Goal: Contribute content: Contribute content

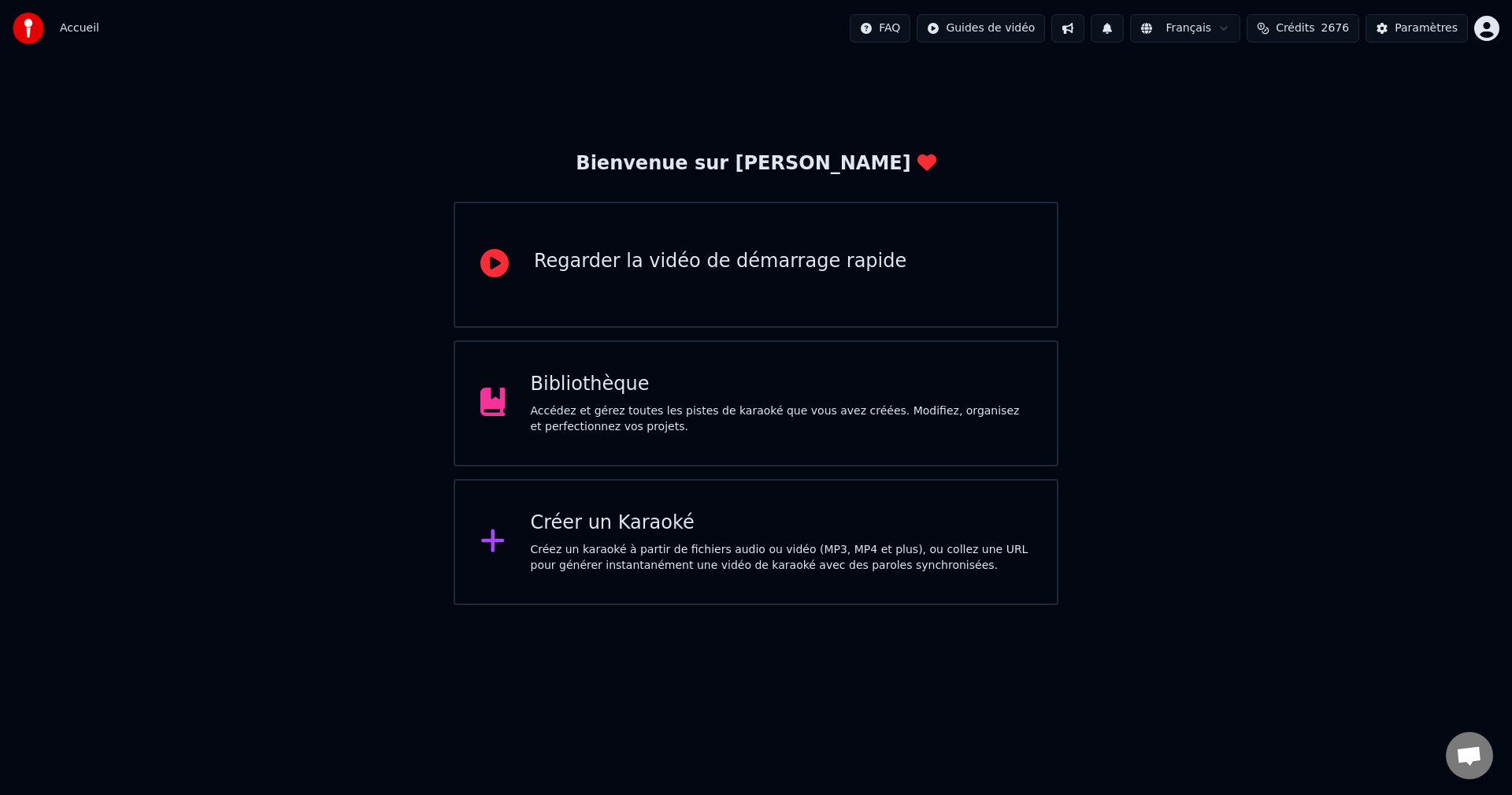
click at [688, 412] on div "Accédez et gérez toutes les pistes de karaoké que vous avez créées. Modifiez, o…" at bounding box center [782, 419] width 501 height 31
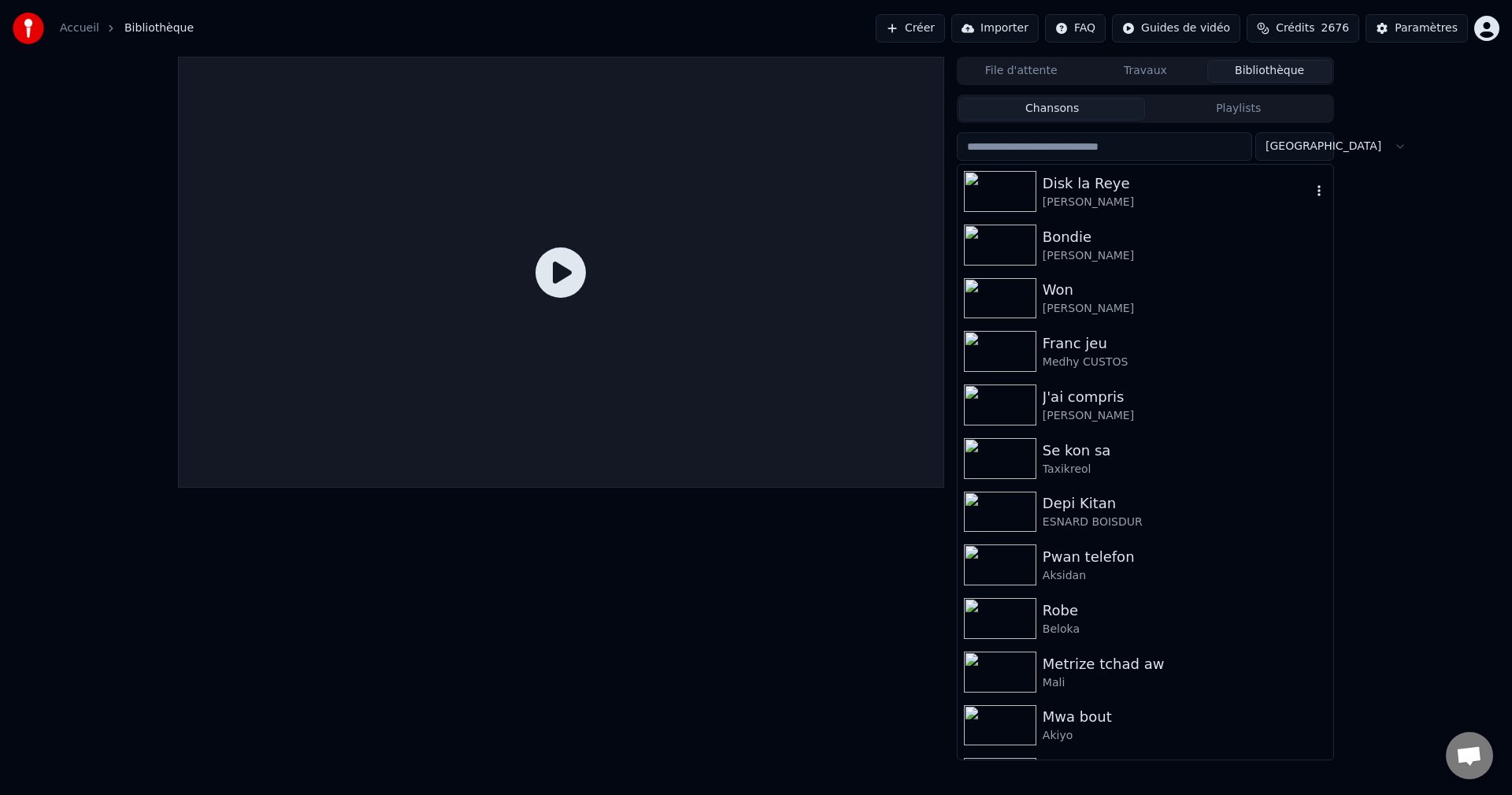
click at [1089, 204] on div "[PERSON_NAME]" at bounding box center [1177, 202] width 269 height 16
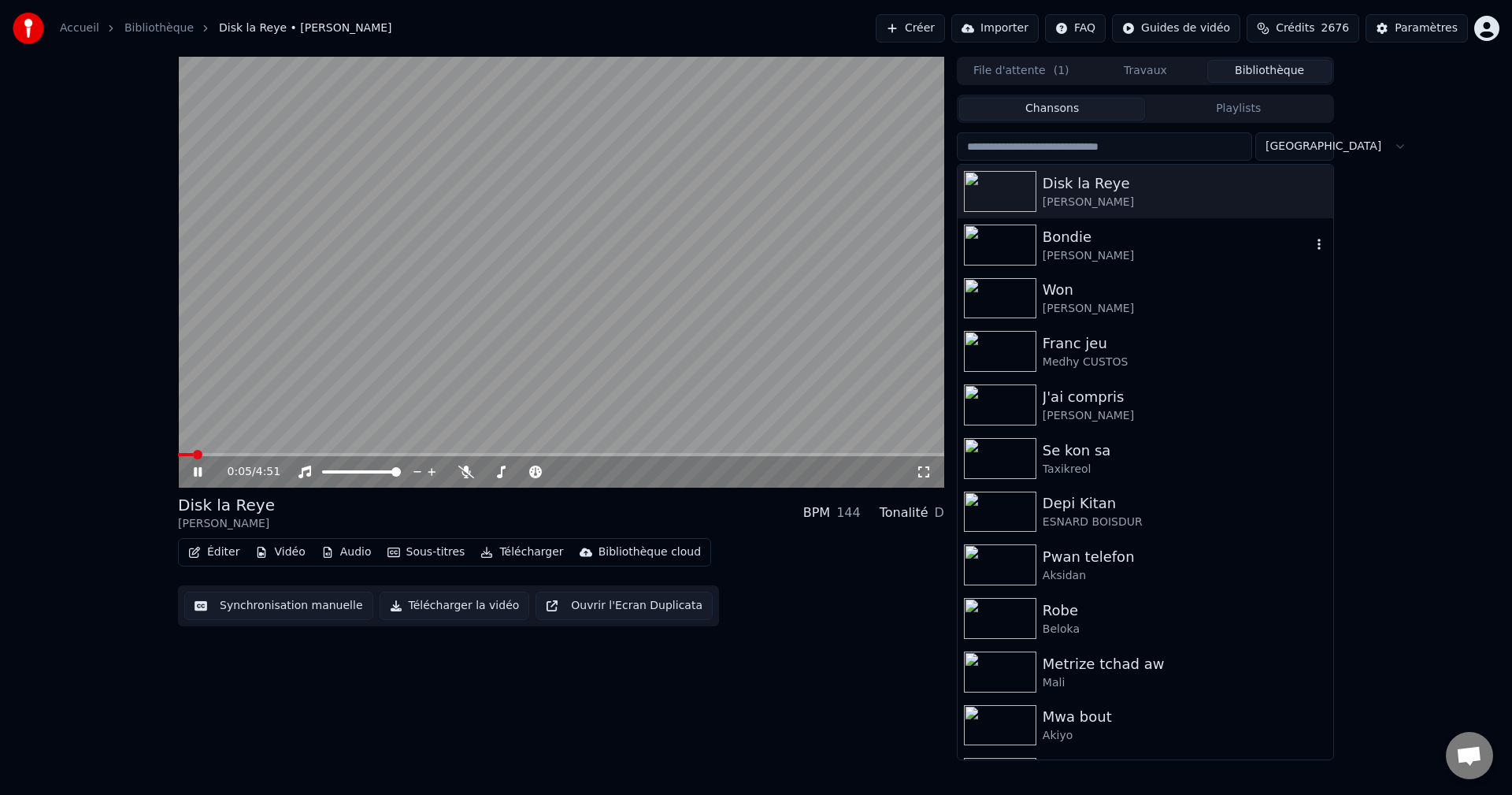
click at [1084, 238] on div "Bondie" at bounding box center [1177, 237] width 269 height 22
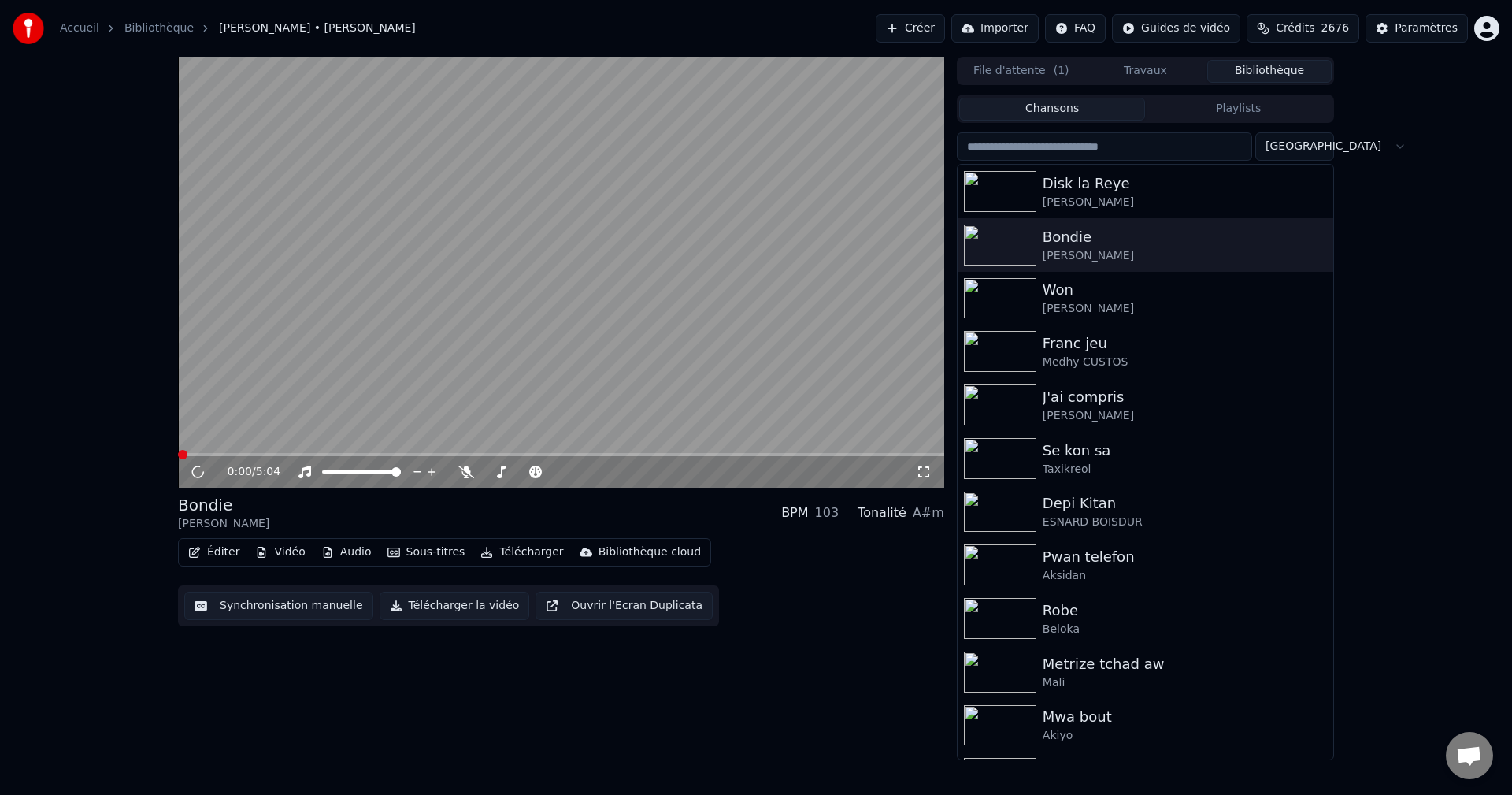
click at [1314, 30] on span "Crédits" at bounding box center [1294, 28] width 39 height 16
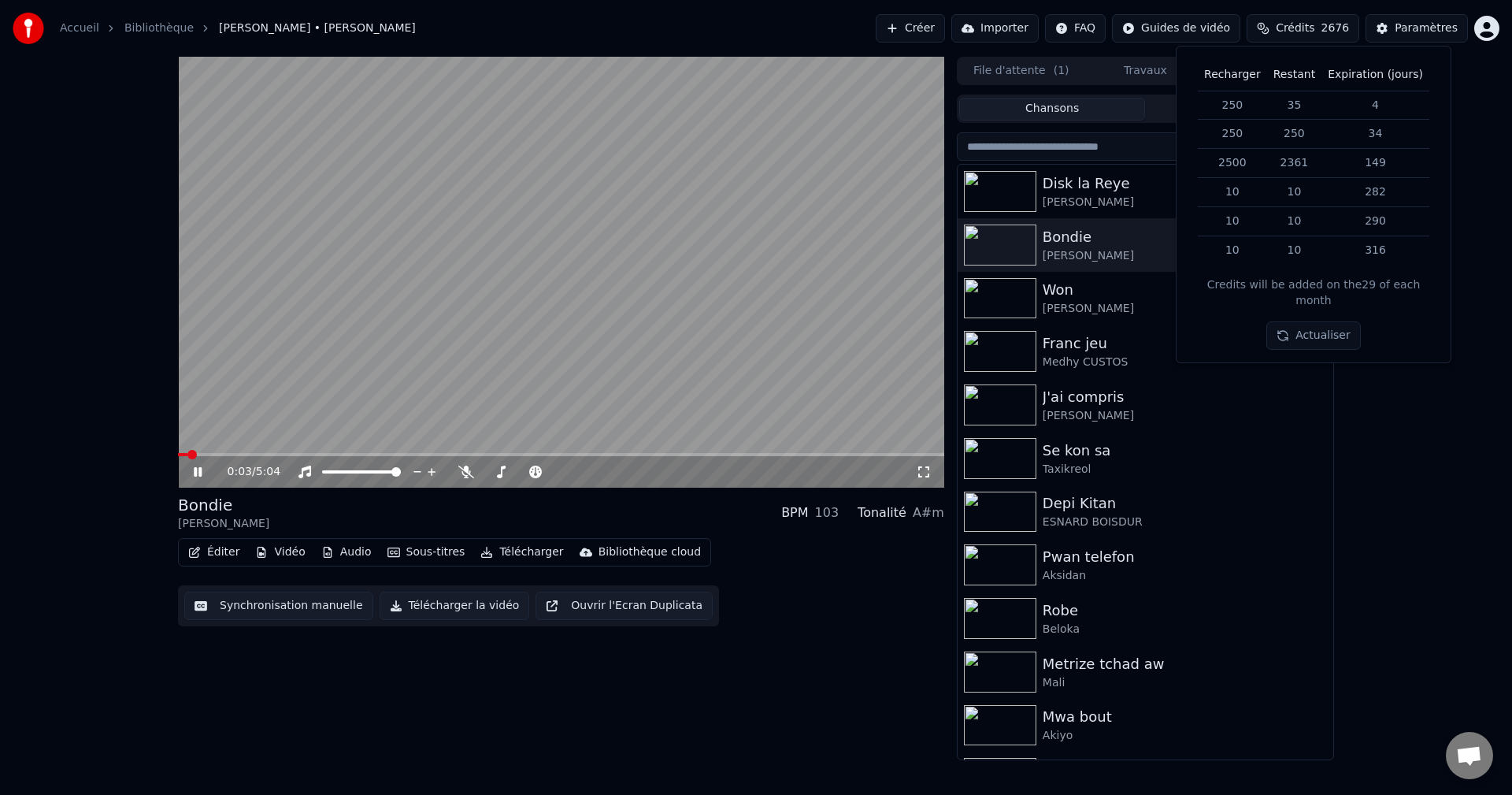
click at [195, 476] on icon at bounding box center [198, 471] width 8 height 9
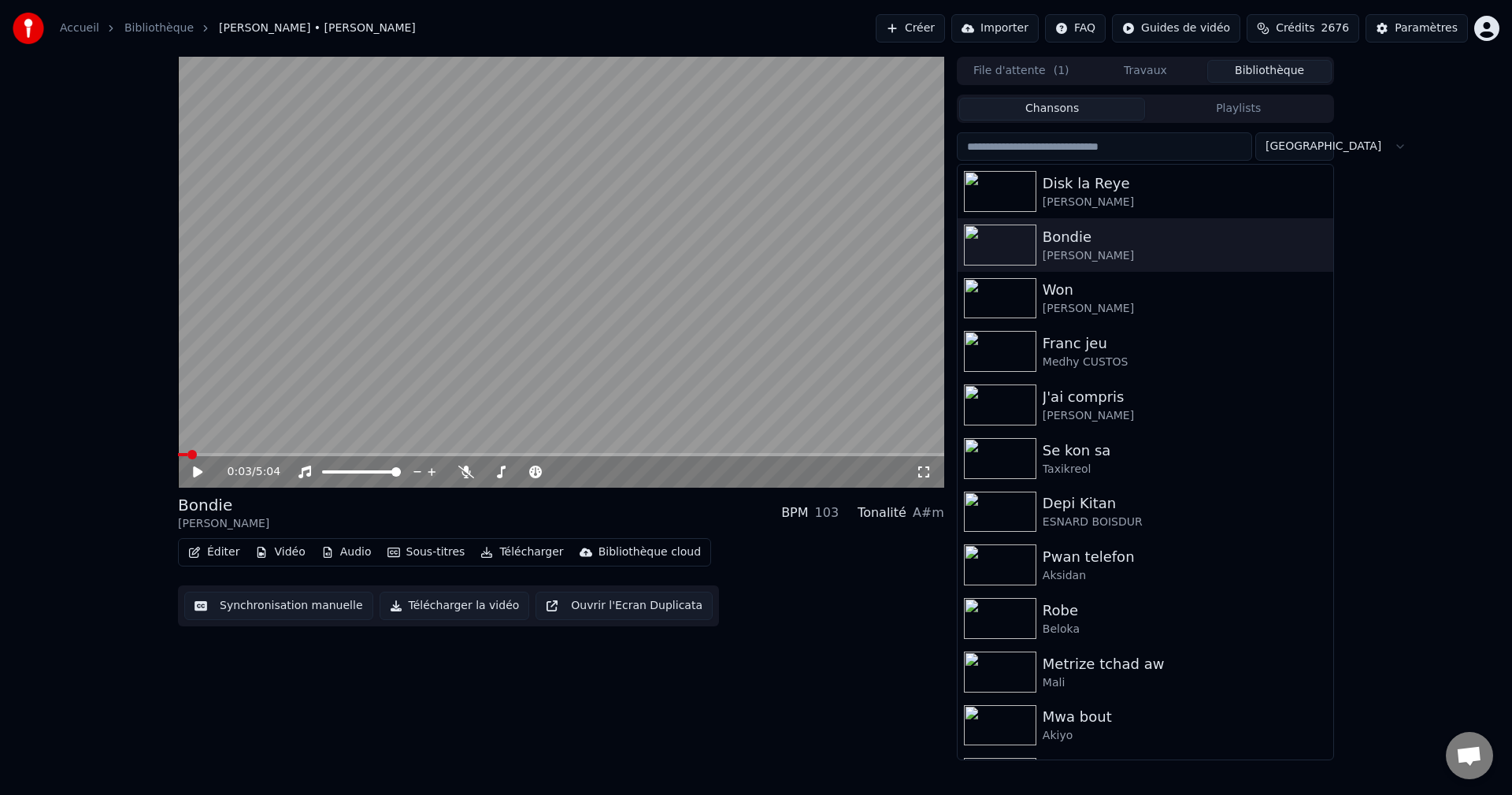
click at [924, 31] on button "Créer" at bounding box center [910, 28] width 69 height 28
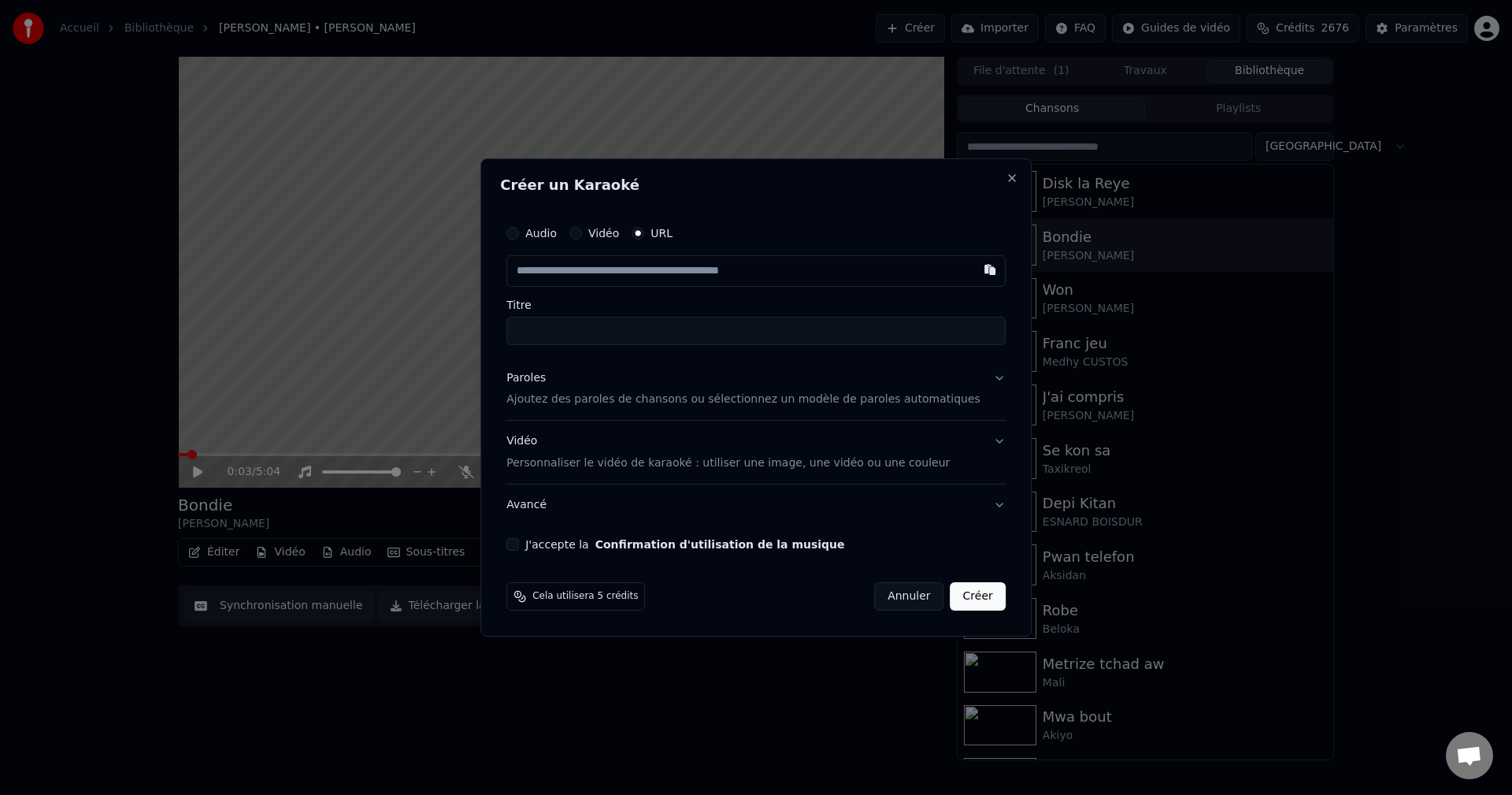
click at [603, 280] on input "text" at bounding box center [756, 270] width 500 height 31
paste input "**********"
type input "**********"
click at [581, 332] on input "Titre" at bounding box center [756, 331] width 500 height 28
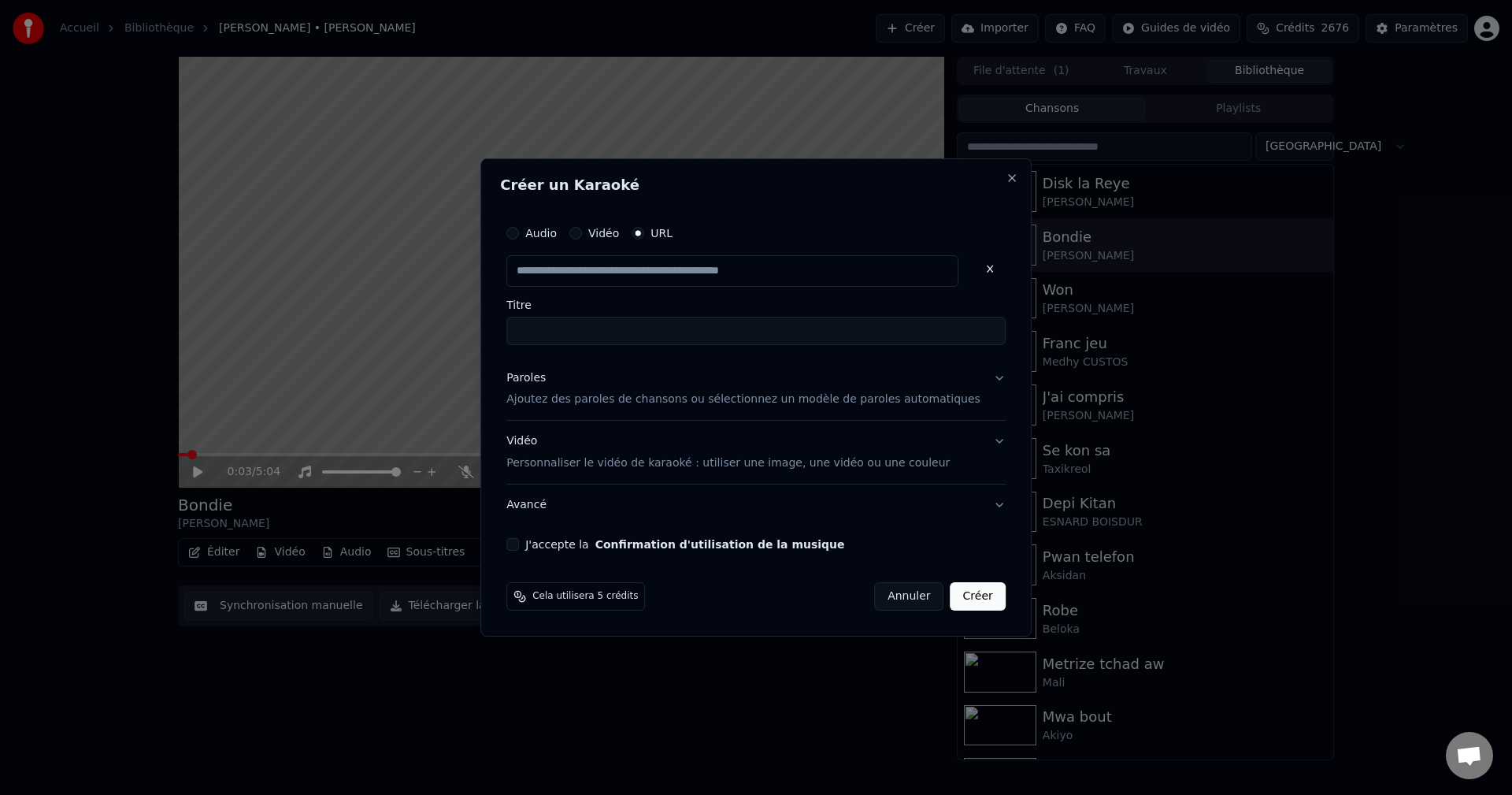
scroll to position [0, 0]
type input "**********"
click at [546, 375] on div "Paroles" at bounding box center [526, 378] width 40 height 16
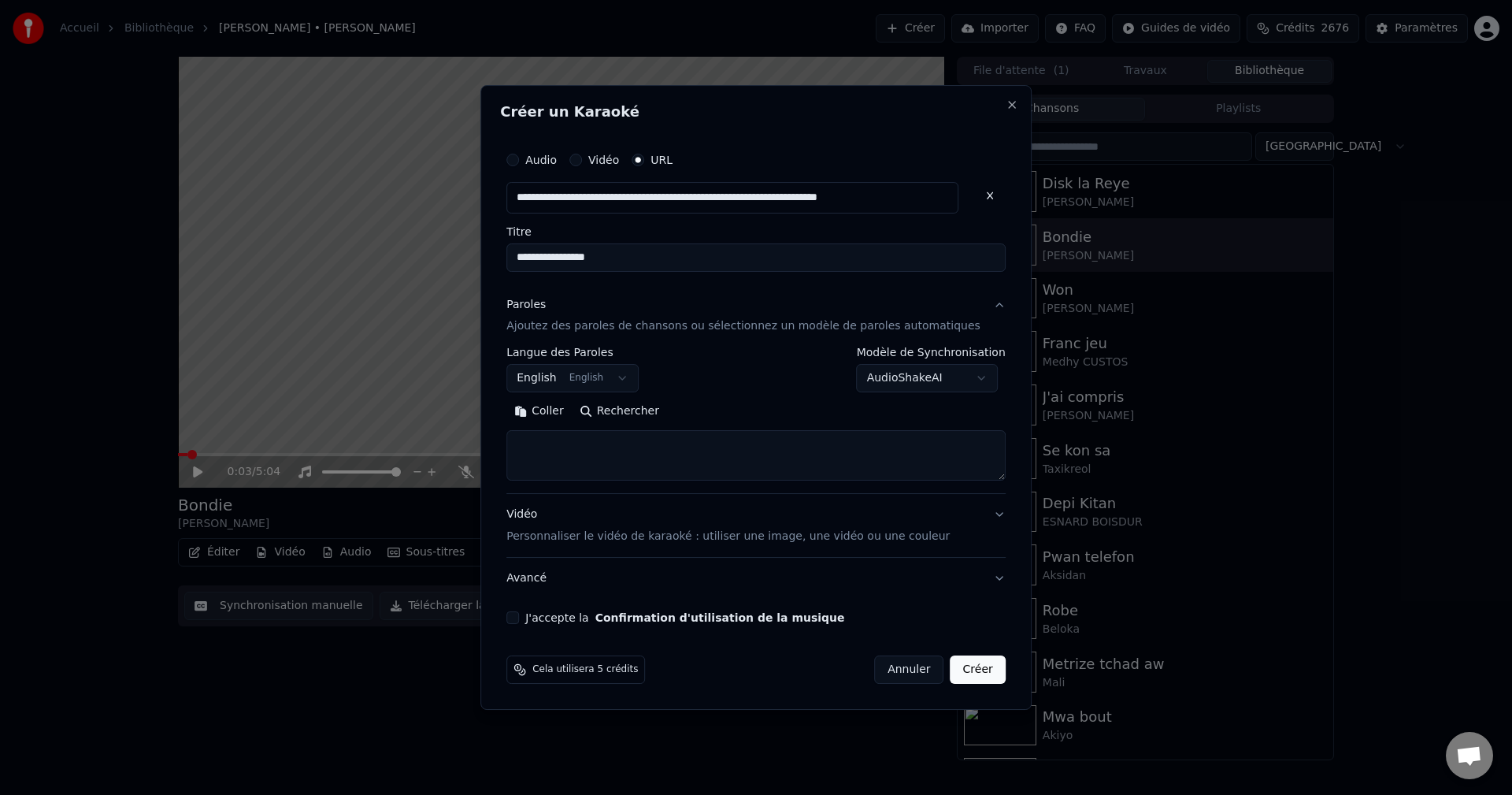
click at [606, 379] on button "English English" at bounding box center [572, 379] width 132 height 28
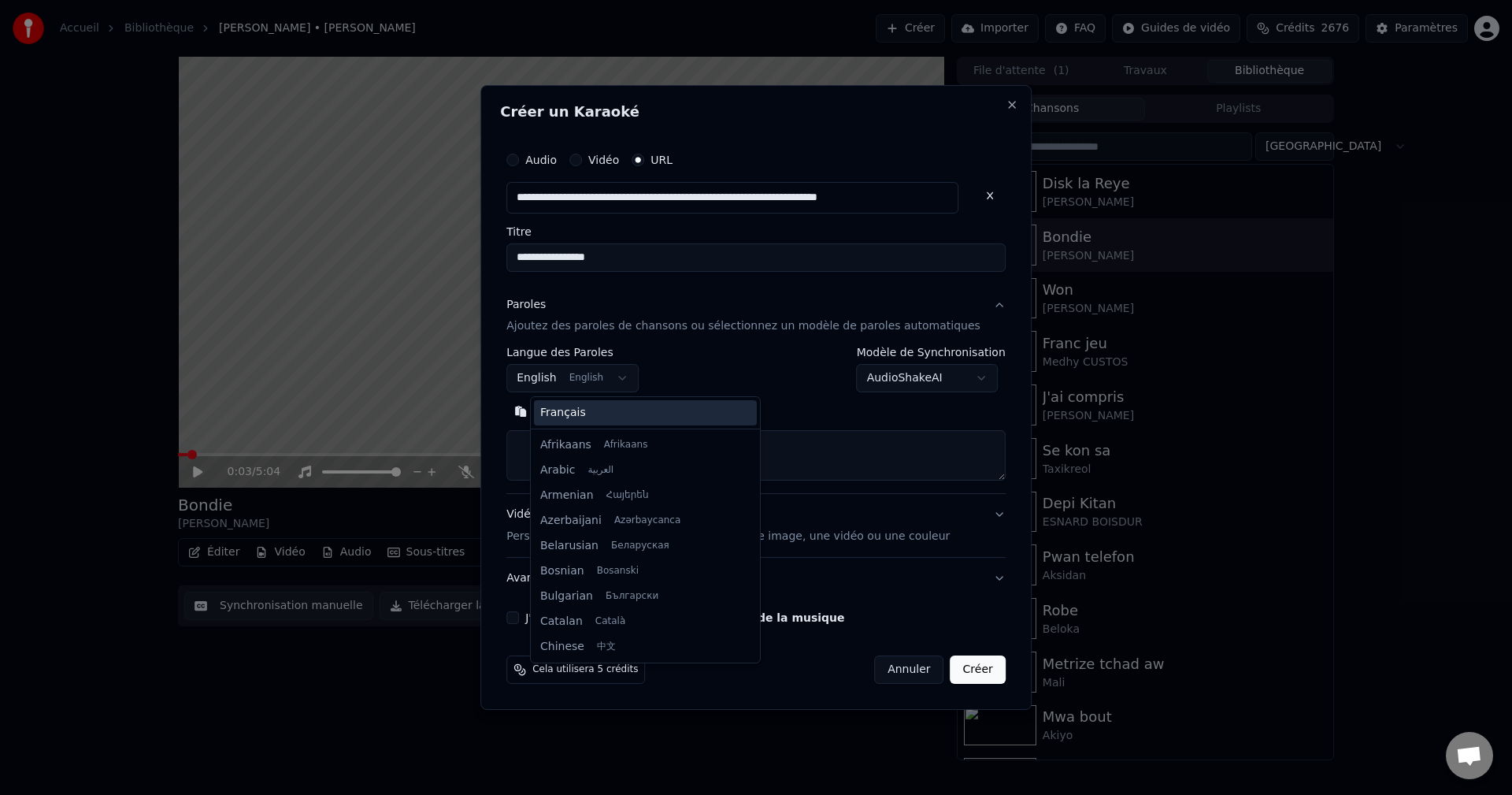
scroll to position [126, 0]
select select "**"
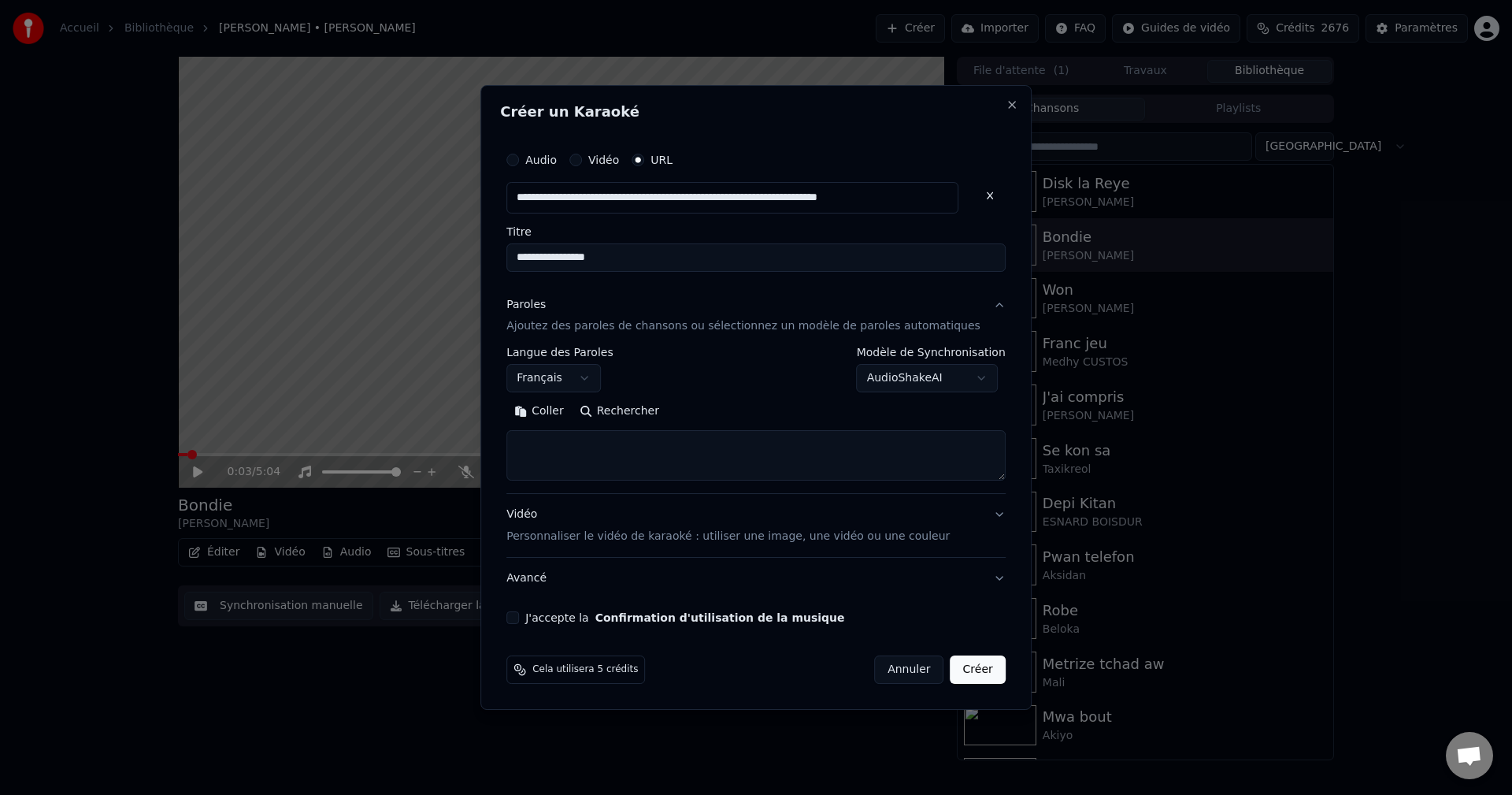
click at [578, 444] on textarea at bounding box center [756, 456] width 500 height 50
click at [574, 434] on textarea at bounding box center [756, 456] width 500 height 50
paste textarea "**********"
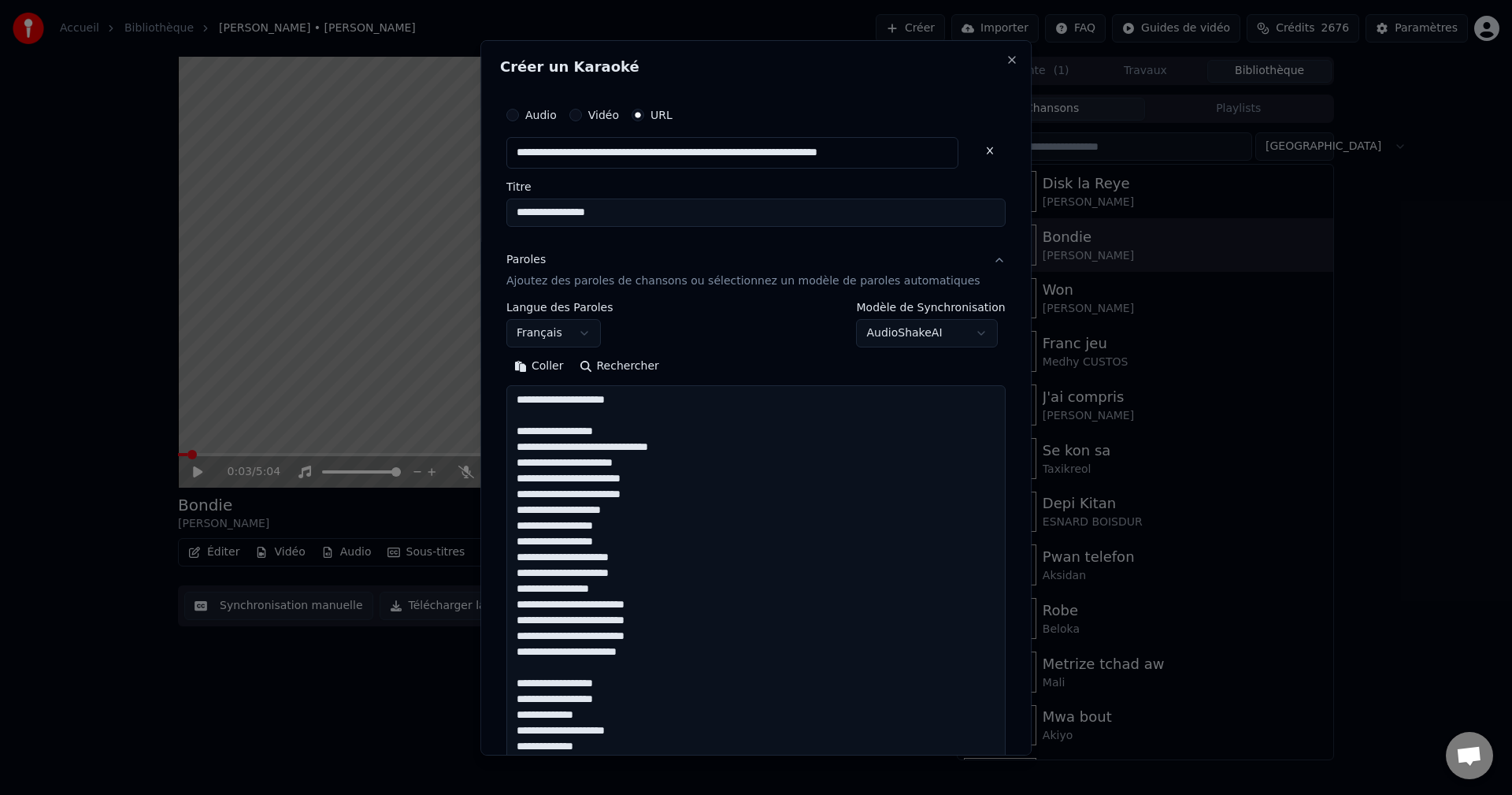
scroll to position [887, 0]
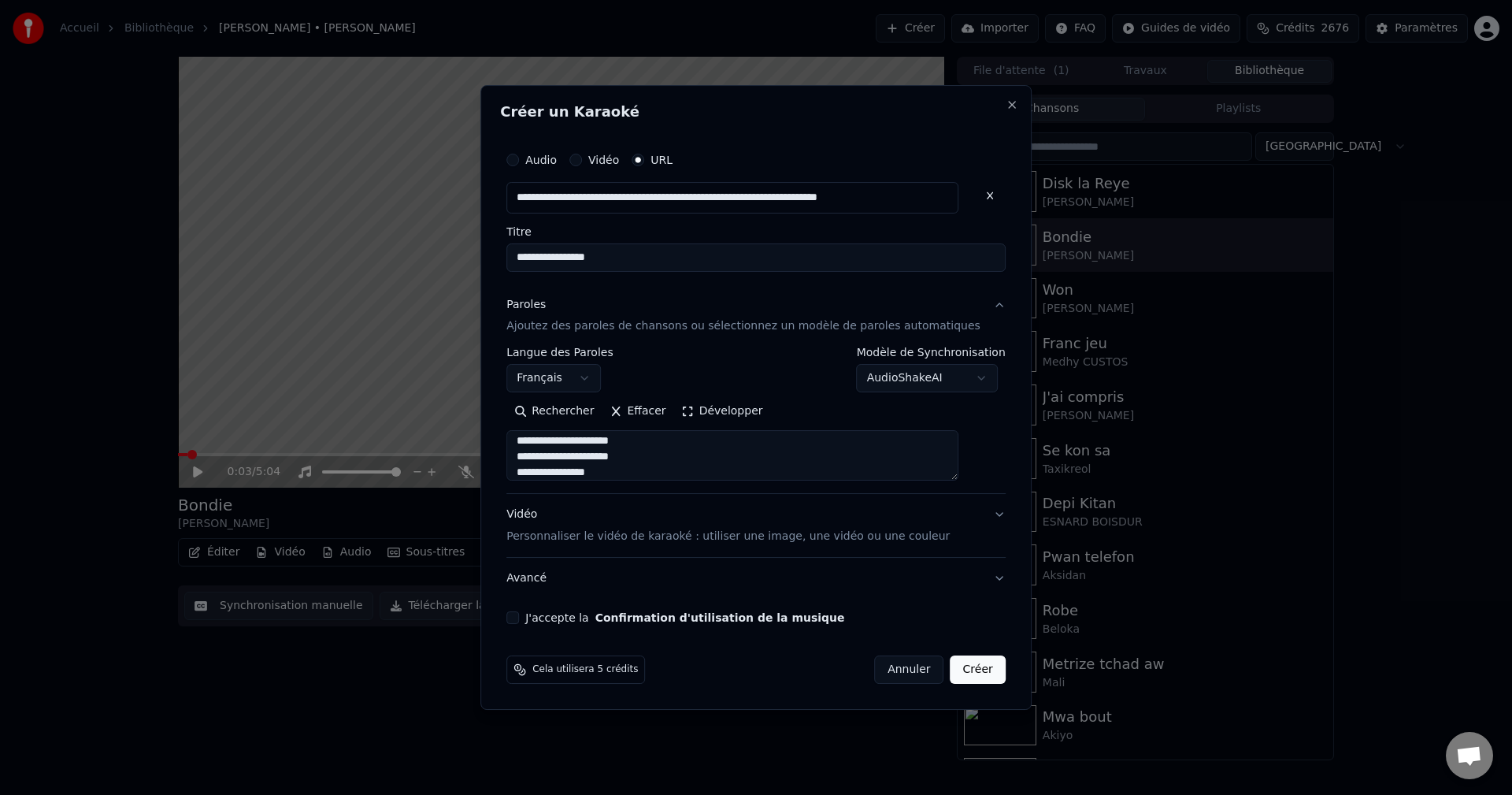
click at [746, 407] on button "Développer" at bounding box center [722, 412] width 96 height 26
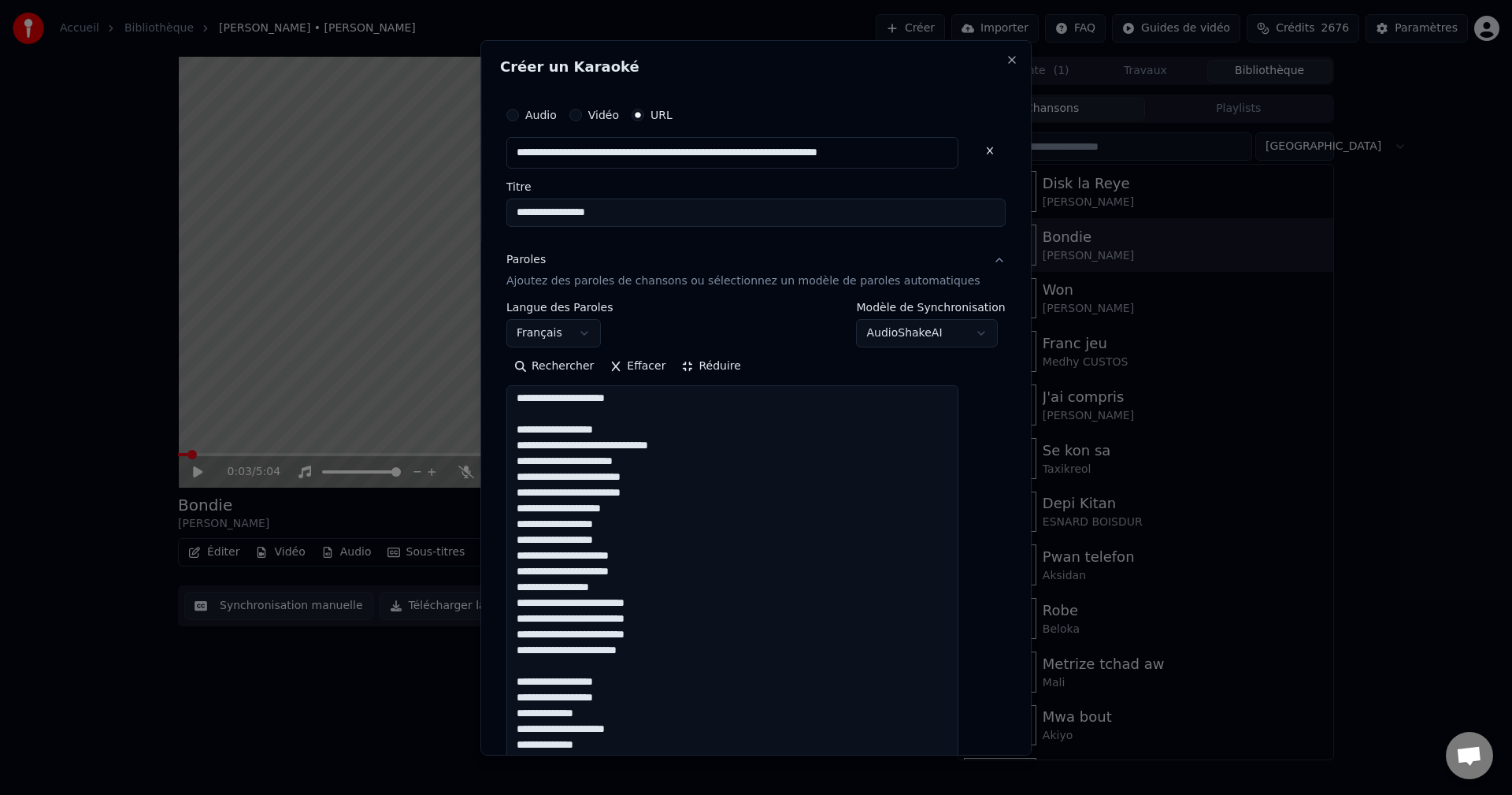
scroll to position [0, 0]
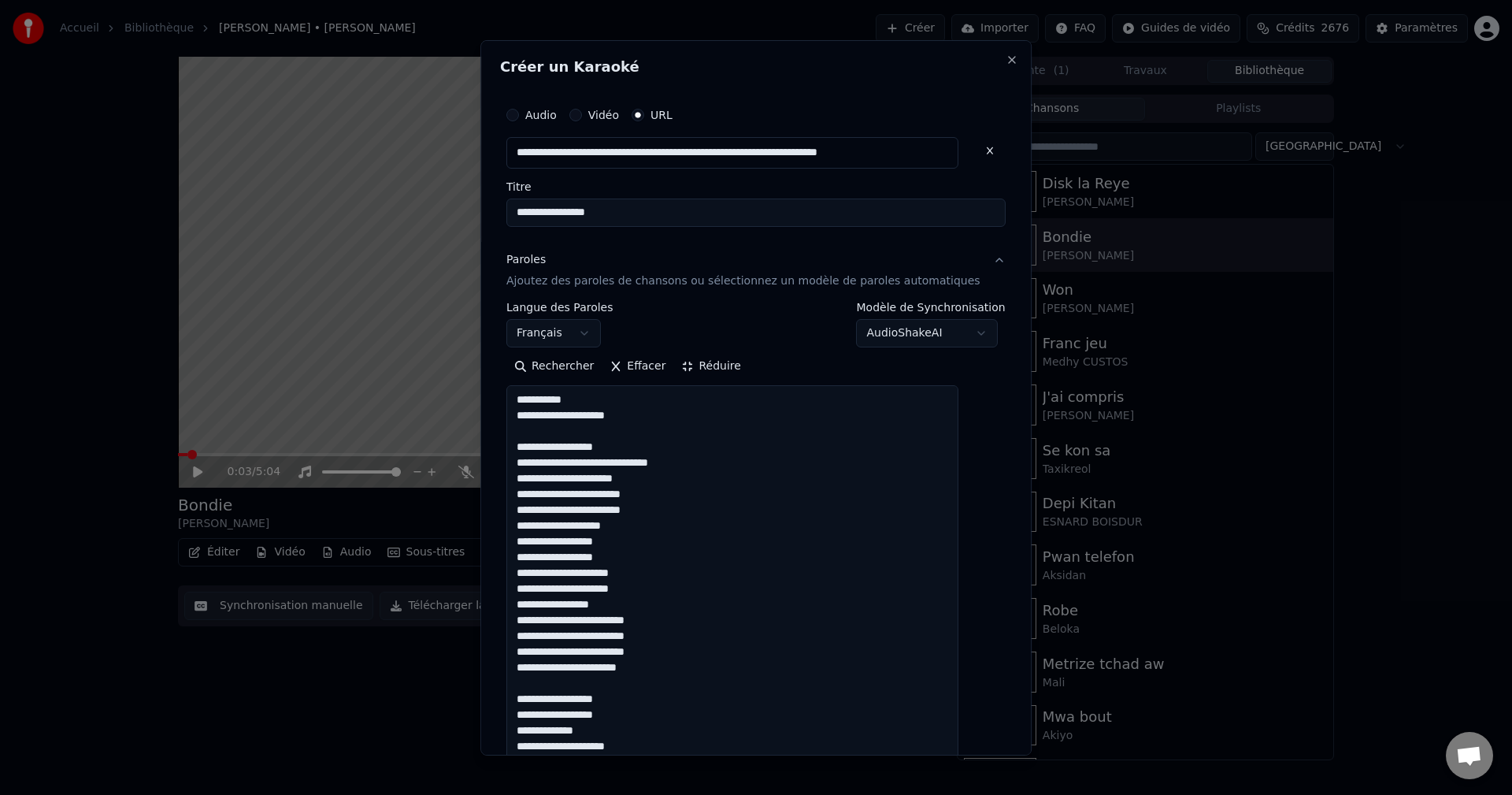
drag, startPoint x: 580, startPoint y: 407, endPoint x: 528, endPoint y: 401, distance: 52.3
paste textarea "**********"
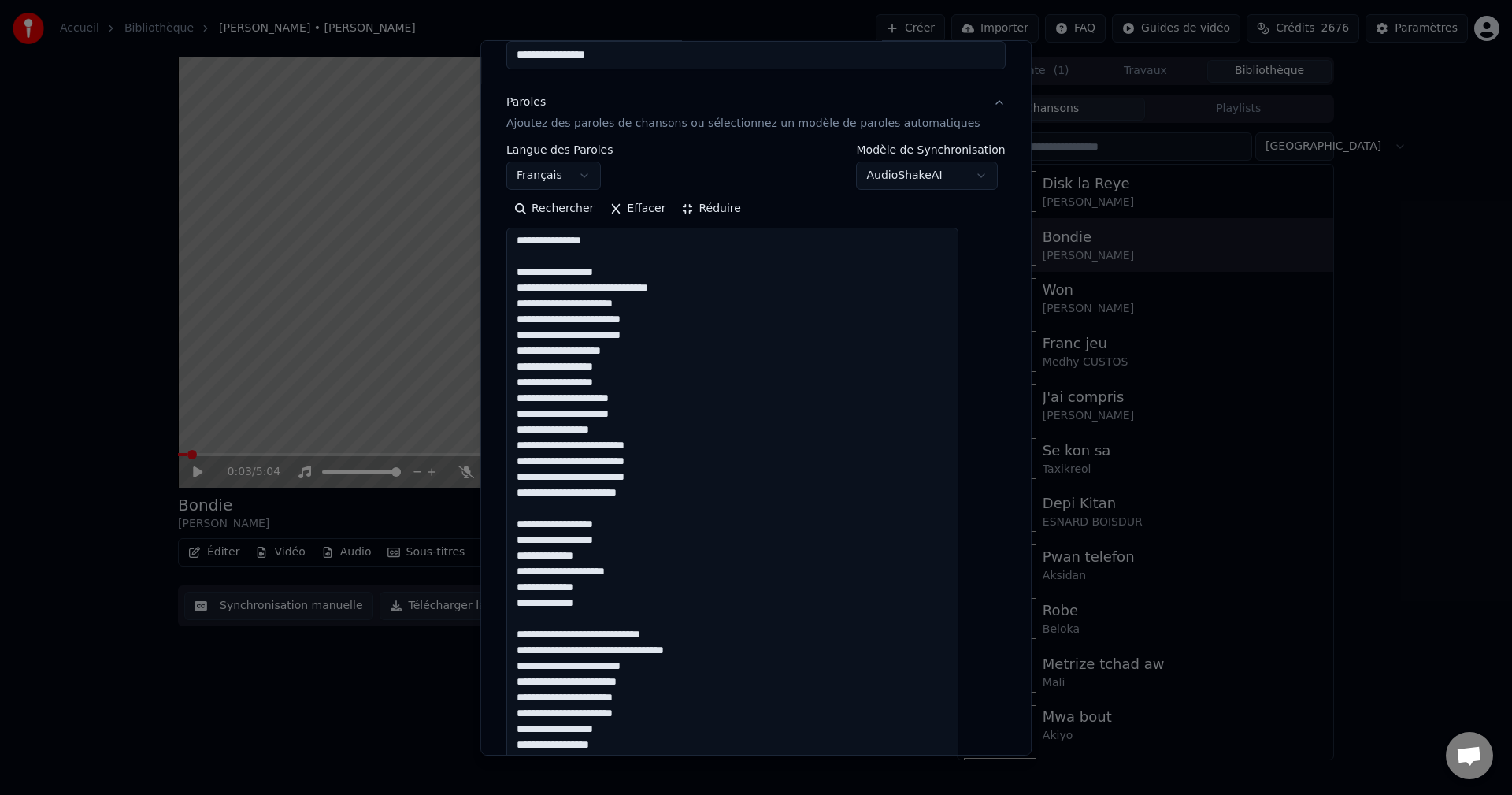
click at [684, 463] on textarea at bounding box center [732, 698] width 452 height 941
click at [672, 481] on textarea at bounding box center [732, 698] width 452 height 941
click at [651, 486] on textarea at bounding box center [732, 698] width 452 height 941
click at [669, 490] on textarea at bounding box center [732, 698] width 452 height 941
click at [648, 539] on textarea at bounding box center [732, 698] width 452 height 941
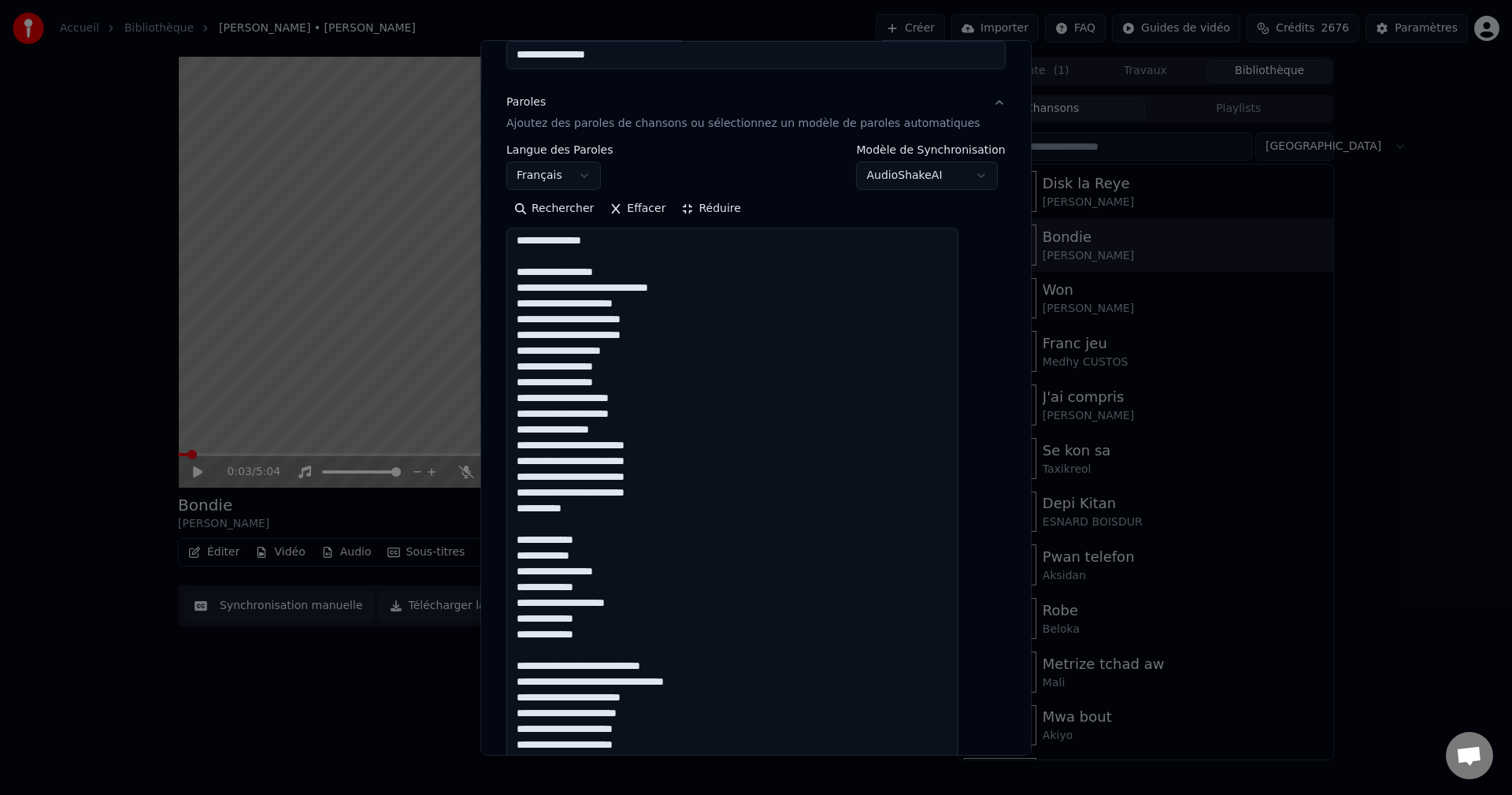
drag, startPoint x: 607, startPoint y: 541, endPoint x: 530, endPoint y: 534, distance: 77.3
click at [530, 534] on textarea at bounding box center [732, 698] width 452 height 941
click at [613, 558] on textarea at bounding box center [732, 698] width 452 height 941
paste textarea "**********"
click at [618, 557] on textarea at bounding box center [732, 698] width 452 height 941
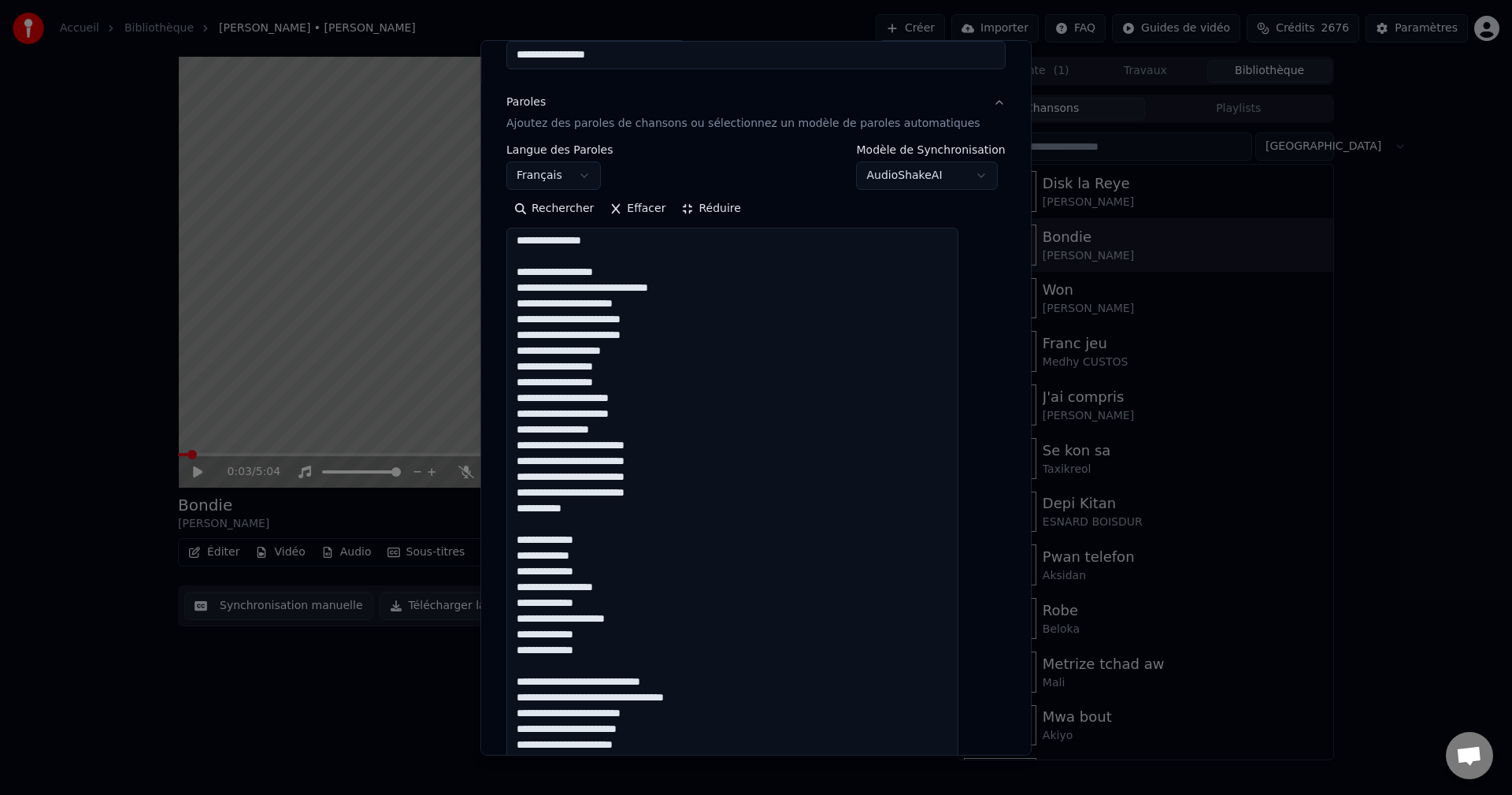
click at [605, 510] on textarea at bounding box center [732, 698] width 452 height 941
click at [594, 557] on textarea at bounding box center [732, 698] width 452 height 941
click at [632, 601] on textarea at bounding box center [732, 698] width 452 height 941
click at [655, 617] on textarea at bounding box center [732, 698] width 452 height 941
click at [612, 635] on textarea at bounding box center [732, 698] width 452 height 941
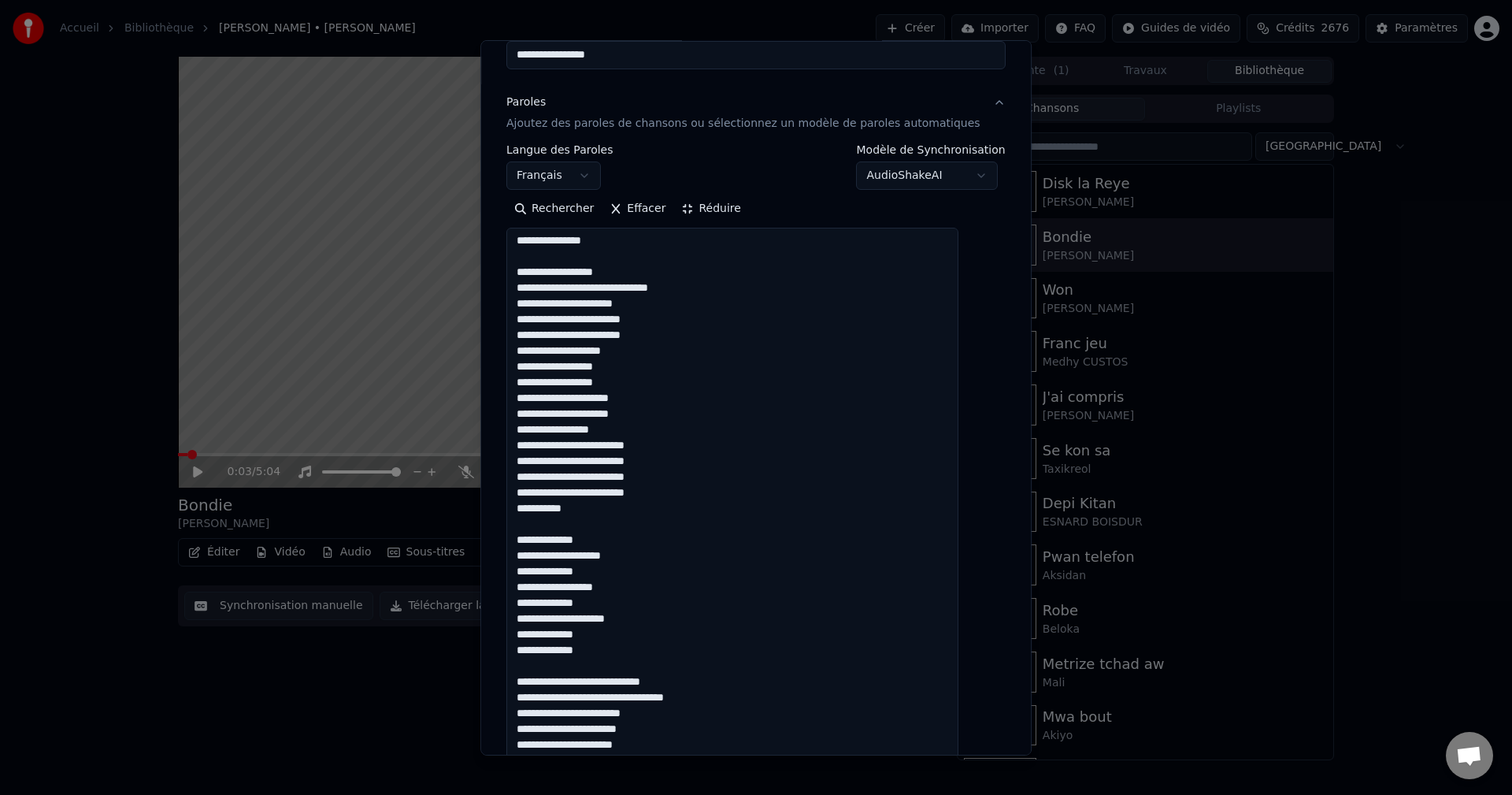
click at [608, 654] on textarea at bounding box center [732, 698] width 452 height 941
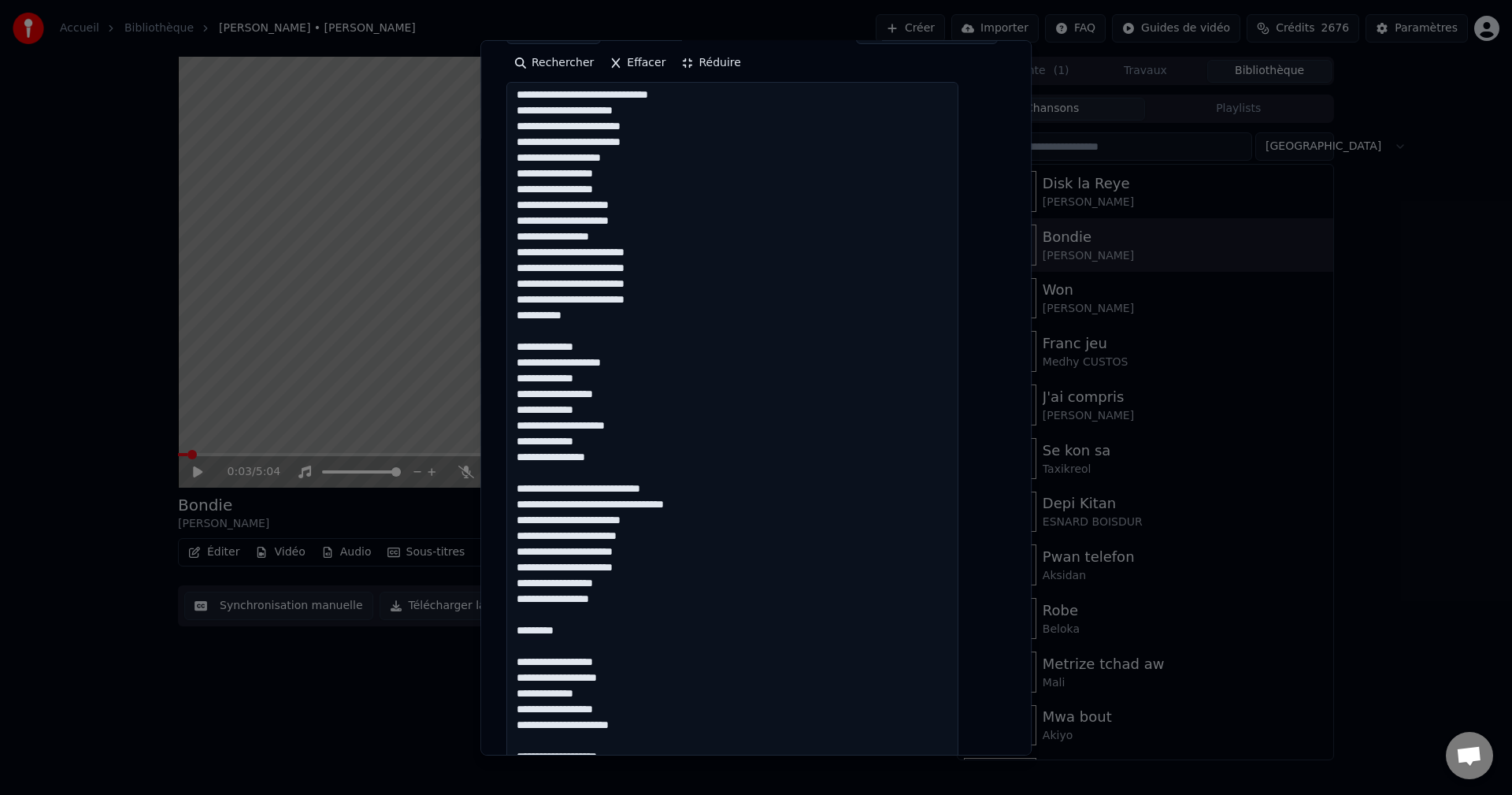
scroll to position [315, 0]
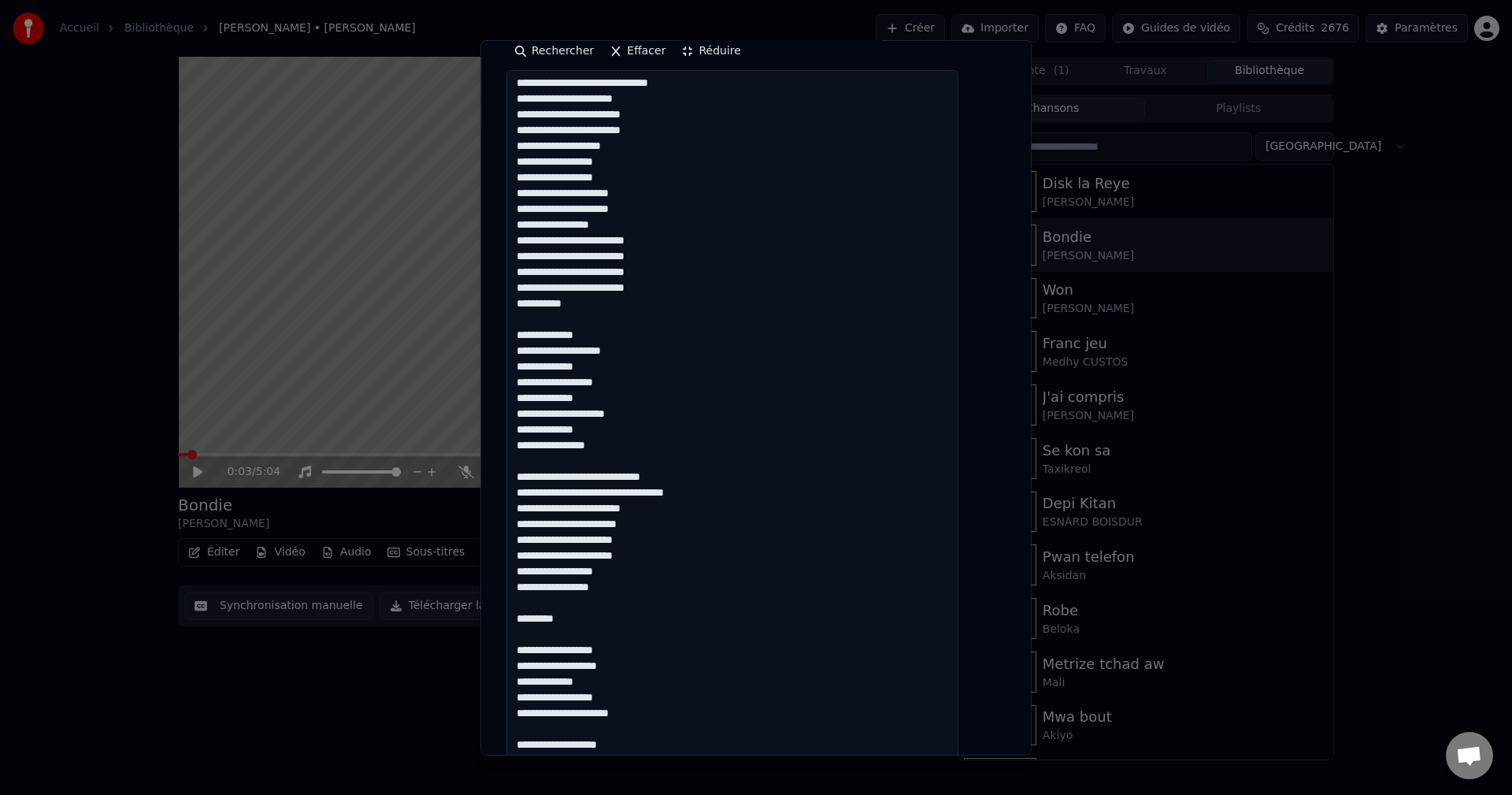
click at [694, 477] on textarea at bounding box center [732, 540] width 452 height 941
drag, startPoint x: 580, startPoint y: 619, endPoint x: 525, endPoint y: 614, distance: 55.2
click at [525, 614] on textarea at bounding box center [732, 540] width 452 height 941
click at [683, 530] on textarea at bounding box center [732, 540] width 452 height 941
click at [585, 543] on textarea at bounding box center [732, 540] width 452 height 941
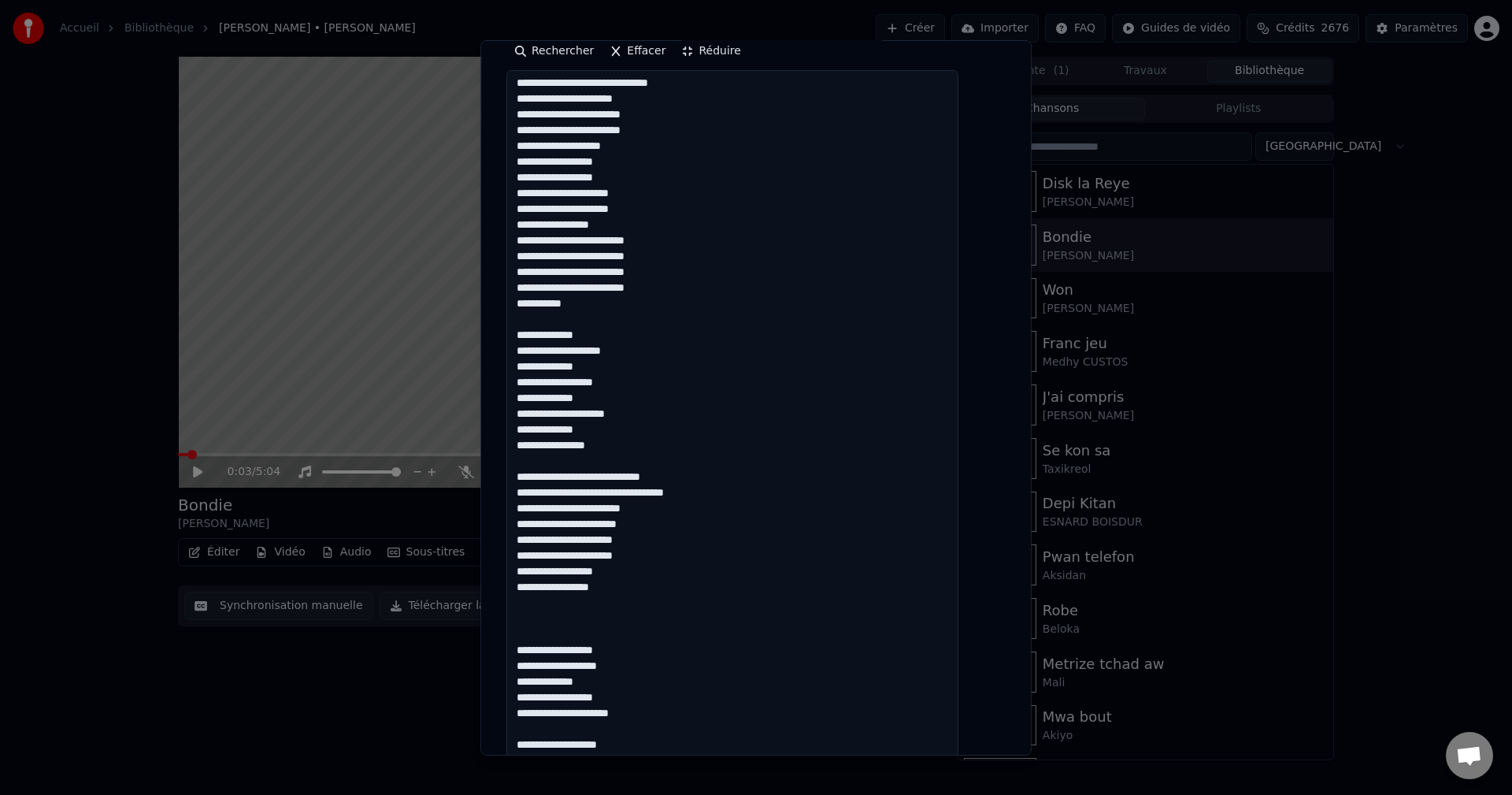
click at [656, 536] on textarea at bounding box center [732, 540] width 452 height 941
click at [665, 555] on textarea at bounding box center [732, 540] width 452 height 941
click at [571, 572] on textarea at bounding box center [732, 540] width 452 height 941
click at [589, 567] on textarea at bounding box center [732, 540] width 452 height 941
click at [609, 571] on textarea at bounding box center [732, 540] width 452 height 941
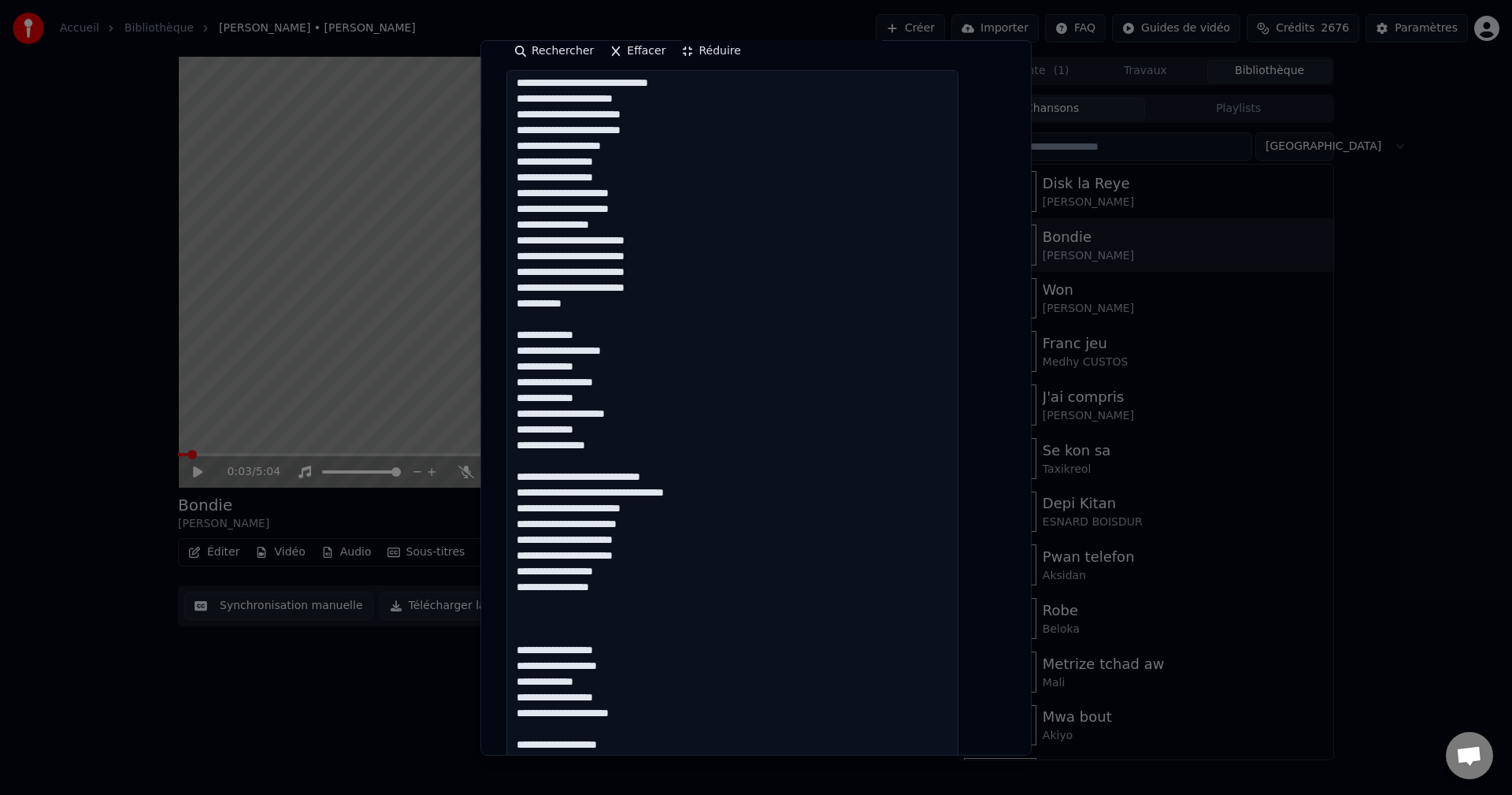
click at [643, 570] on textarea at bounding box center [732, 540] width 452 height 941
click at [627, 588] on textarea at bounding box center [732, 540] width 452 height 941
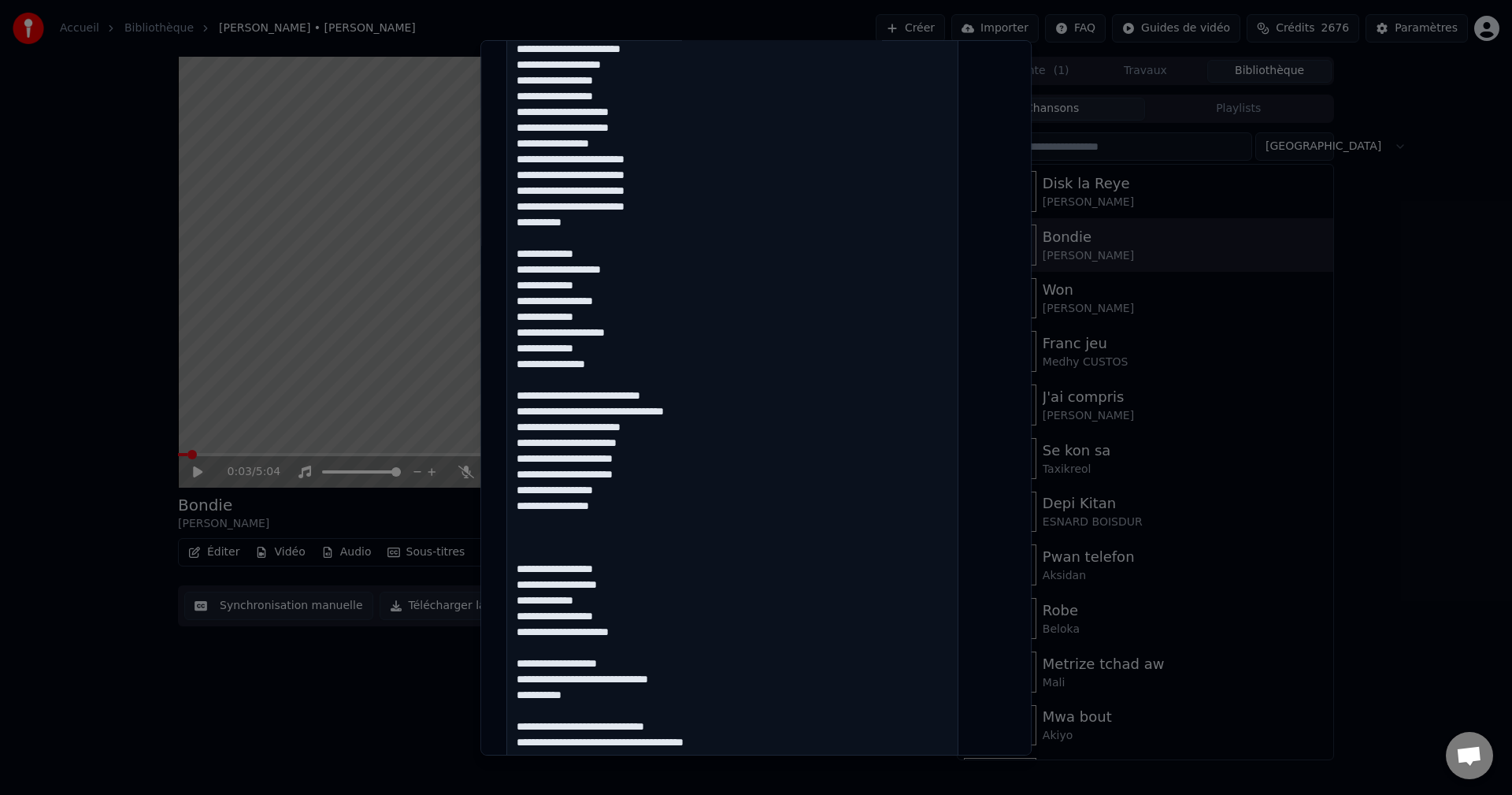
scroll to position [394, 0]
click at [646, 572] on textarea at bounding box center [732, 461] width 452 height 941
drag, startPoint x: 617, startPoint y: 571, endPoint x: 524, endPoint y: 568, distance: 93.0
click at [524, 568] on textarea at bounding box center [732, 461] width 452 height 941
click at [616, 571] on textarea at bounding box center [732, 461] width 452 height 941
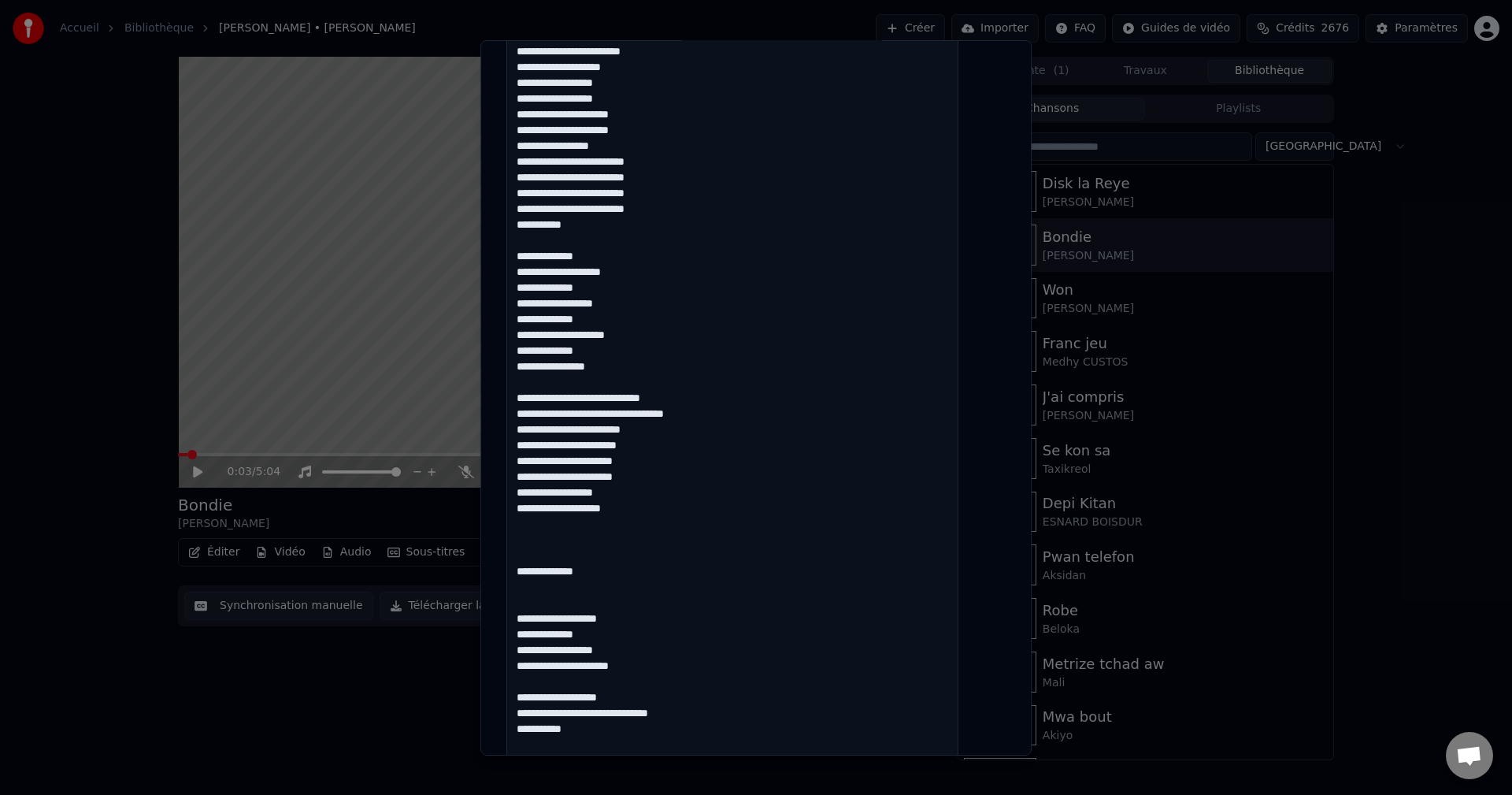
paste textarea "**********"
drag, startPoint x: 632, startPoint y: 268, endPoint x: 518, endPoint y: 275, distance: 114.2
click at [518, 275] on div "**********" at bounding box center [756, 390] width 512 height 1384
click at [542, 589] on textarea at bounding box center [732, 461] width 452 height 941
paste textarea "**********"
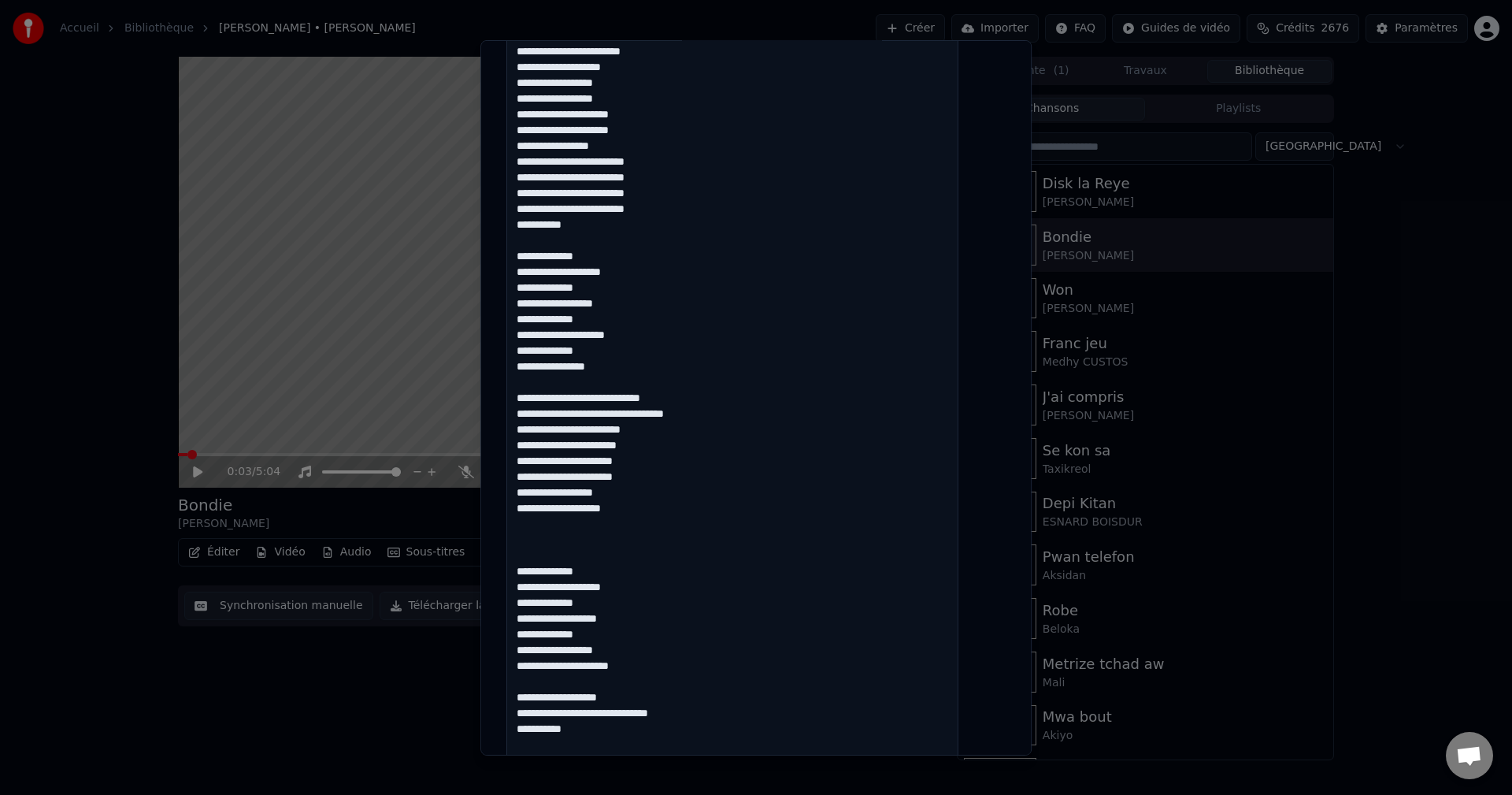
click at [619, 636] on textarea at bounding box center [732, 461] width 452 height 941
click at [632, 652] on textarea at bounding box center [732, 461] width 452 height 941
click at [656, 669] on textarea at bounding box center [732, 461] width 452 height 941
click at [617, 666] on textarea at bounding box center [732, 461] width 452 height 941
click at [611, 664] on textarea at bounding box center [732, 461] width 452 height 941
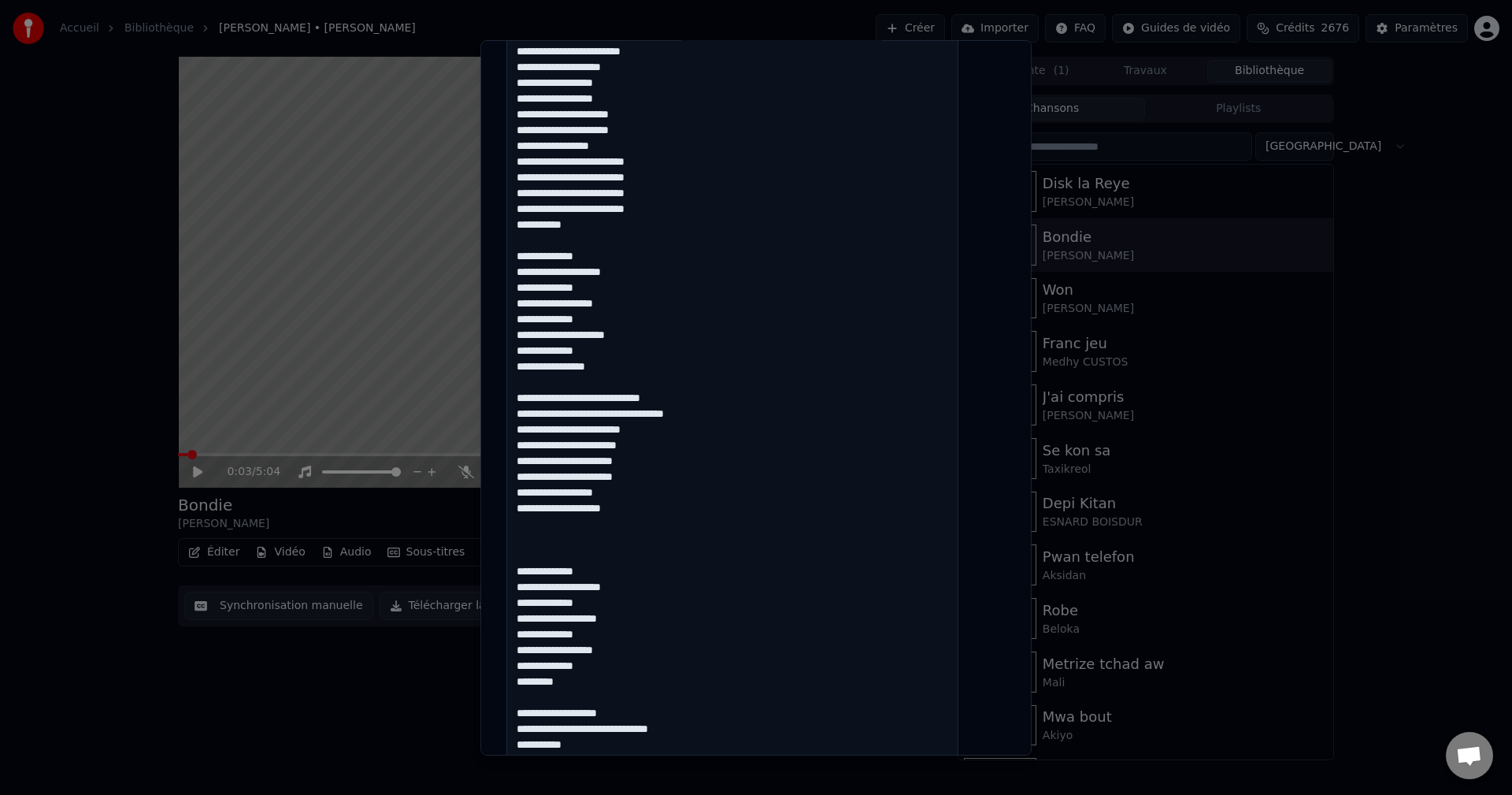
click at [567, 682] on textarea at bounding box center [732, 461] width 452 height 941
click at [565, 679] on textarea at bounding box center [732, 461] width 452 height 941
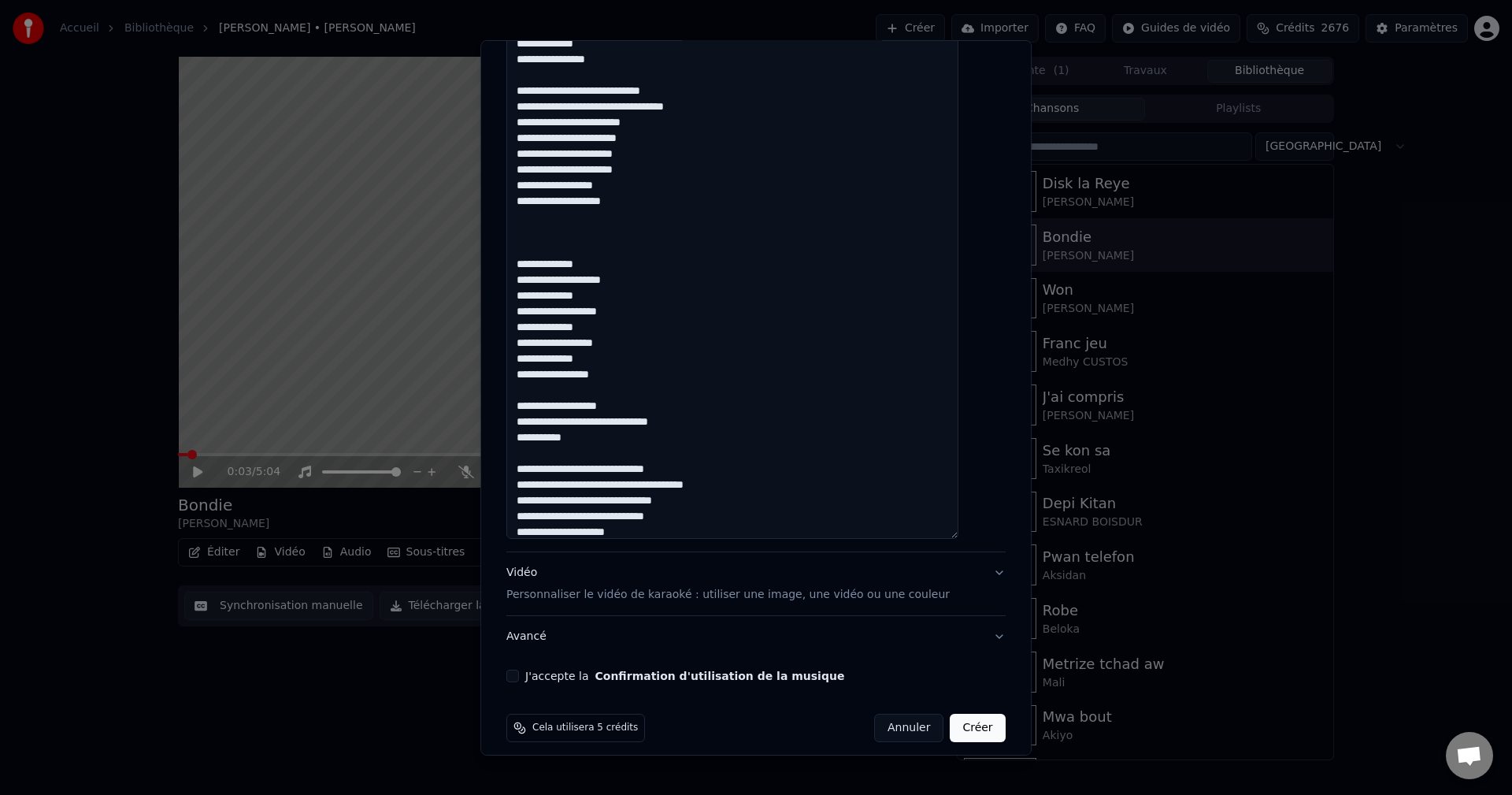
scroll to position [0, 0]
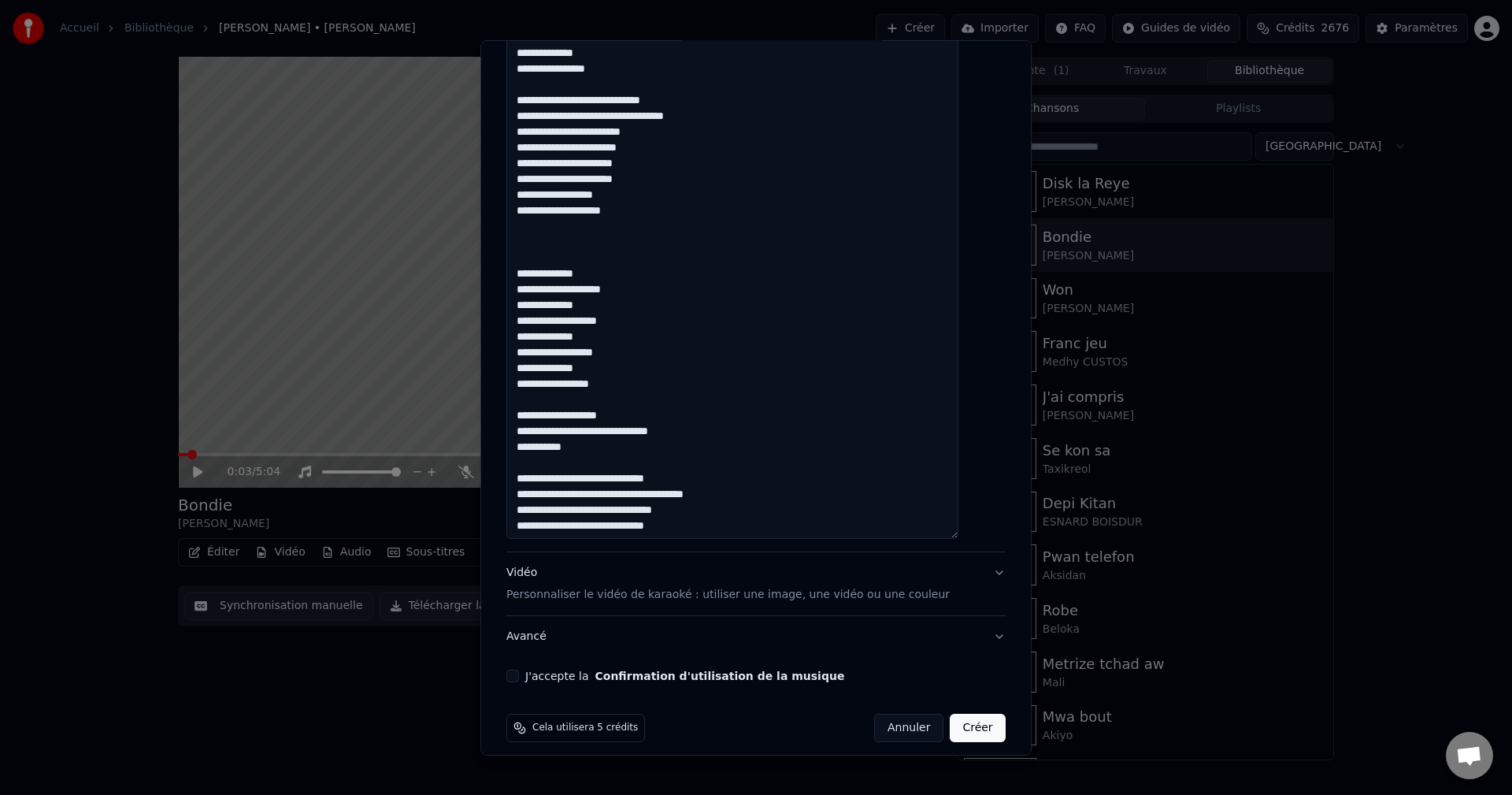
click at [652, 418] on textarea at bounding box center [732, 68] width 452 height 941
drag, startPoint x: 643, startPoint y: 416, endPoint x: 529, endPoint y: 418, distance: 114.0
click at [529, 418] on textarea at bounding box center [732, 68] width 452 height 941
click at [656, 414] on textarea at bounding box center [732, 68] width 452 height 941
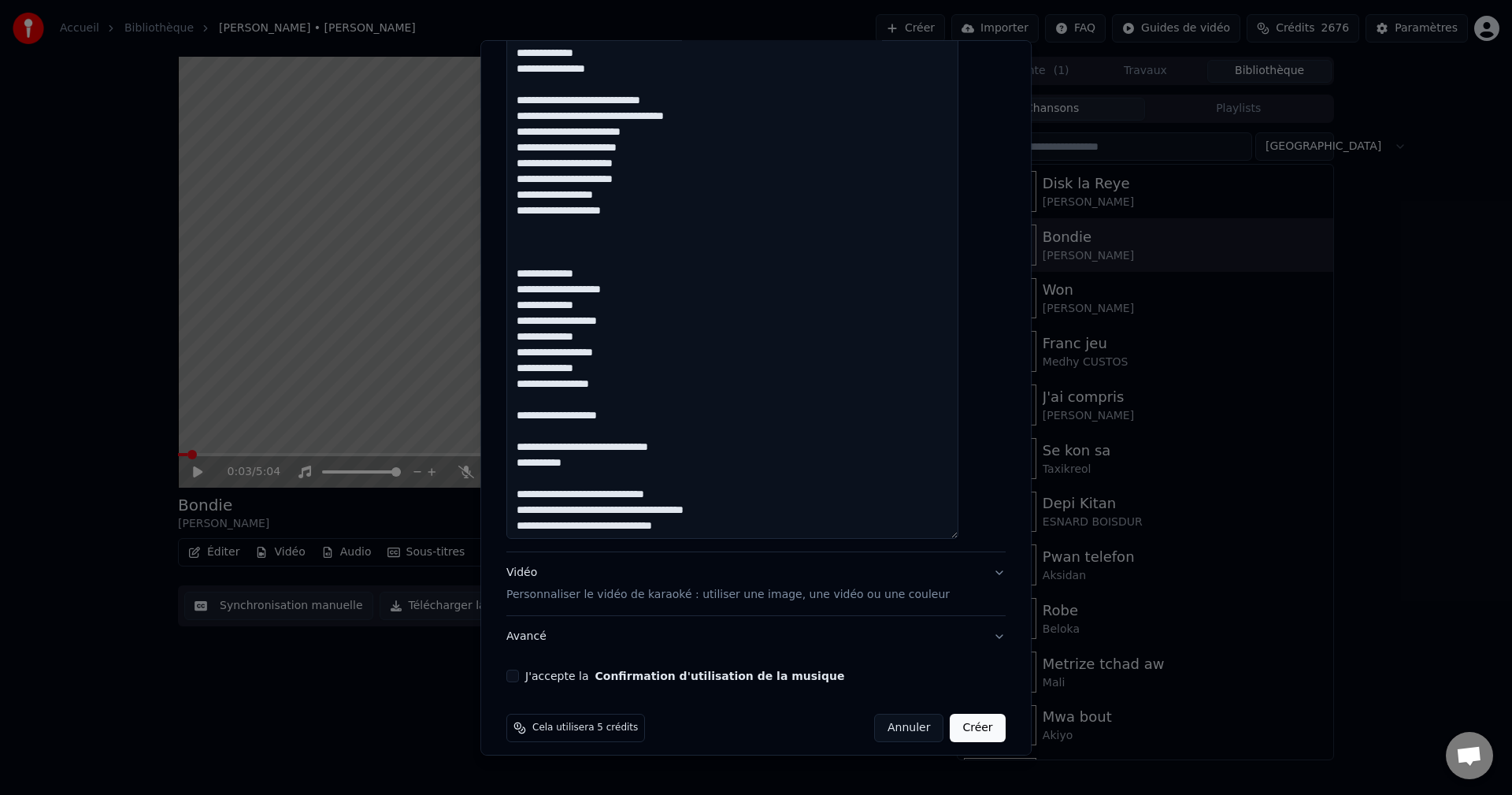
paste textarea "**********"
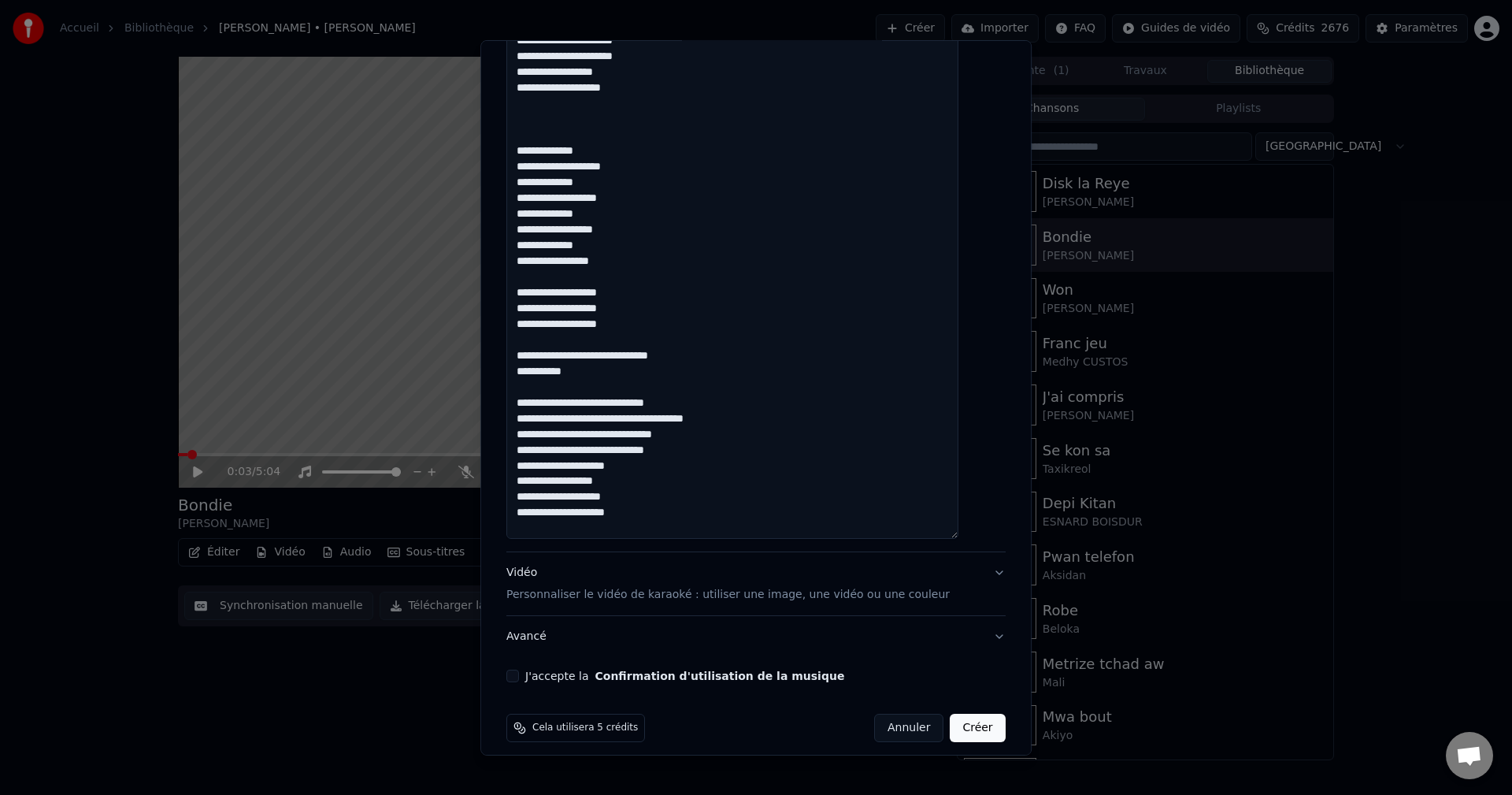
scroll to position [158, 0]
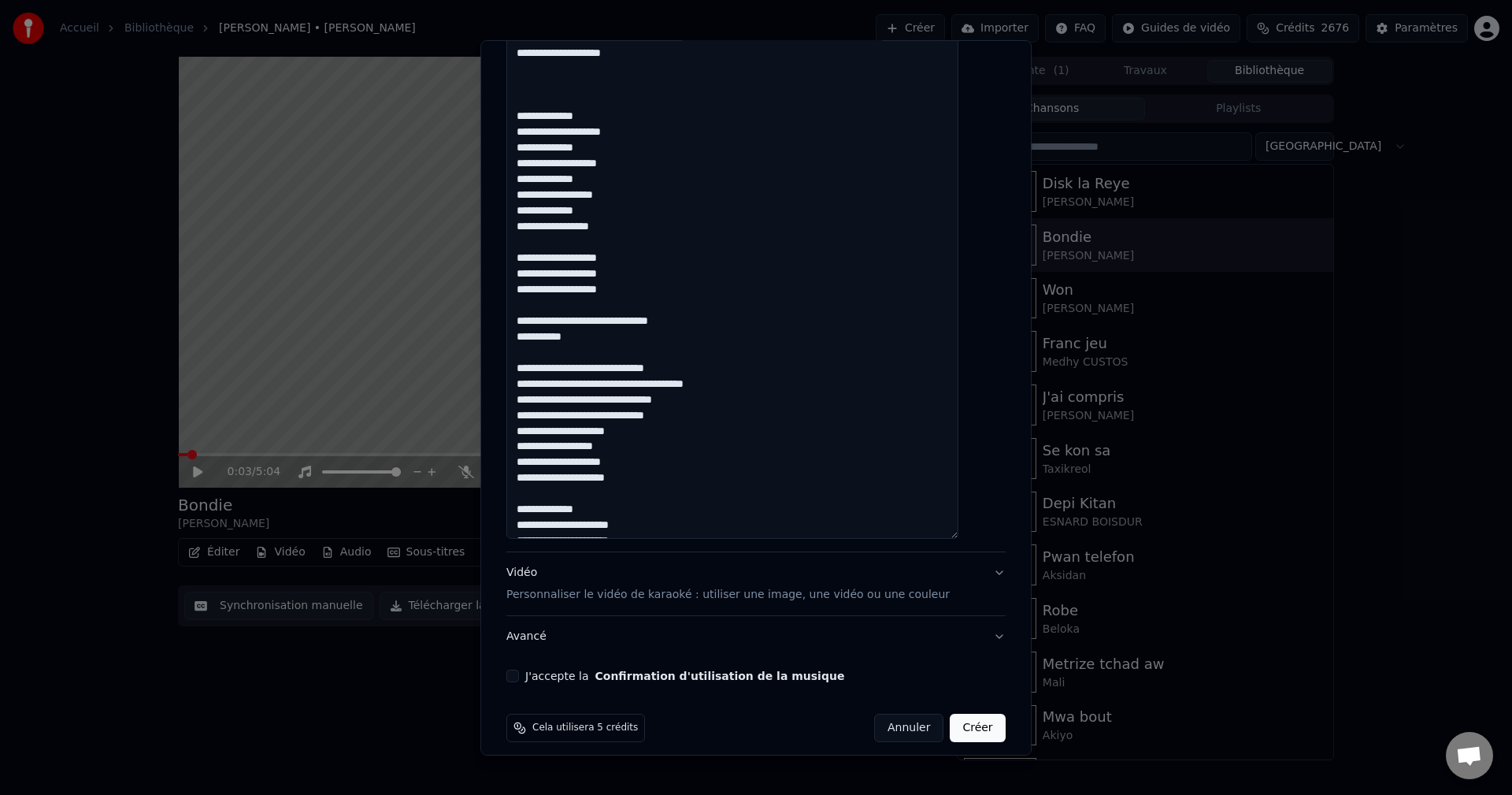
click at [616, 320] on textarea at bounding box center [732, 68] width 452 height 941
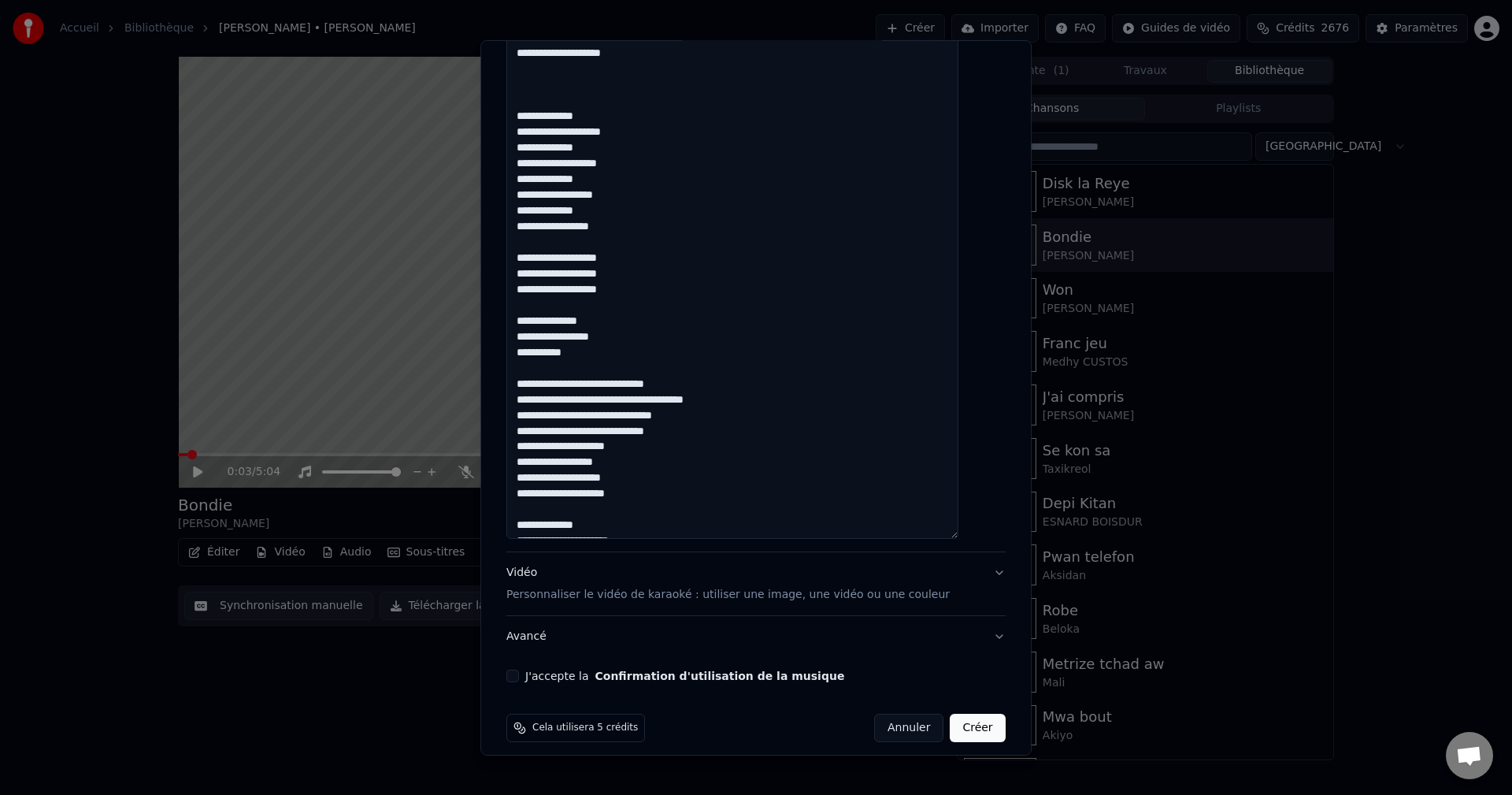
click at [628, 331] on textarea at bounding box center [732, 68] width 452 height 941
click at [622, 324] on textarea at bounding box center [732, 68] width 452 height 941
paste textarea "**********"
click at [619, 322] on textarea at bounding box center [732, 68] width 452 height 941
click at [536, 371] on textarea at bounding box center [732, 68] width 452 height 941
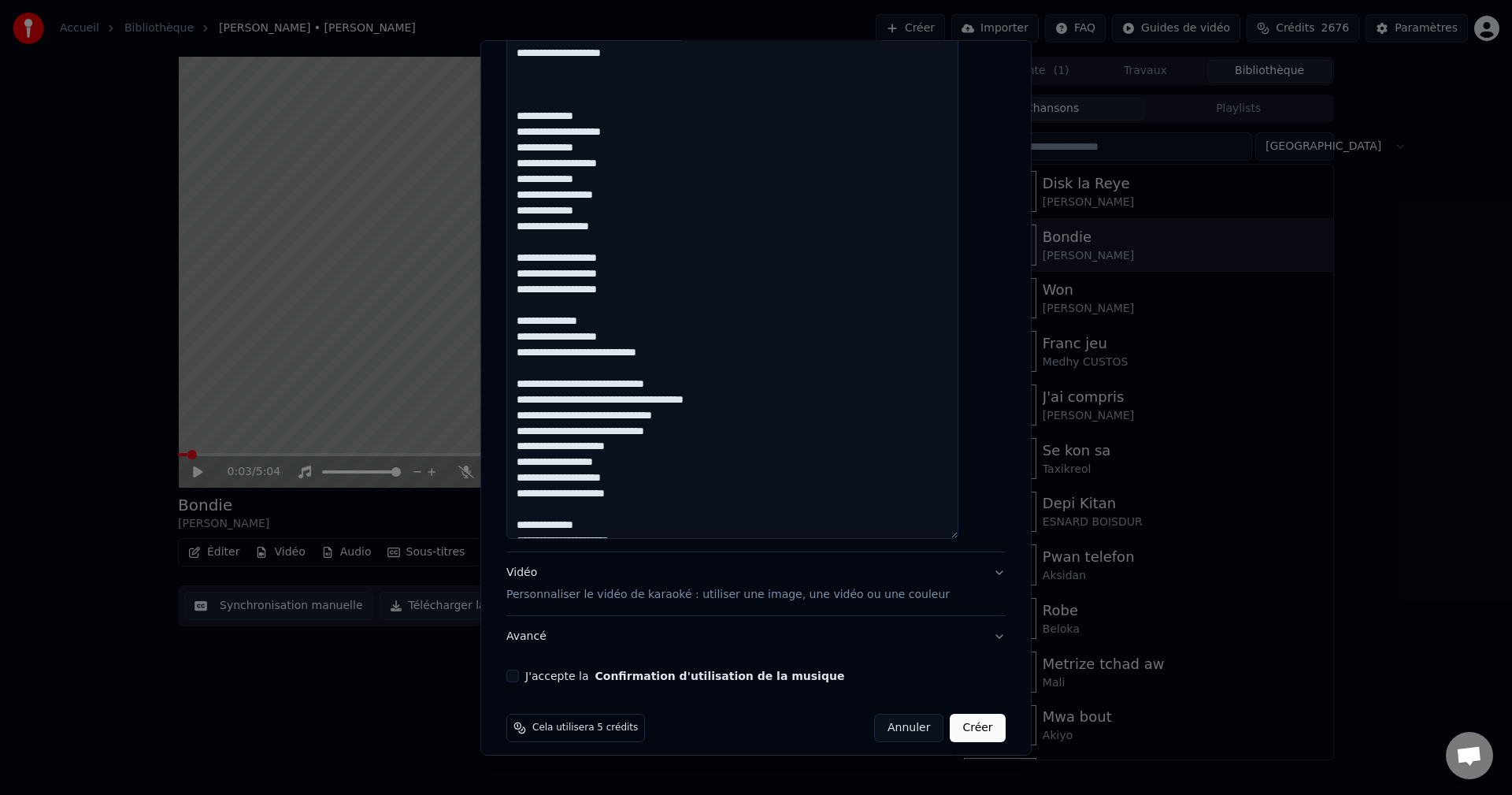
click at [575, 430] on textarea at bounding box center [732, 68] width 452 height 941
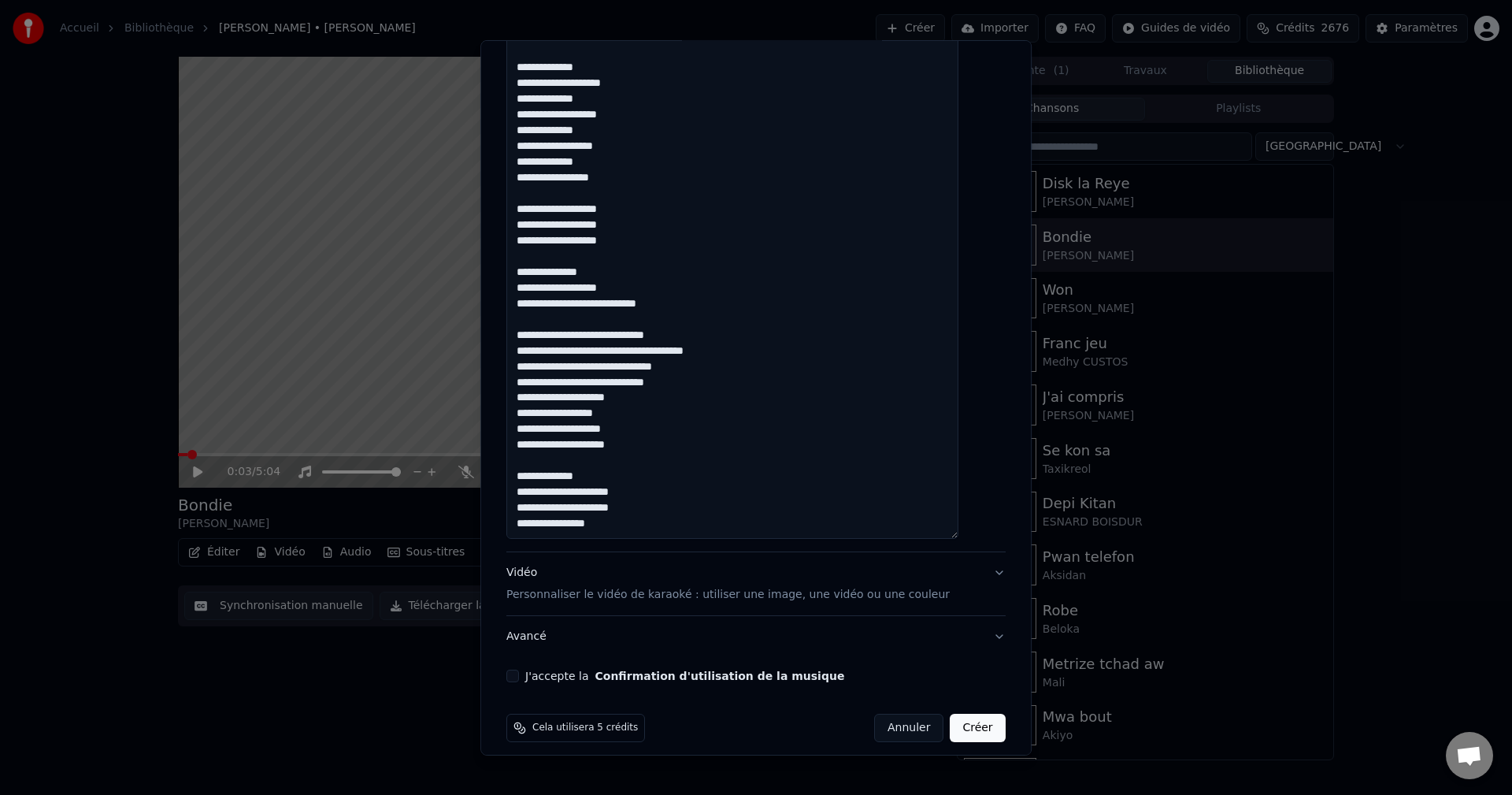
click at [716, 364] on textarea at bounding box center [732, 68] width 452 height 941
click at [699, 388] on textarea at bounding box center [732, 68] width 452 height 941
click at [642, 396] on textarea at bounding box center [732, 68] width 452 height 941
click at [636, 413] on textarea at bounding box center [732, 68] width 452 height 941
click at [591, 433] on textarea at bounding box center [732, 68] width 452 height 941
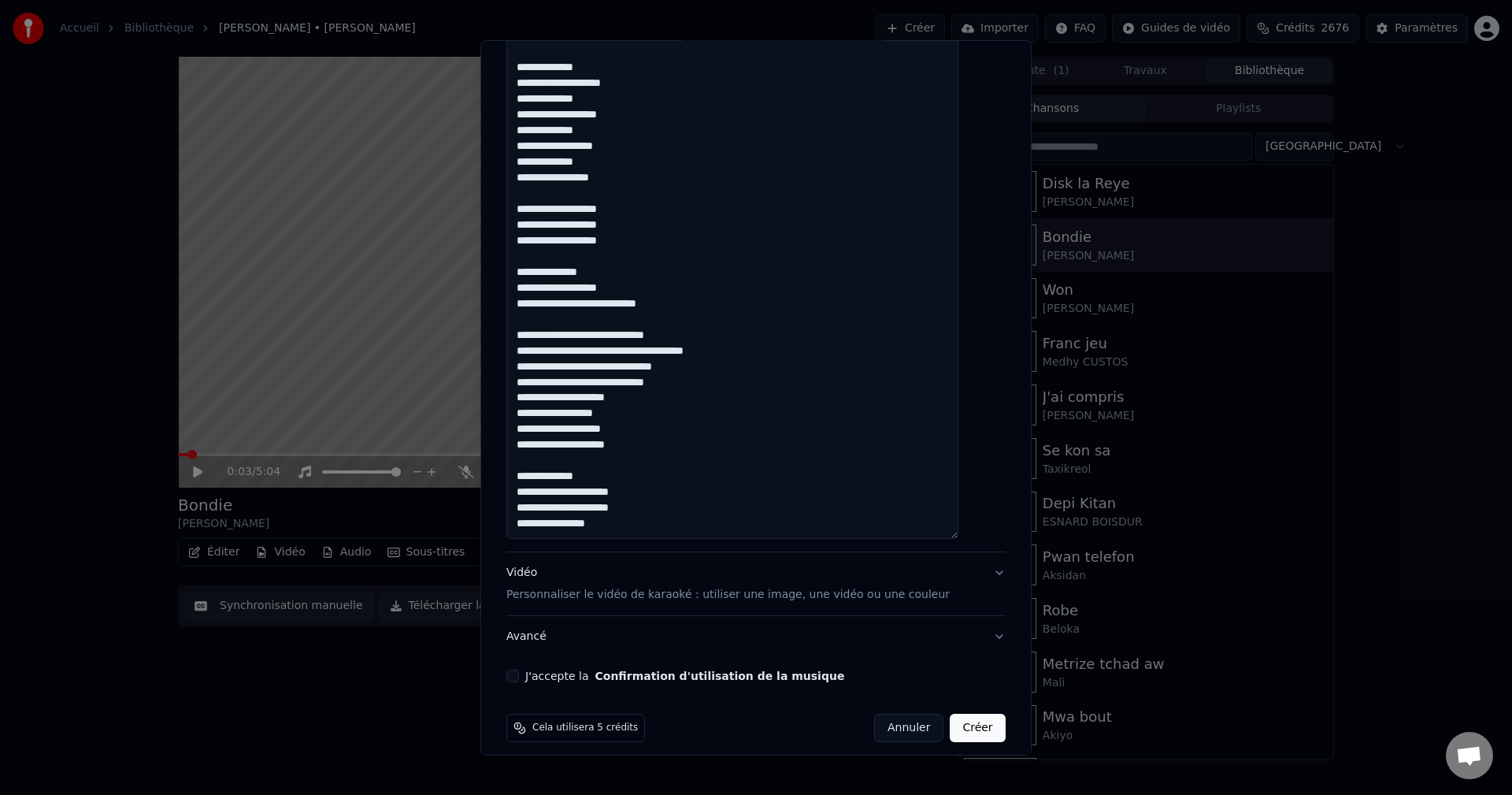
click at [630, 436] on textarea at bounding box center [732, 68] width 452 height 941
click at [650, 435] on textarea at bounding box center [732, 68] width 452 height 941
click at [591, 454] on textarea at bounding box center [732, 68] width 452 height 941
click at [645, 443] on textarea at bounding box center [732, 68] width 452 height 941
click at [651, 445] on textarea at bounding box center [732, 68] width 452 height 941
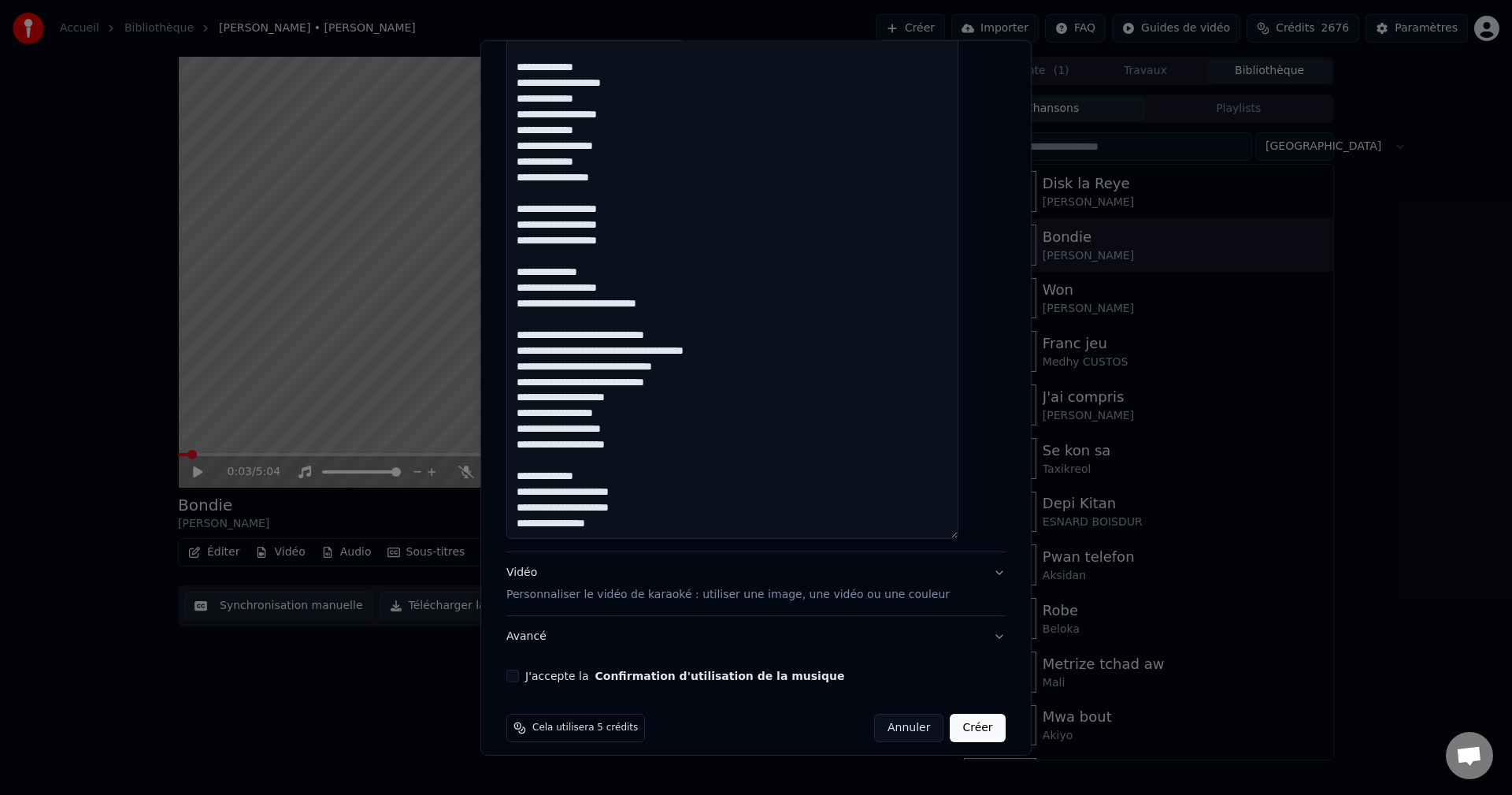
click at [547, 466] on textarea at bounding box center [732, 68] width 452 height 941
click at [615, 510] on textarea at bounding box center [732, 68] width 452 height 941
click at [563, 525] on textarea at bounding box center [732, 68] width 452 height 941
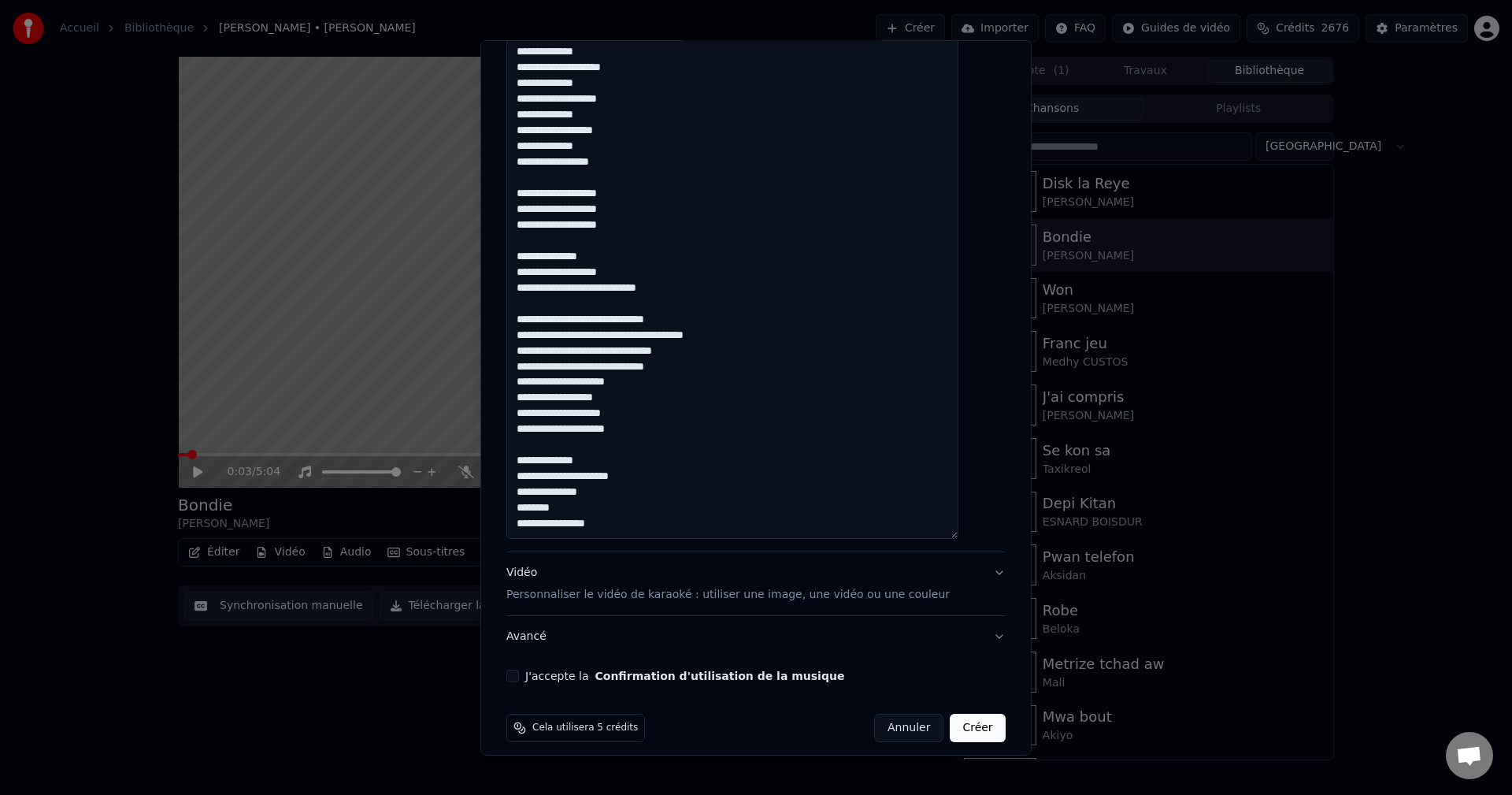
click at [541, 513] on textarea at bounding box center [732, 68] width 452 height 941
drag, startPoint x: 534, startPoint y: 513, endPoint x: 561, endPoint y: 510, distance: 27.2
click at [561, 510] on textarea at bounding box center [732, 68] width 452 height 941
click at [537, 512] on textarea at bounding box center [732, 68] width 452 height 941
paste textarea "*****"
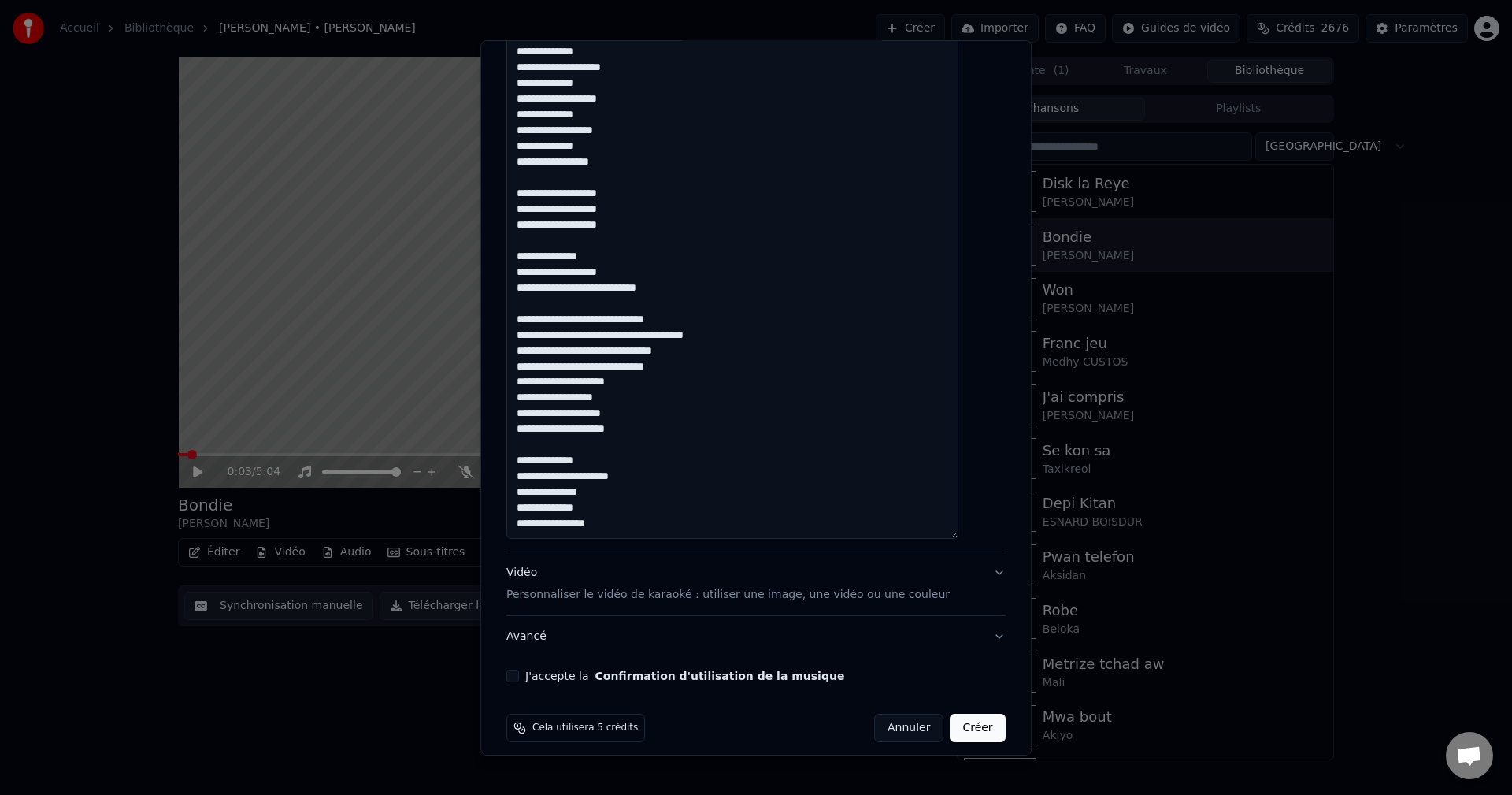
paste textarea "*****"
drag, startPoint x: 621, startPoint y: 524, endPoint x: 528, endPoint y: 525, distance: 93.0
click at [528, 525] on textarea at bounding box center [732, 68] width 452 height 941
click at [628, 530] on textarea at bounding box center [732, 68] width 452 height 941
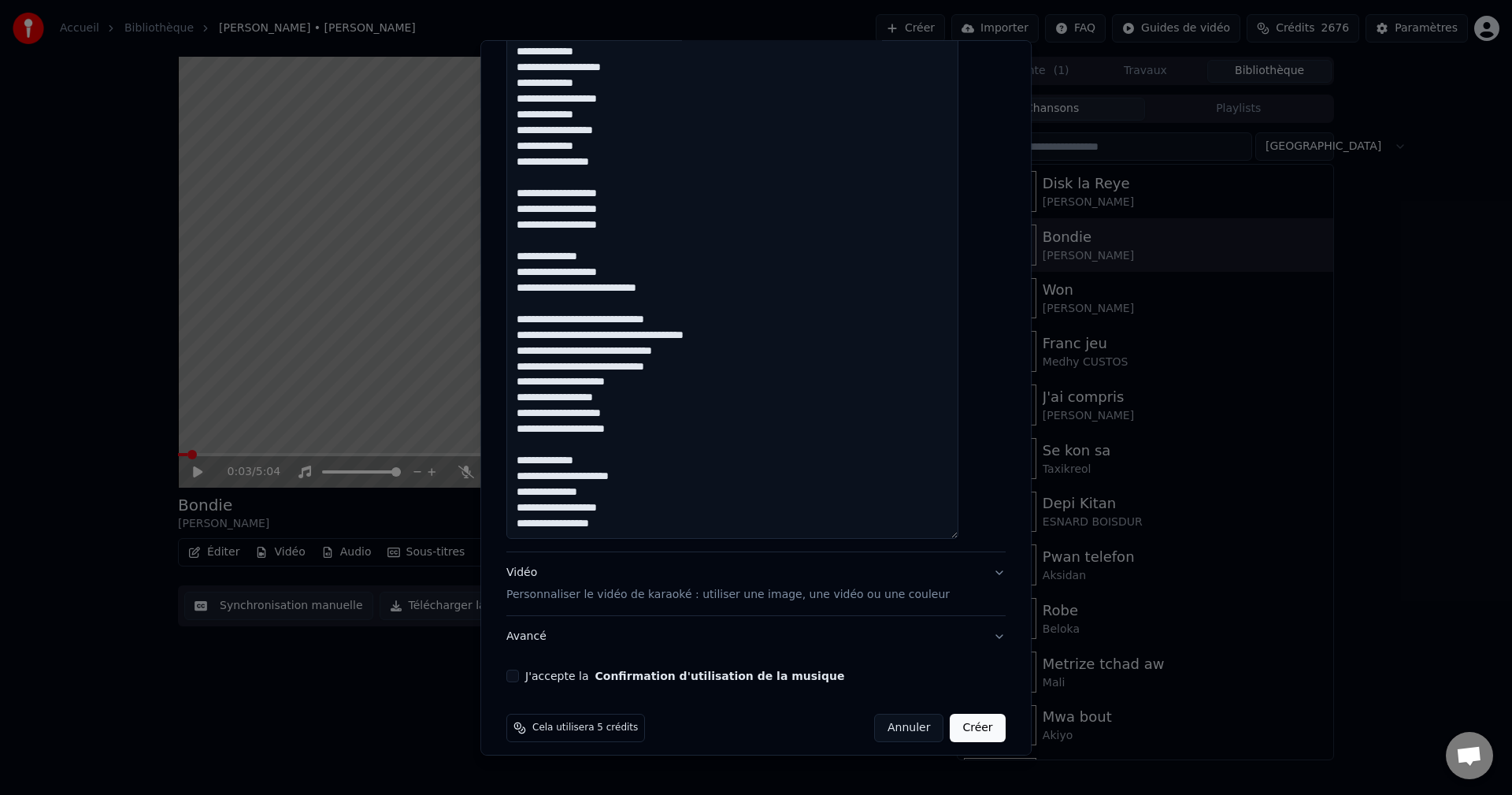
paste textarea "**********"
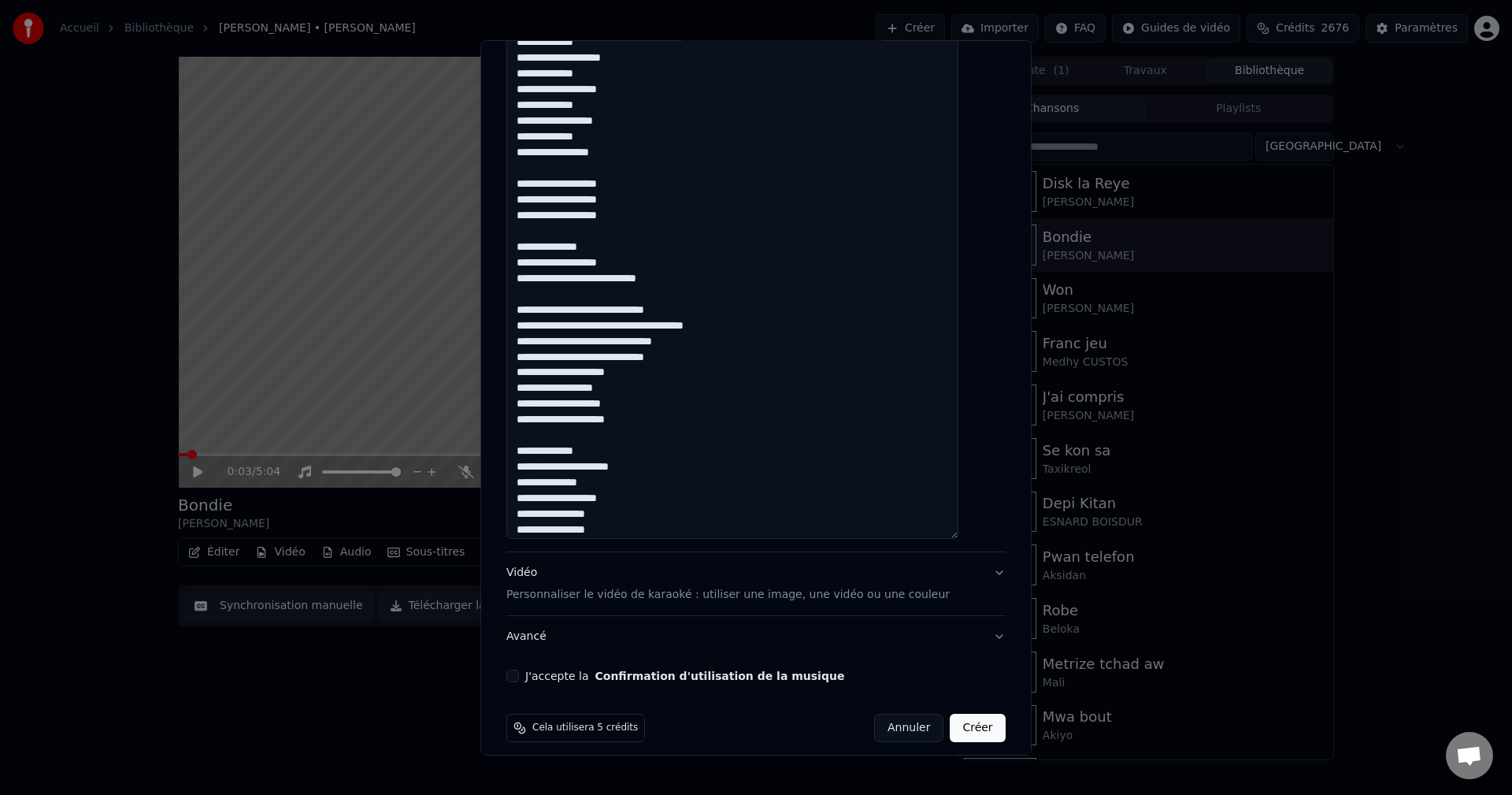
click at [622, 515] on textarea at bounding box center [732, 68] width 452 height 941
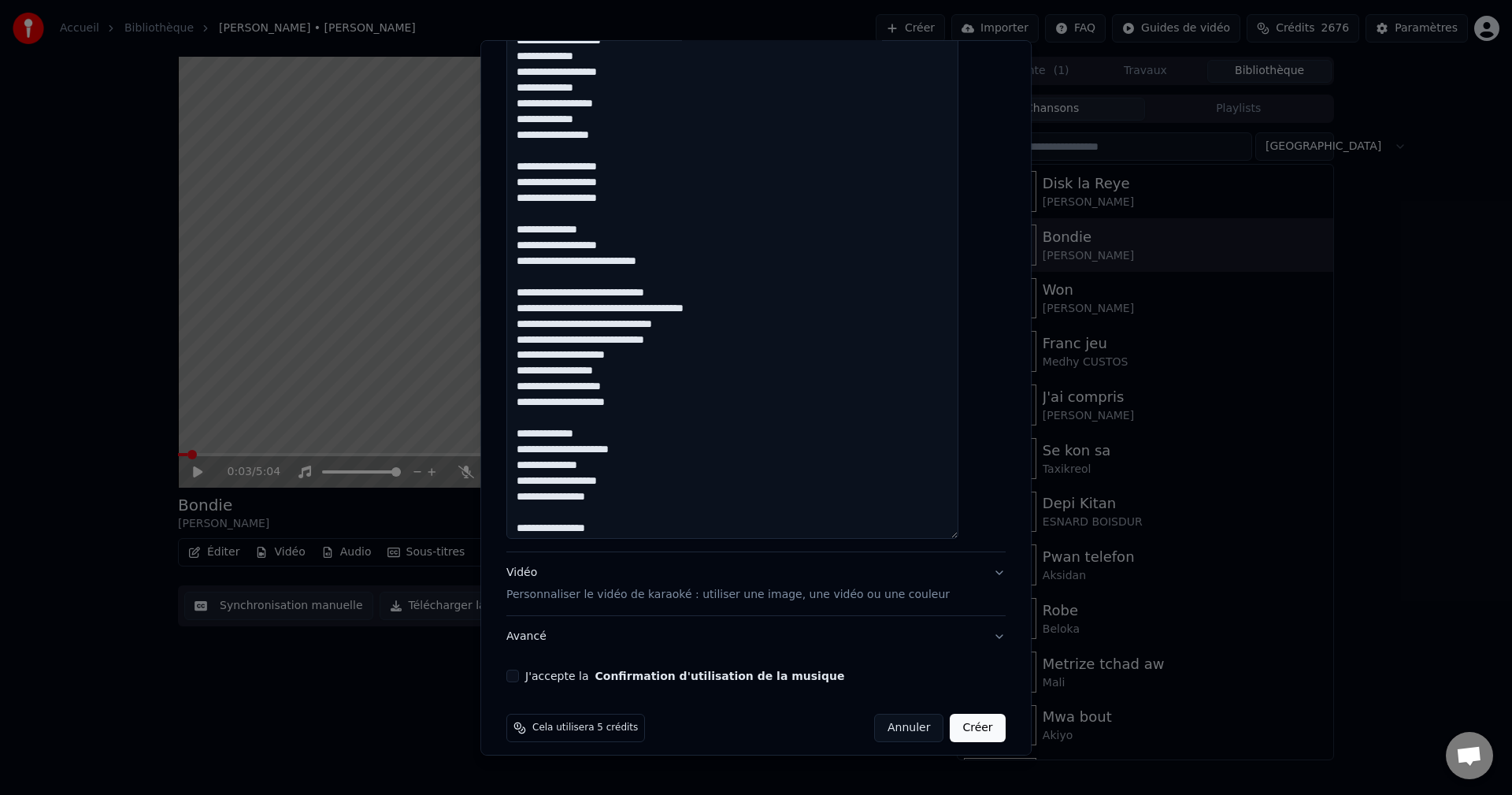
scroll to position [254, 0]
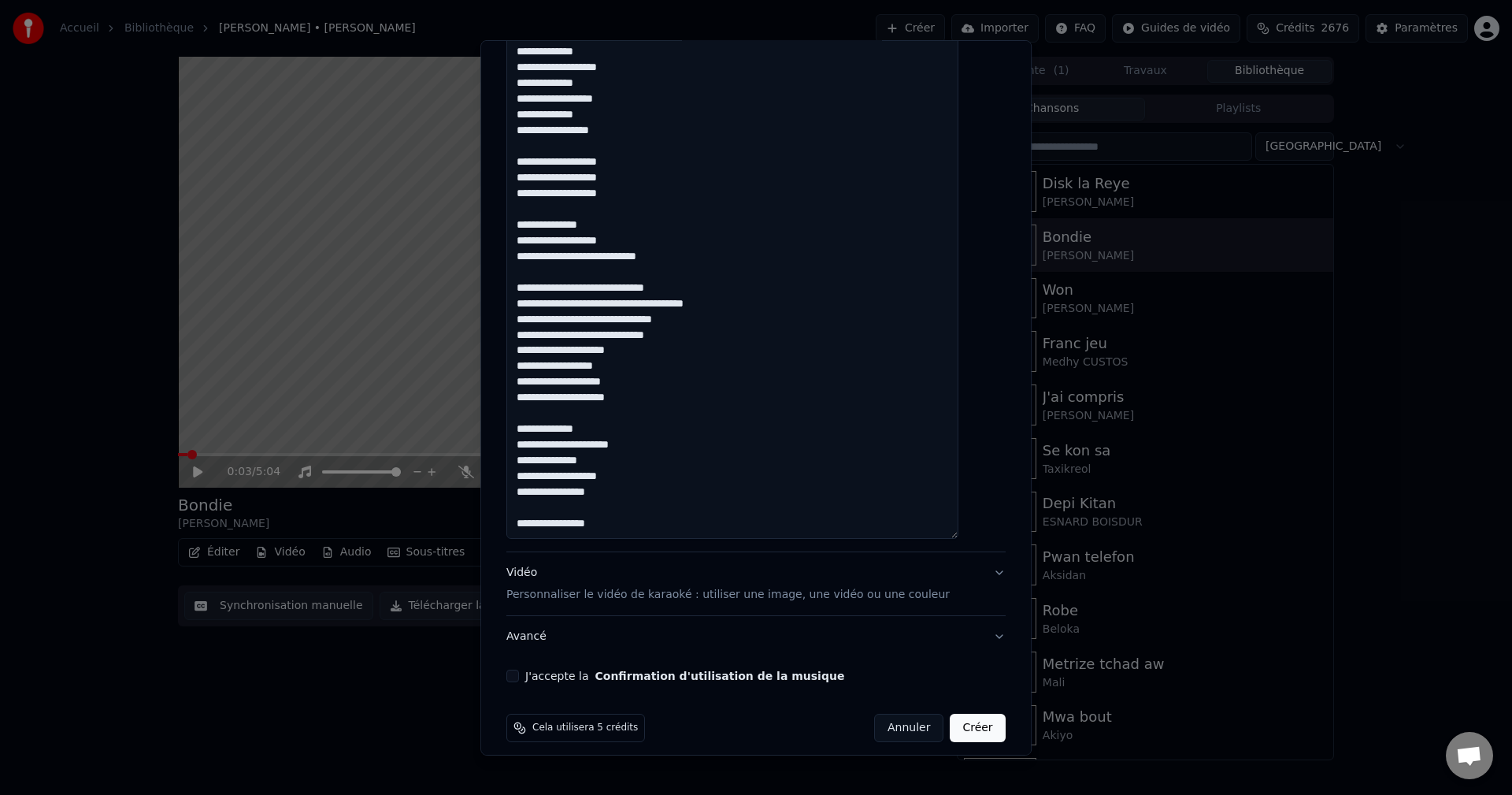
click at [617, 459] on textarea at bounding box center [732, 68] width 452 height 941
click at [628, 492] on textarea at bounding box center [732, 68] width 452 height 941
click at [542, 510] on textarea at bounding box center [732, 68] width 452 height 941
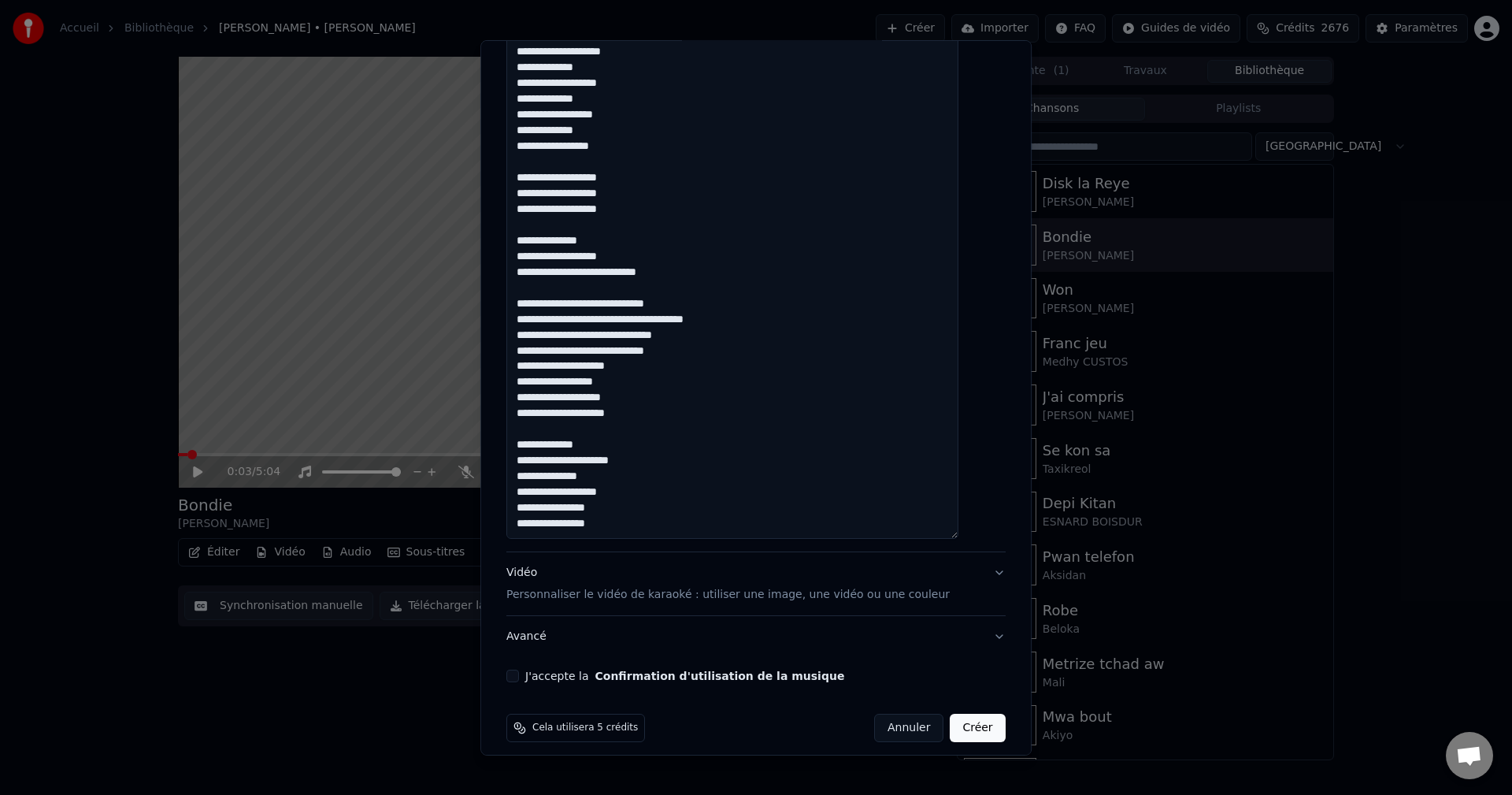
scroll to position [801, 0]
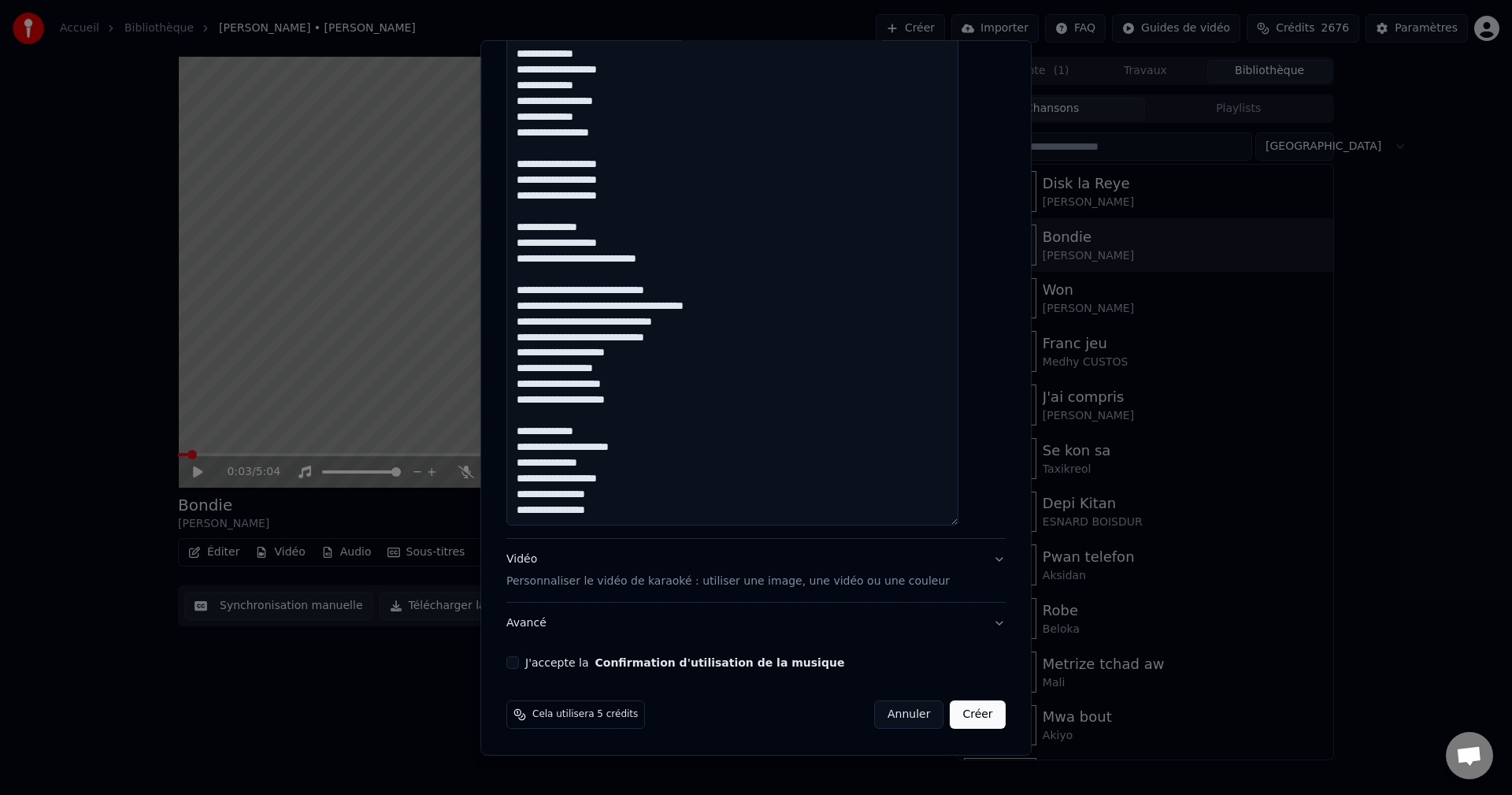
click at [628, 510] on textarea at bounding box center [732, 54] width 452 height 941
drag, startPoint x: 588, startPoint y: 509, endPoint x: 536, endPoint y: 509, distance: 52.0
click at [536, 509] on textarea at bounding box center [732, 54] width 452 height 941
click at [642, 517] on textarea at bounding box center [732, 54] width 452 height 941
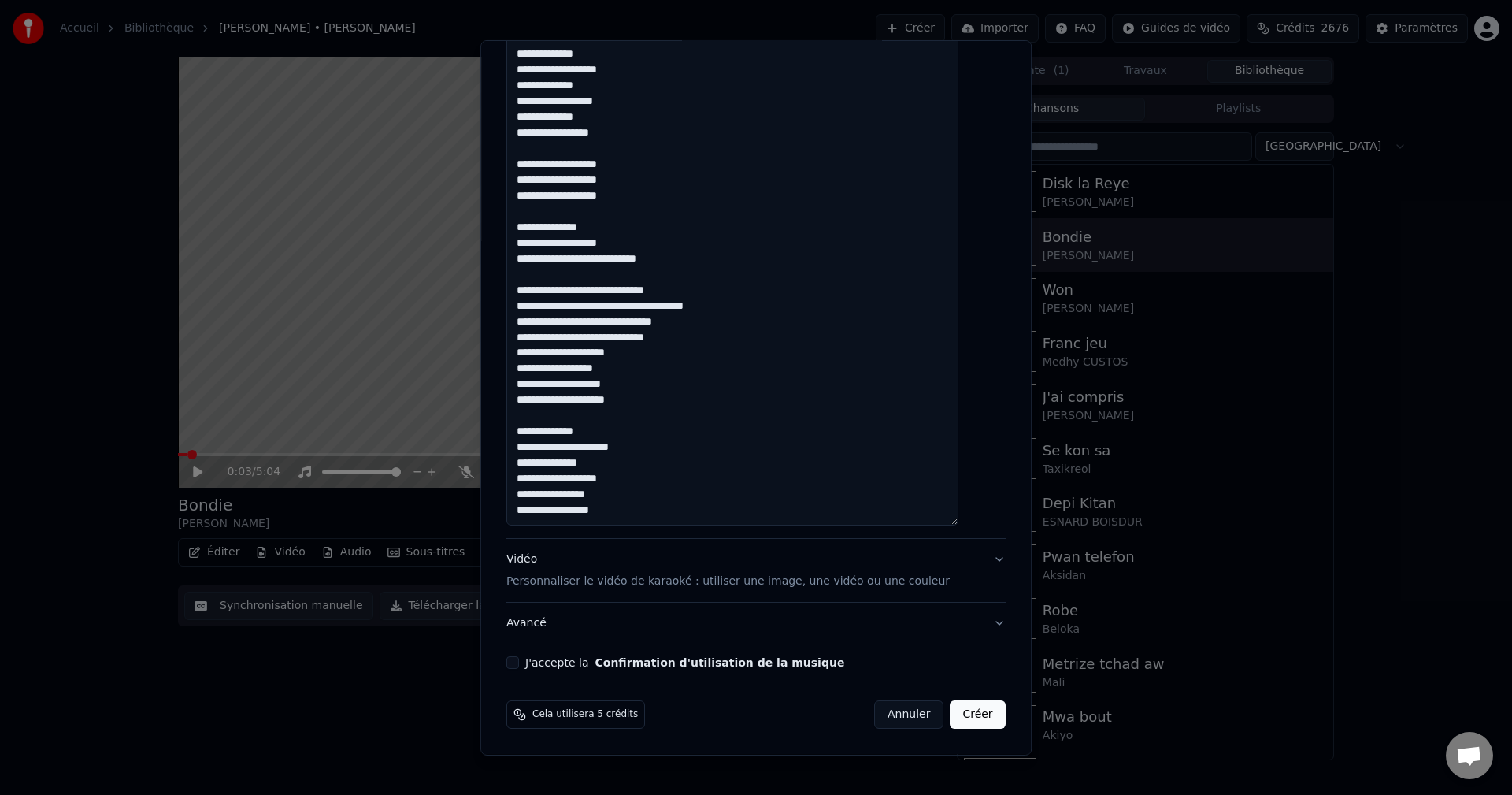
paste textarea "**********"
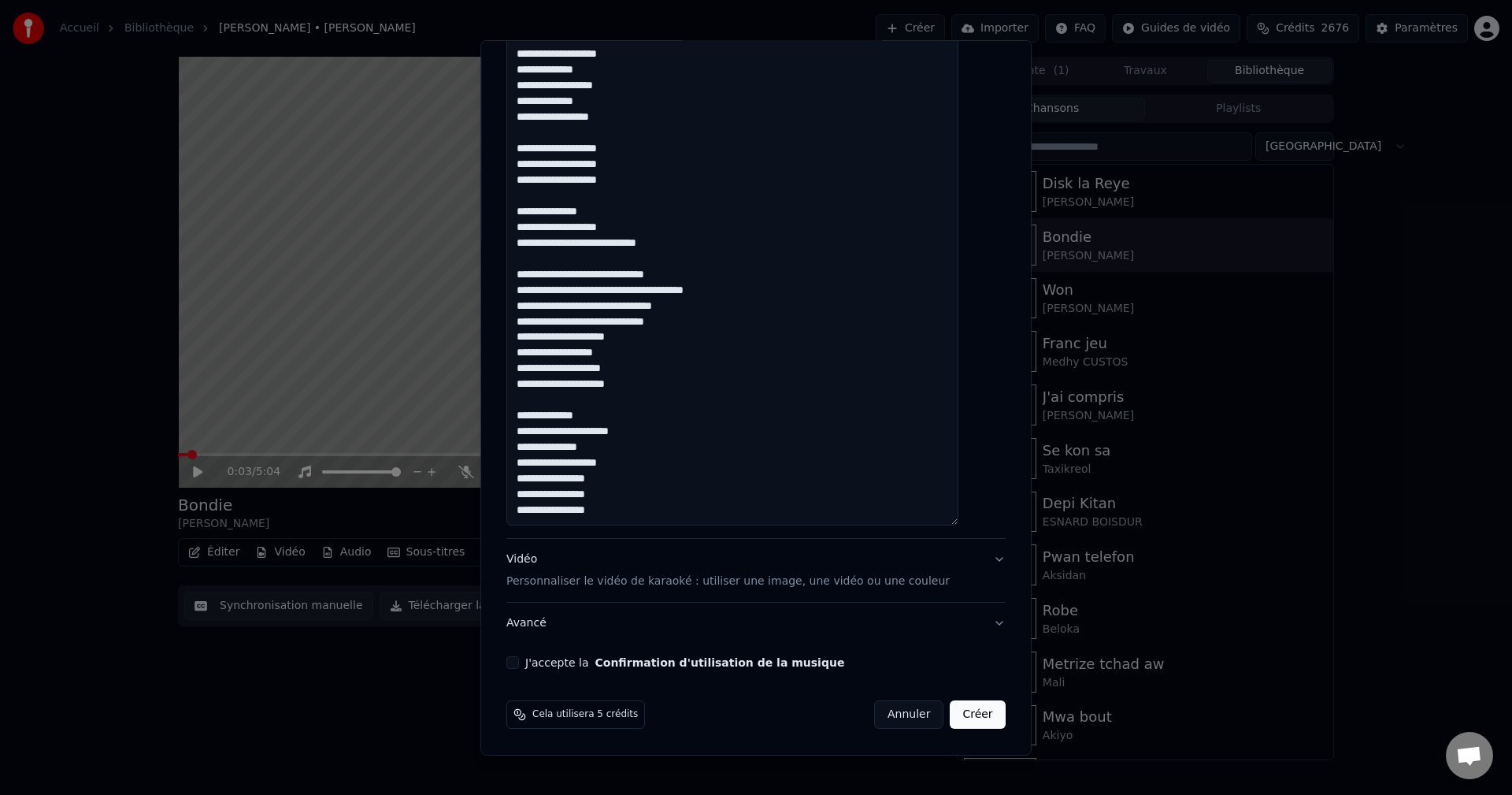
scroll to position [788, 0]
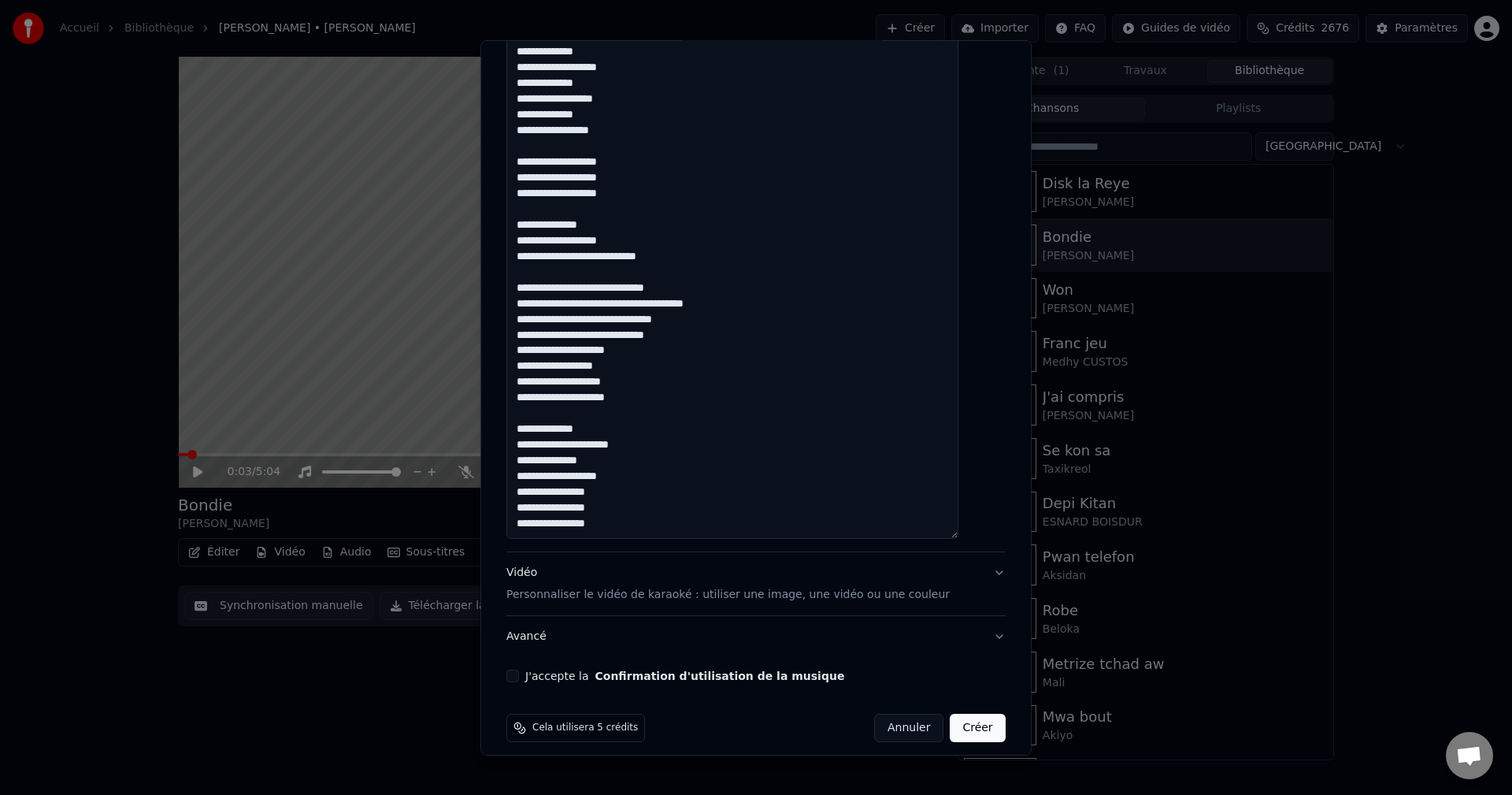
drag, startPoint x: 636, startPoint y: 475, endPoint x: 528, endPoint y: 483, distance: 108.3
click at [528, 483] on textarea at bounding box center [732, 68] width 452 height 941
click at [630, 535] on textarea at bounding box center [732, 68] width 452 height 941
paste textarea "**********"
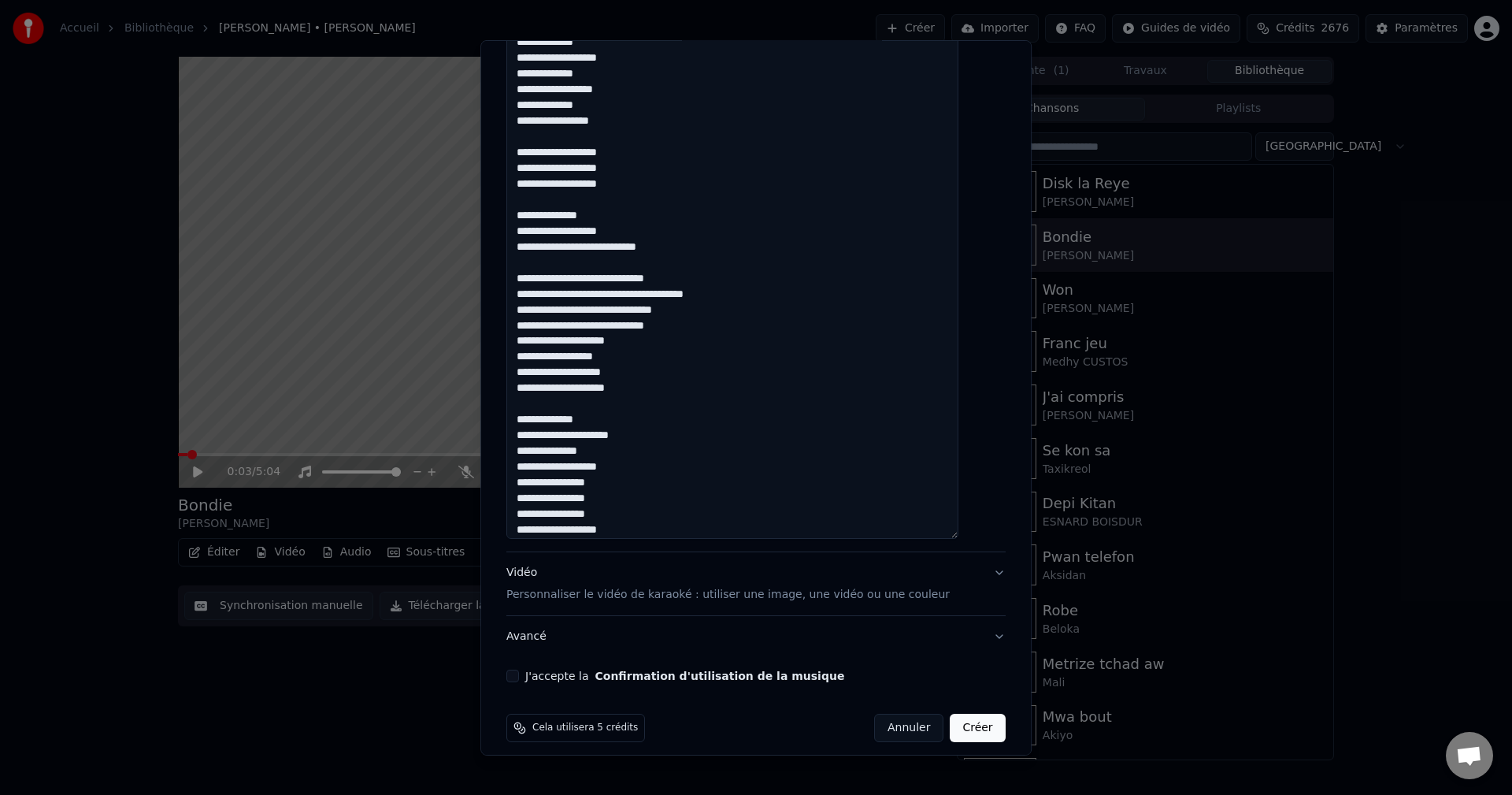
drag, startPoint x: 537, startPoint y: 155, endPoint x: 645, endPoint y: 182, distance: 111.3
click at [645, 182] on textarea at bounding box center [732, 68] width 452 height 941
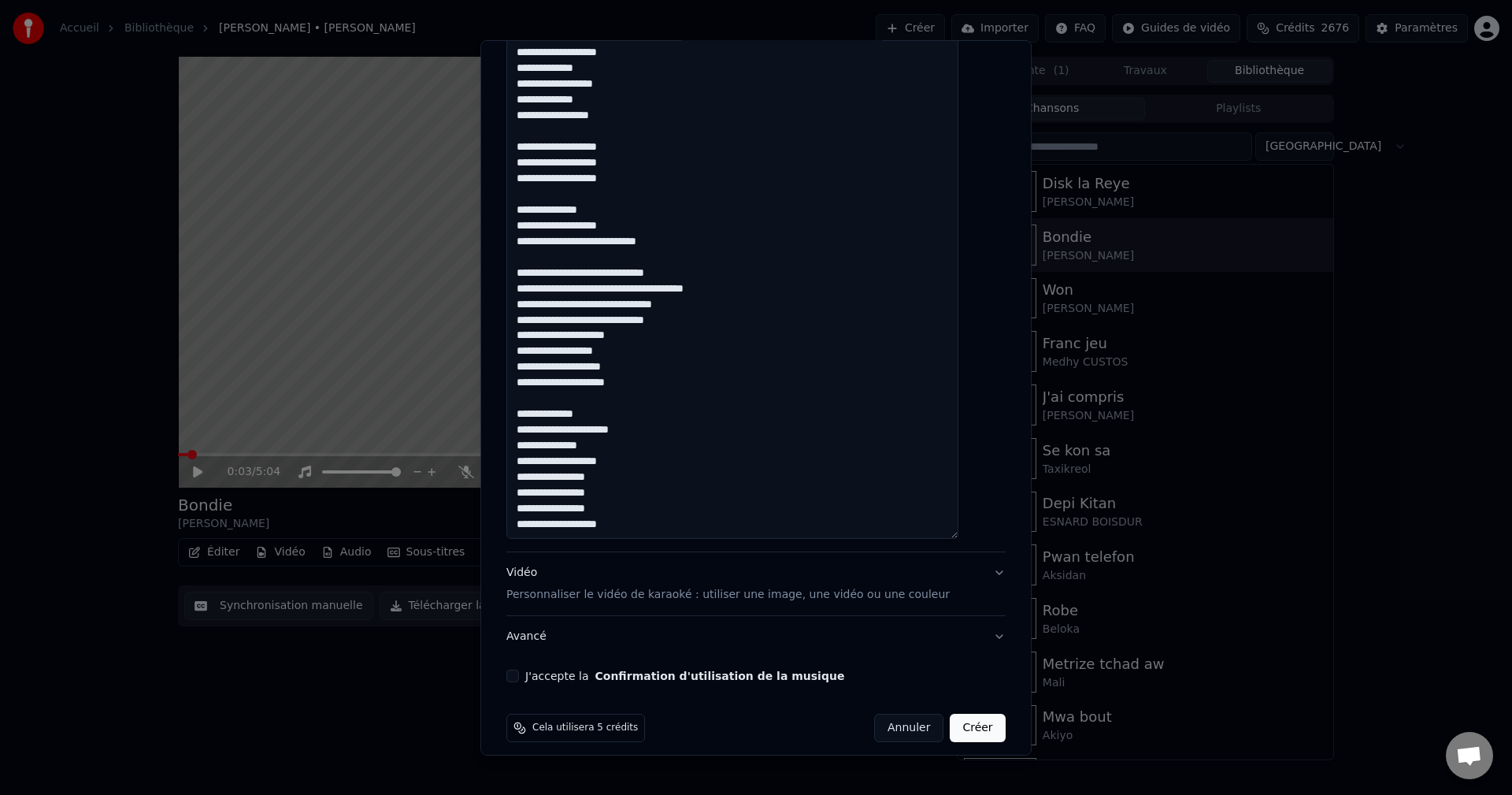
scroll to position [270, 0]
click at [641, 521] on textarea at bounding box center [732, 68] width 452 height 941
paste textarea "**********"
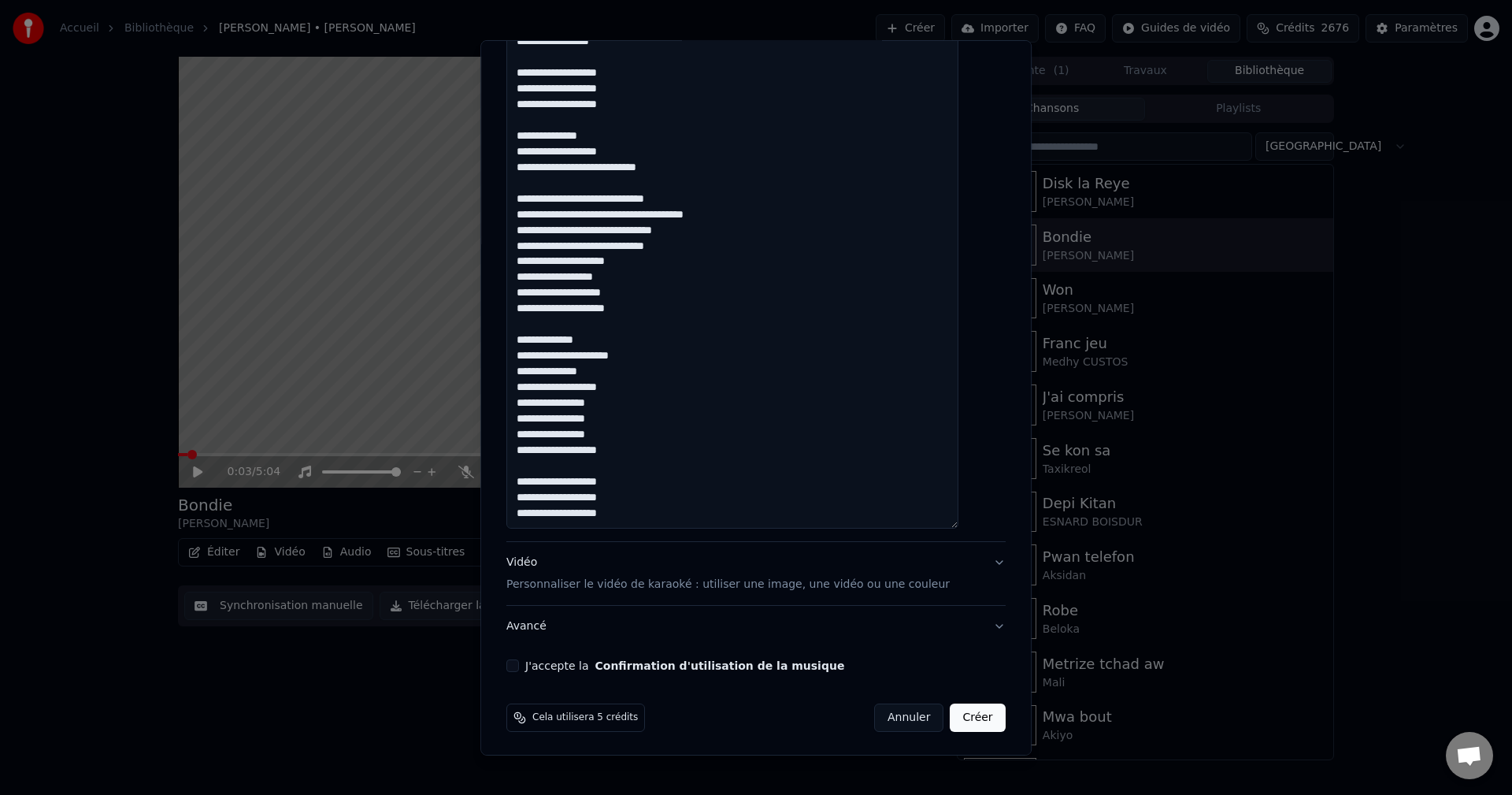
scroll to position [801, 0]
click at [646, 481] on textarea at bounding box center [732, 55] width 452 height 941
drag, startPoint x: 612, startPoint y: 335, endPoint x: 502, endPoint y: 336, distance: 110.0
click at [502, 336] on div "**********" at bounding box center [756, 397] width 552 height 715
click at [652, 472] on textarea at bounding box center [732, 55] width 452 height 941
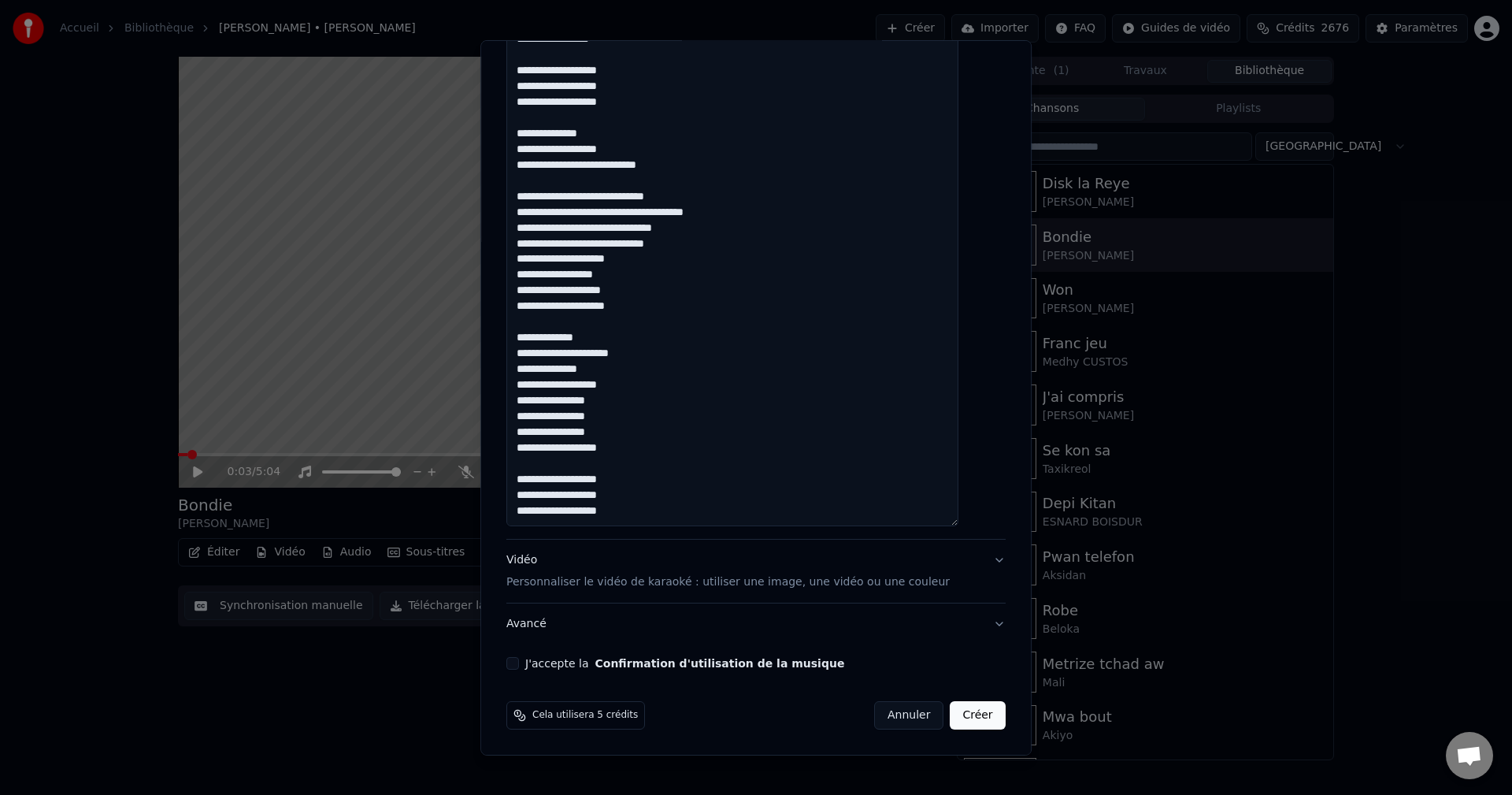
click at [653, 471] on textarea at bounding box center [732, 55] width 452 height 941
click at [655, 486] on textarea at bounding box center [732, 55] width 452 height 941
paste textarea "**********"
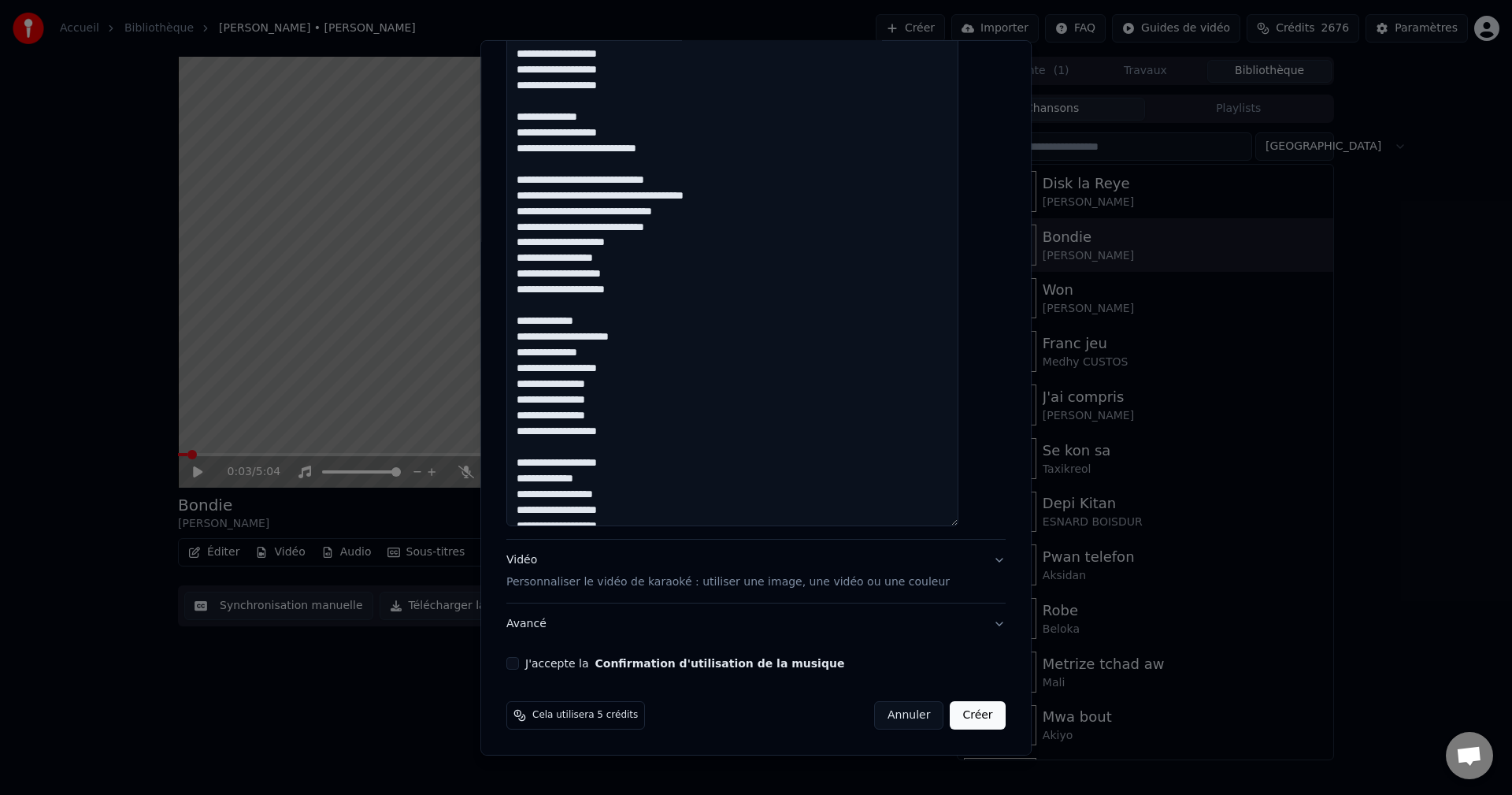
scroll to position [364, 0]
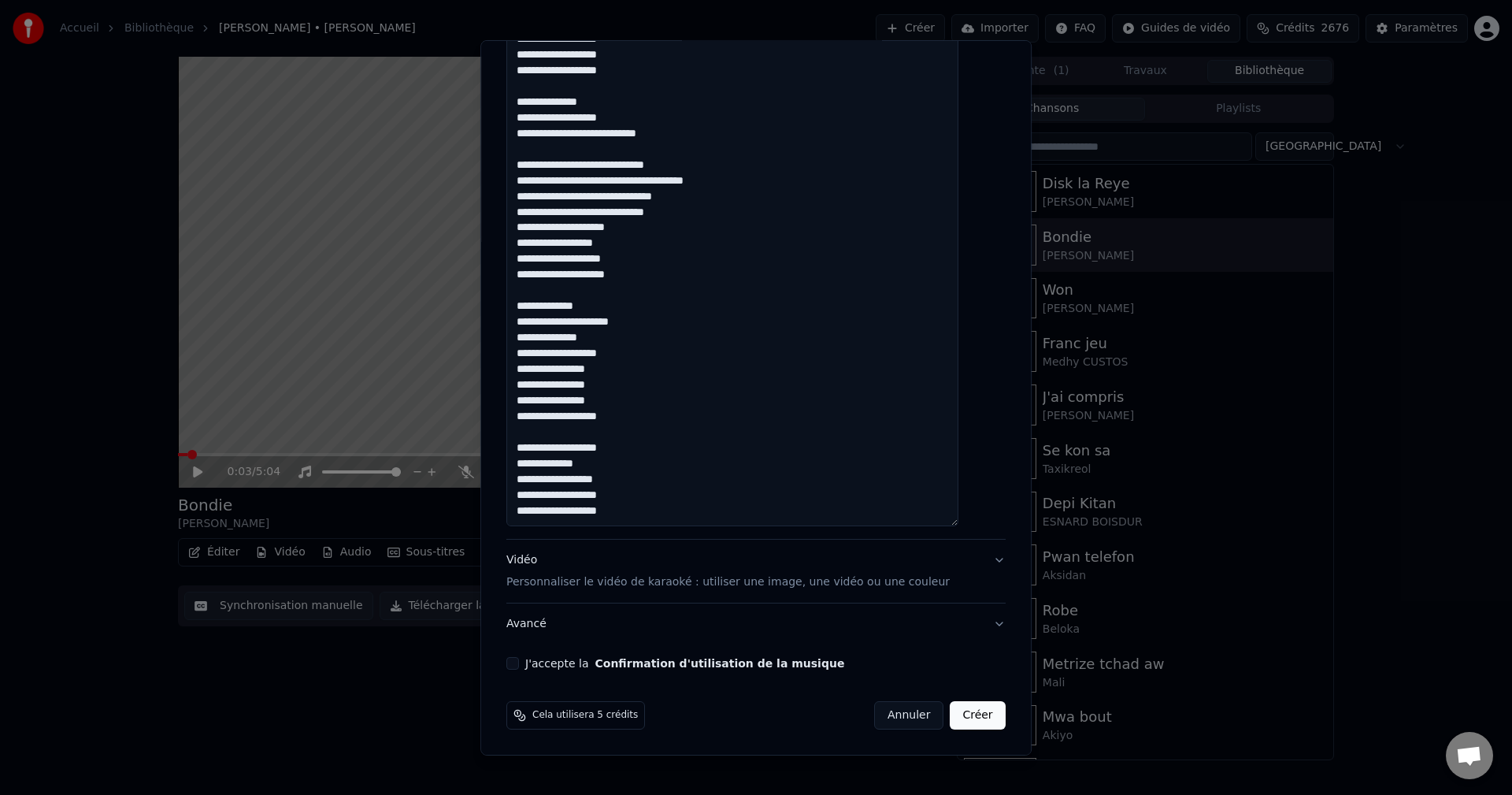
click at [646, 496] on textarea at bounding box center [732, 55] width 452 height 941
click at [643, 506] on textarea at bounding box center [732, 55] width 452 height 941
drag, startPoint x: 613, startPoint y: 453, endPoint x: 530, endPoint y: 452, distance: 83.0
click at [530, 452] on textarea at bounding box center [732, 55] width 452 height 941
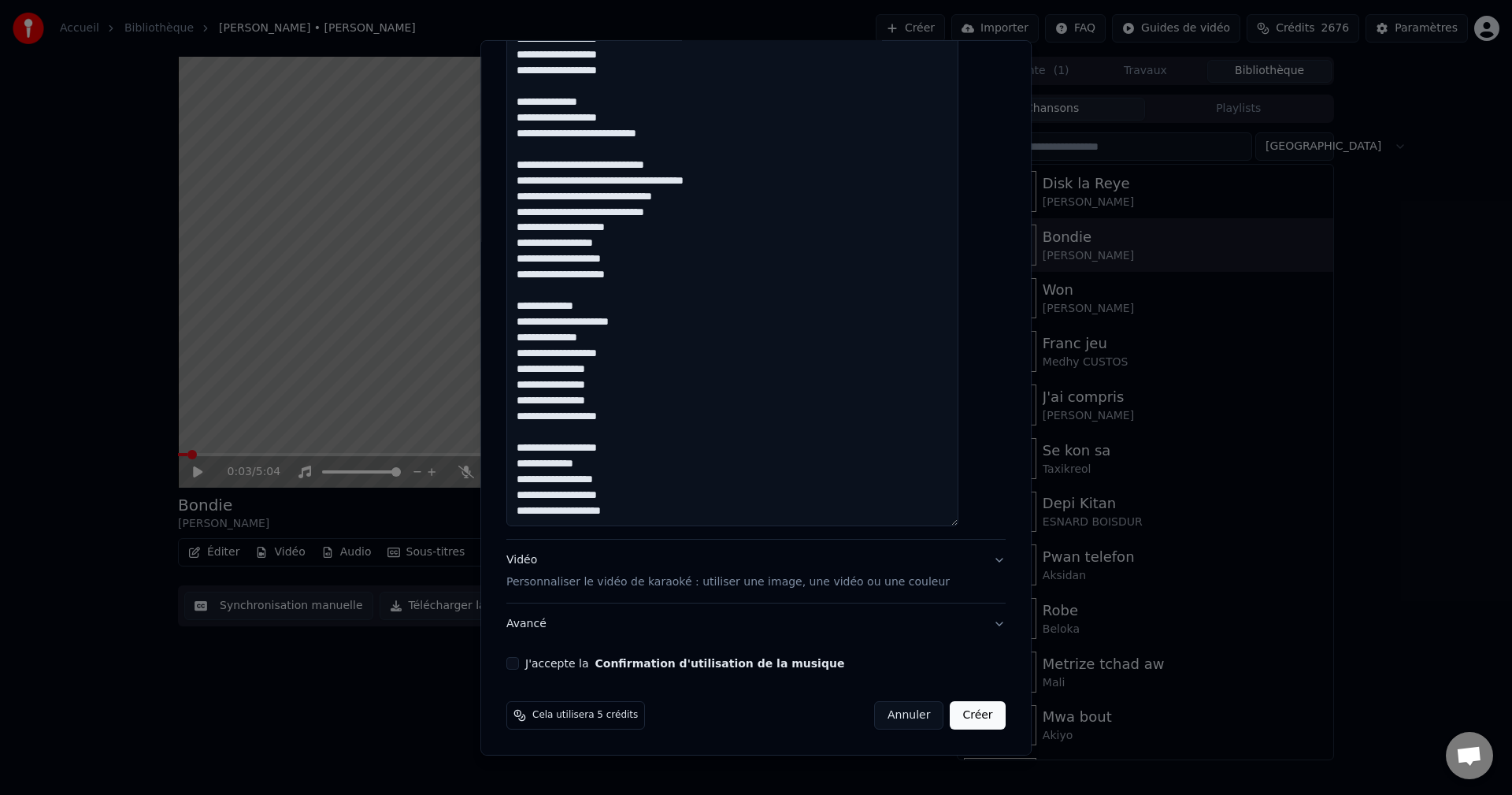
click at [649, 487] on textarea at bounding box center [732, 55] width 452 height 941
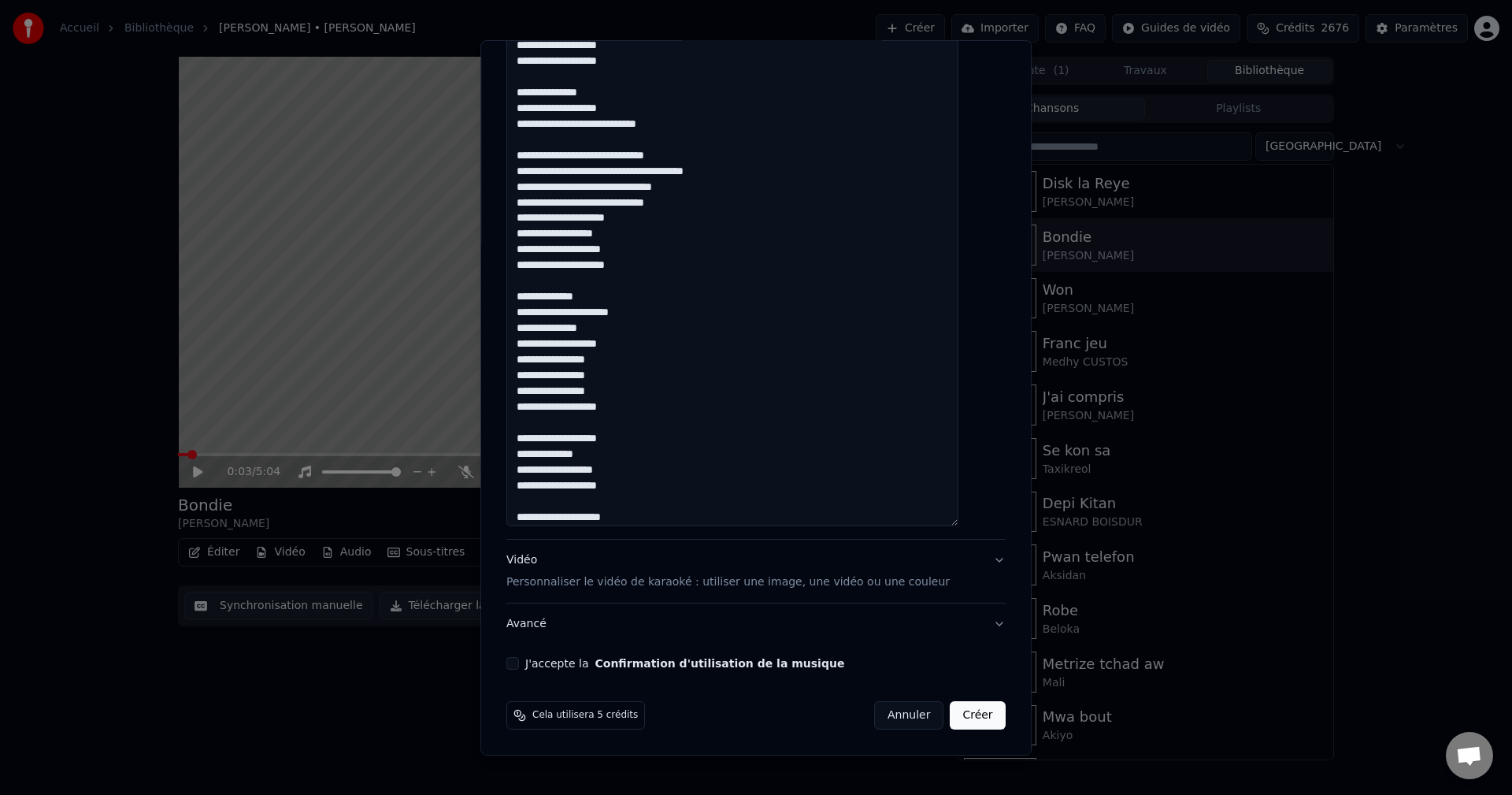
paste textarea "**********"
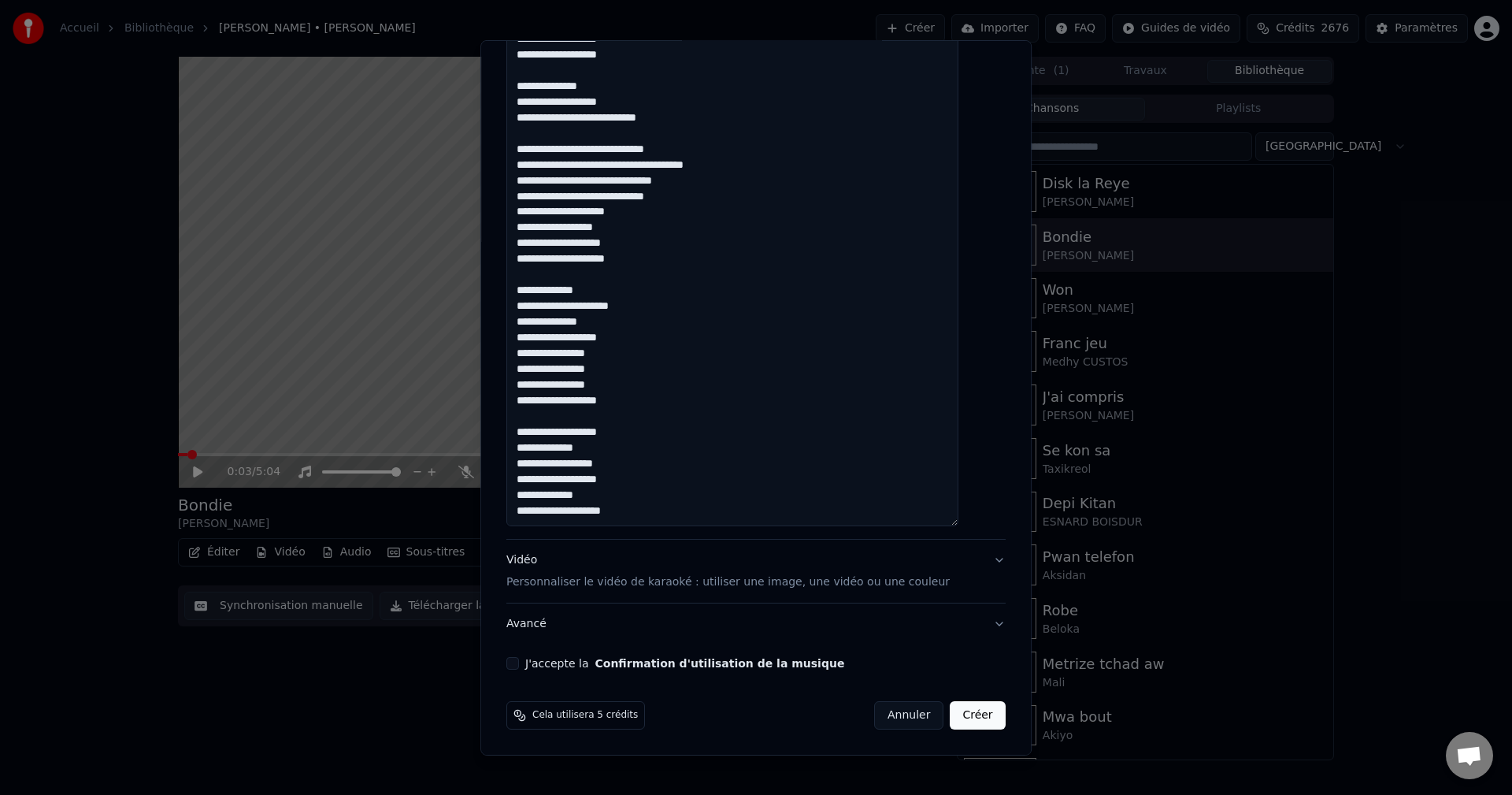
scroll to position [396, 0]
click at [646, 487] on textarea at bounding box center [732, 55] width 452 height 941
click at [646, 495] on textarea at bounding box center [732, 55] width 452 height 941
click at [590, 426] on textarea at bounding box center [732, 55] width 452 height 941
click at [622, 480] on textarea at bounding box center [732, 55] width 452 height 941
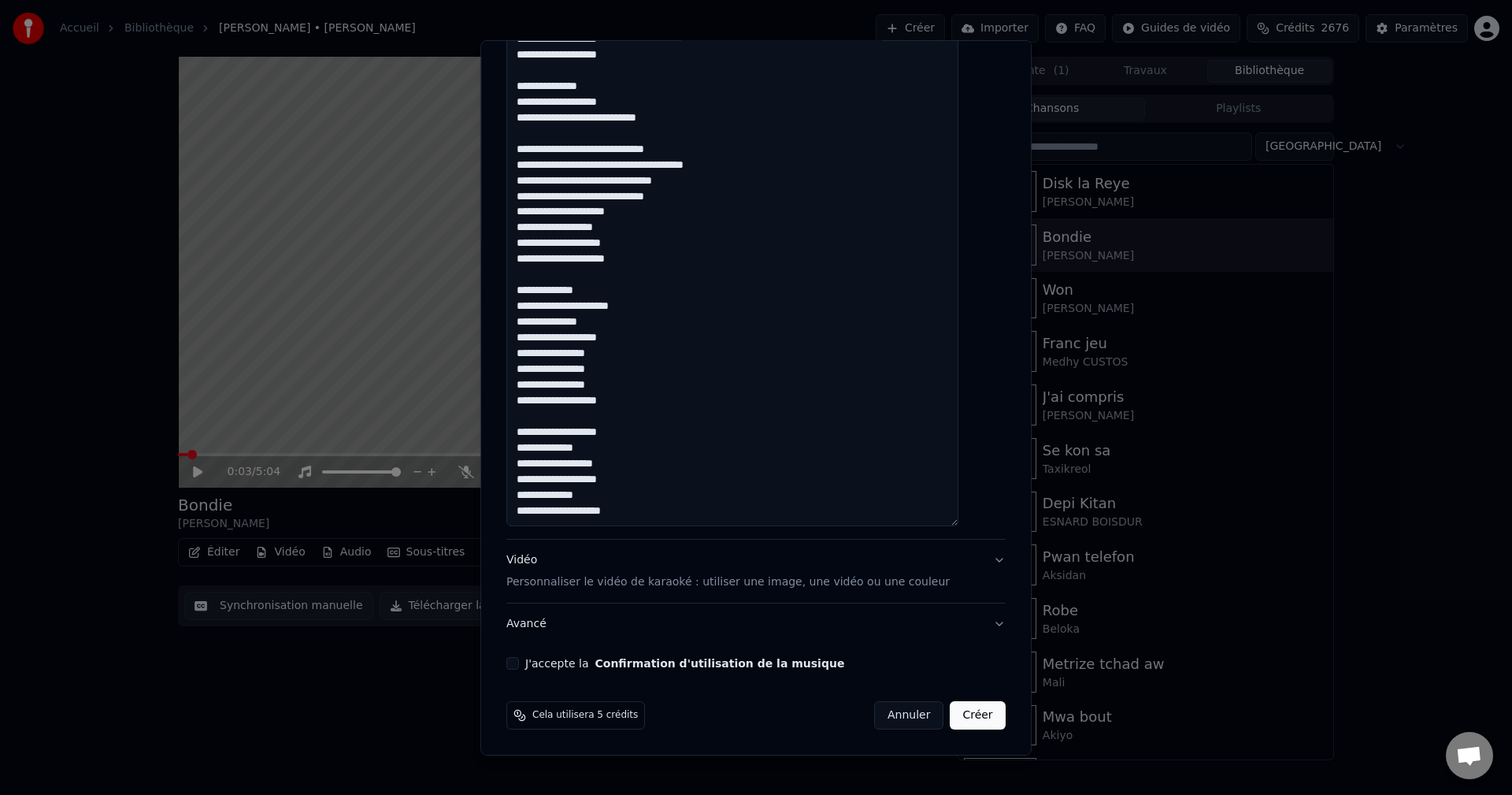
click at [644, 495] on textarea at bounding box center [732, 55] width 452 height 941
click at [623, 482] on textarea at bounding box center [732, 55] width 452 height 941
click at [622, 429] on textarea at bounding box center [732, 55] width 452 height 941
click at [628, 448] on textarea at bounding box center [732, 55] width 452 height 941
click at [639, 463] on textarea at bounding box center [732, 55] width 452 height 941
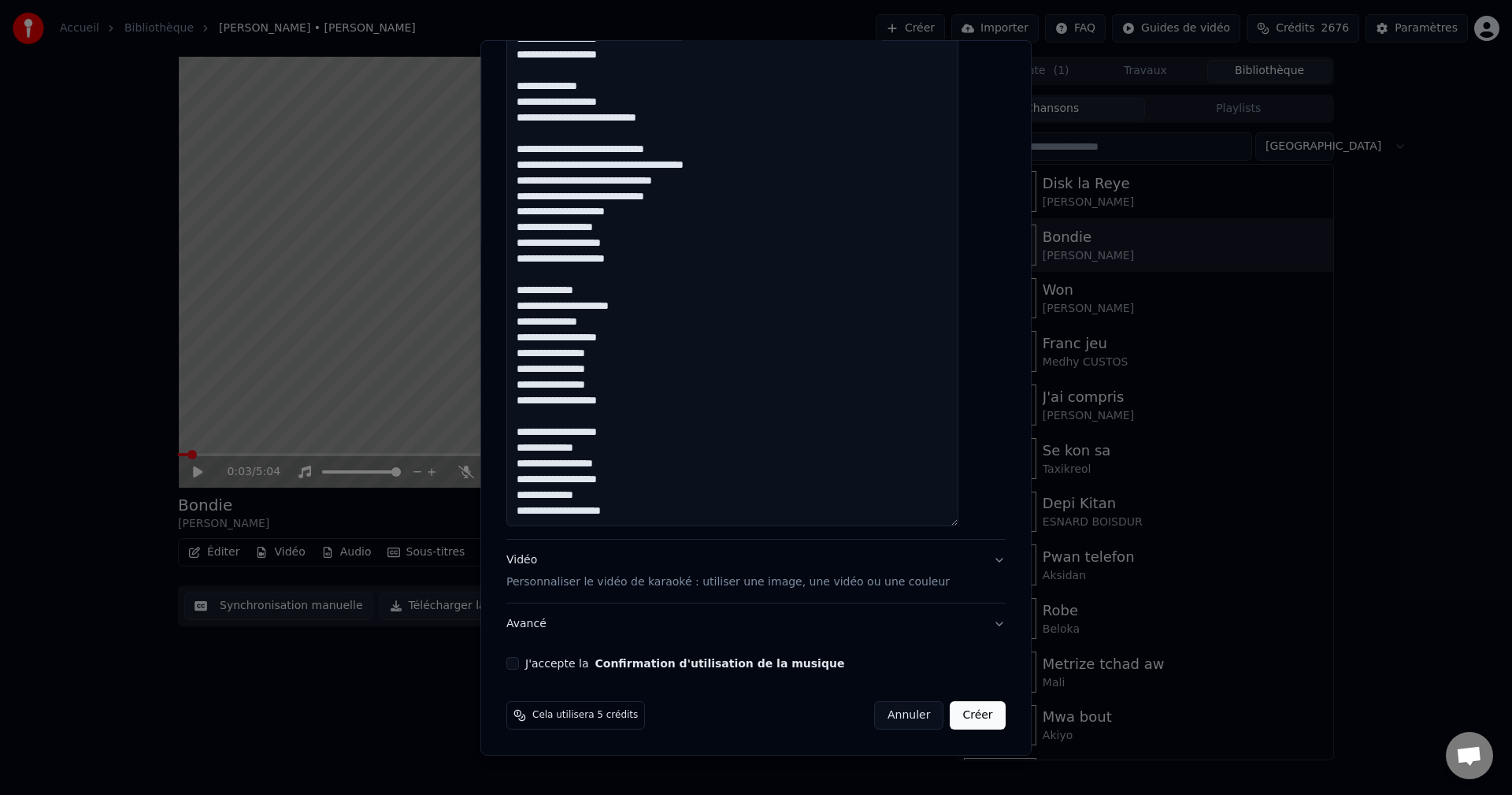
click at [620, 483] on textarea at bounding box center [732, 55] width 452 height 941
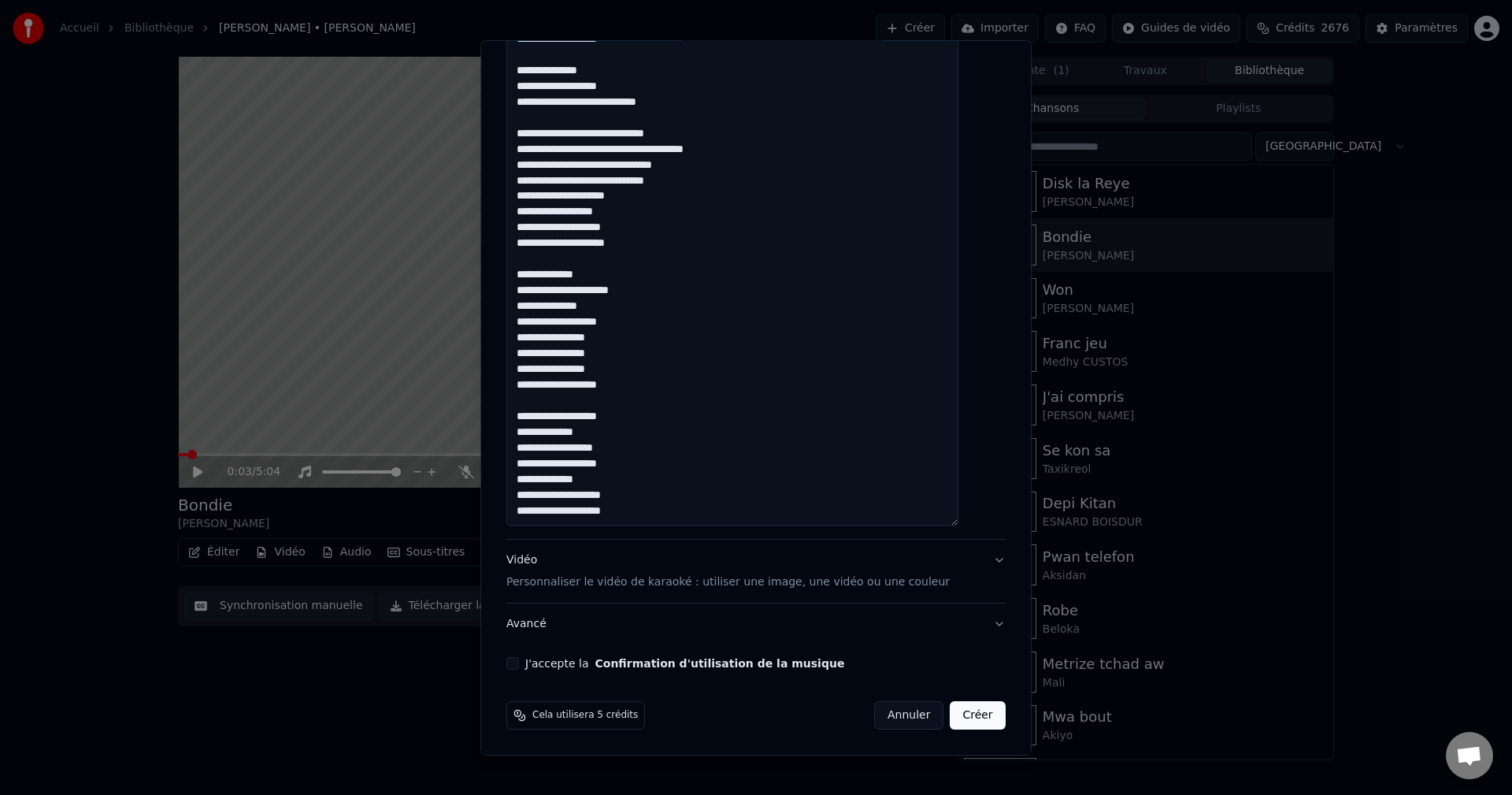
drag, startPoint x: 621, startPoint y: 479, endPoint x: 533, endPoint y: 483, distance: 88.1
click at [533, 483] on textarea at bounding box center [732, 55] width 452 height 941
click at [630, 480] on textarea at bounding box center [732, 55] width 452 height 941
drag, startPoint x: 575, startPoint y: 479, endPoint x: 532, endPoint y: 466, distance: 44.9
click at [532, 466] on textarea at bounding box center [732, 55] width 452 height 941
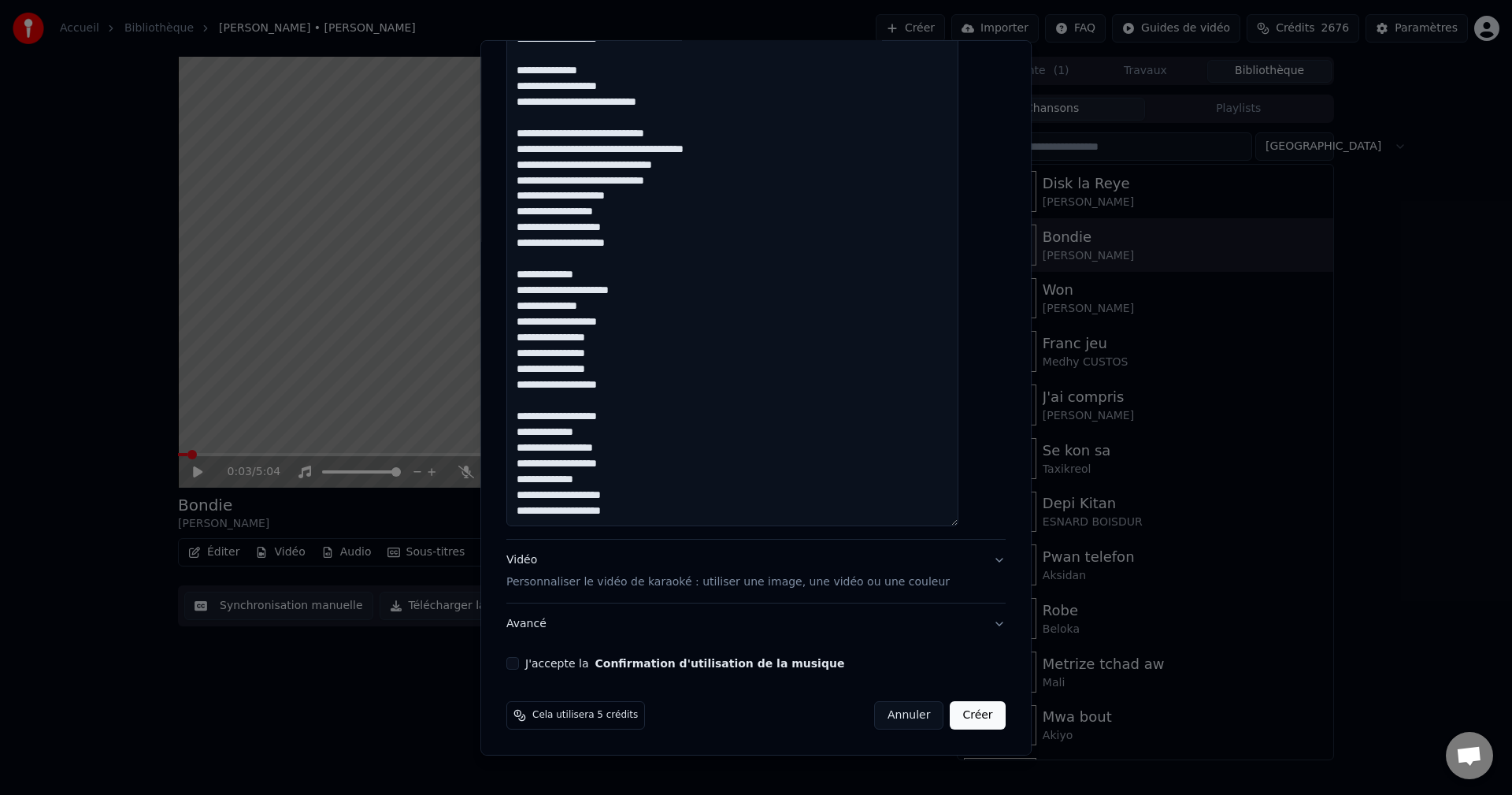
click at [660, 519] on textarea at bounding box center [732, 55] width 452 height 941
paste textarea "**********"
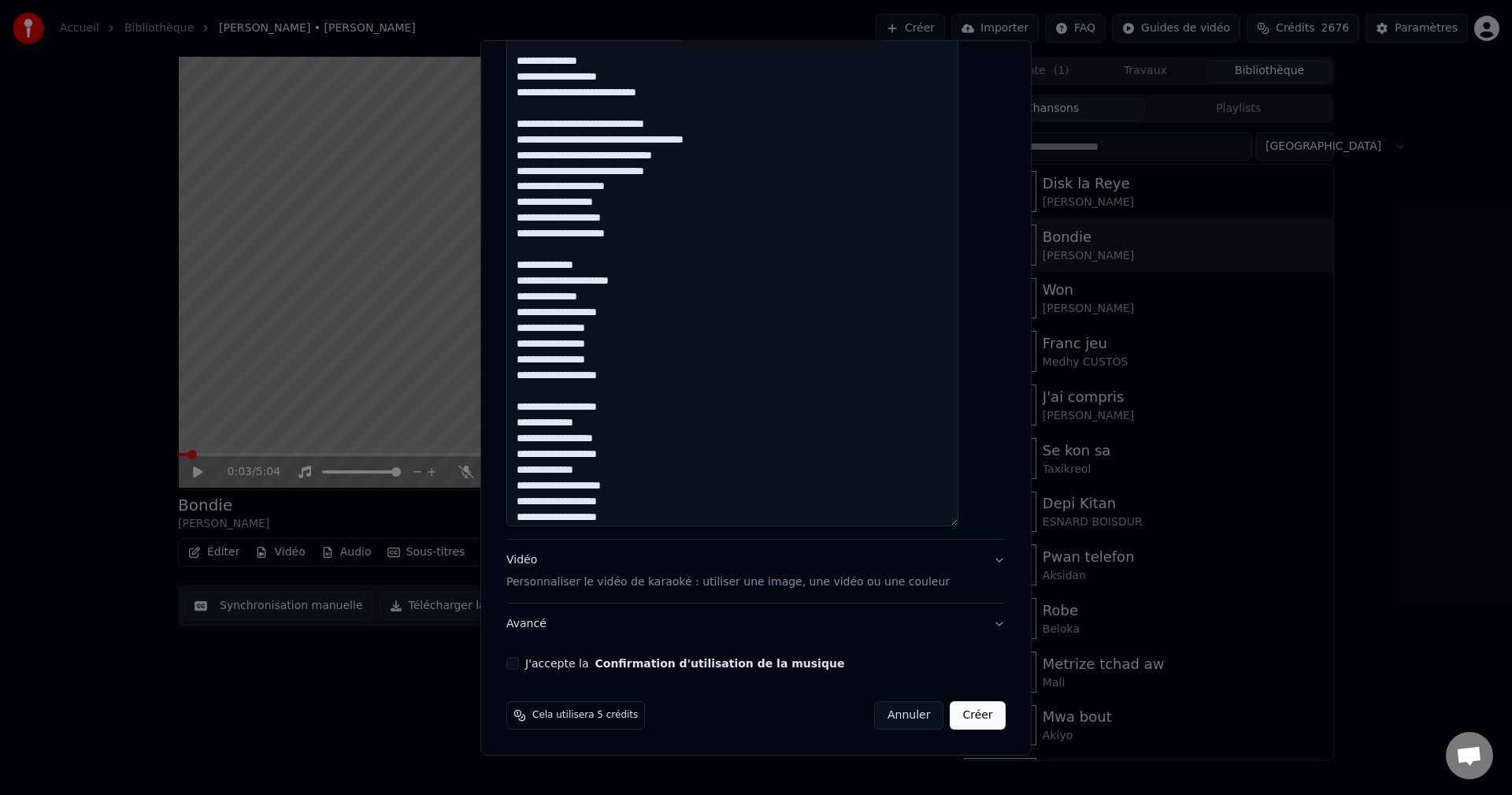
scroll to position [436, 0]
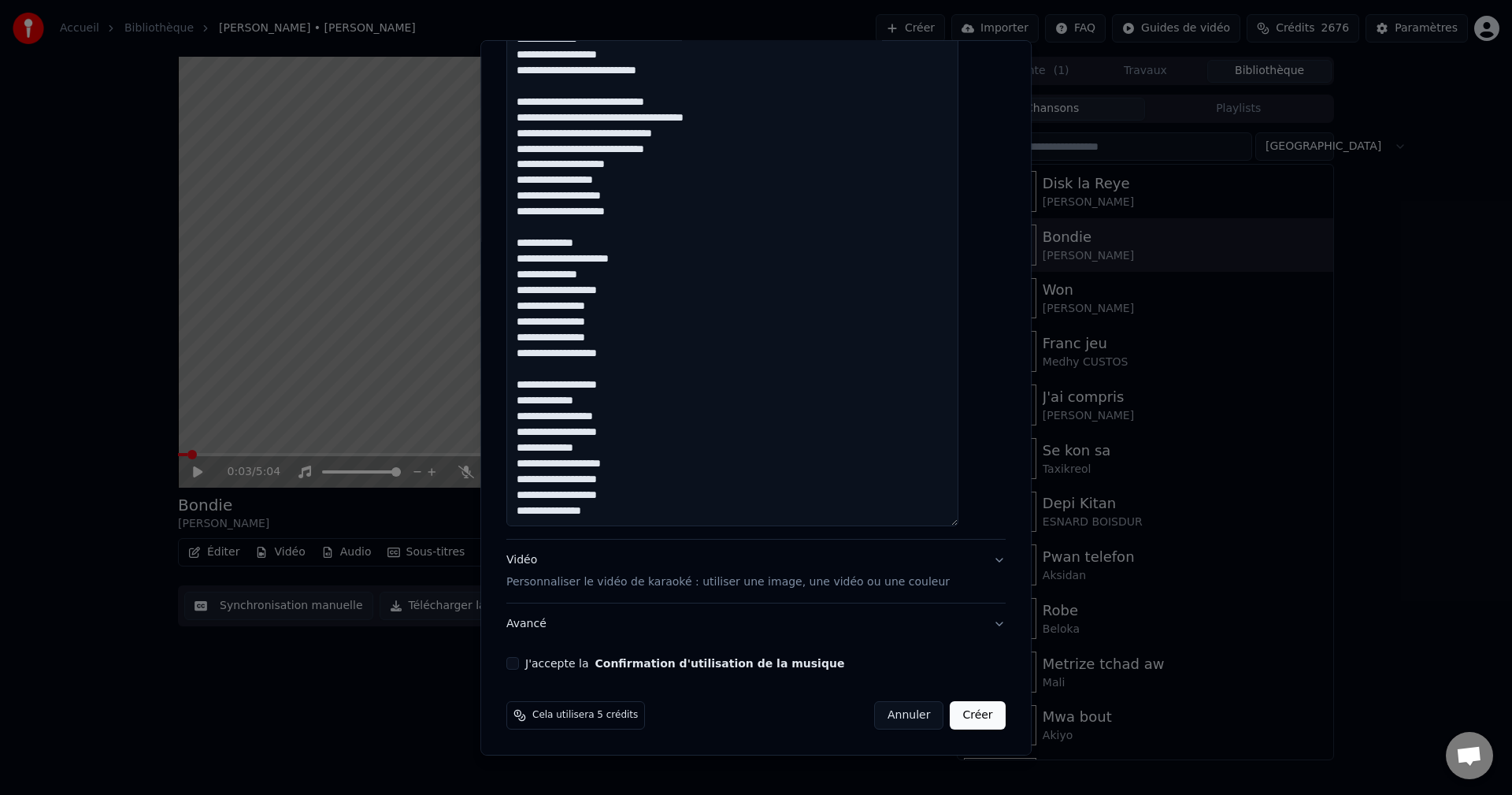
drag, startPoint x: 614, startPoint y: 504, endPoint x: 537, endPoint y: 501, distance: 77.1
click at [537, 501] on textarea at bounding box center [732, 55] width 452 height 941
click at [533, 492] on textarea at bounding box center [732, 55] width 452 height 941
drag, startPoint x: 633, startPoint y: 507, endPoint x: 530, endPoint y: 501, distance: 103.2
click at [530, 501] on textarea at bounding box center [732, 55] width 452 height 941
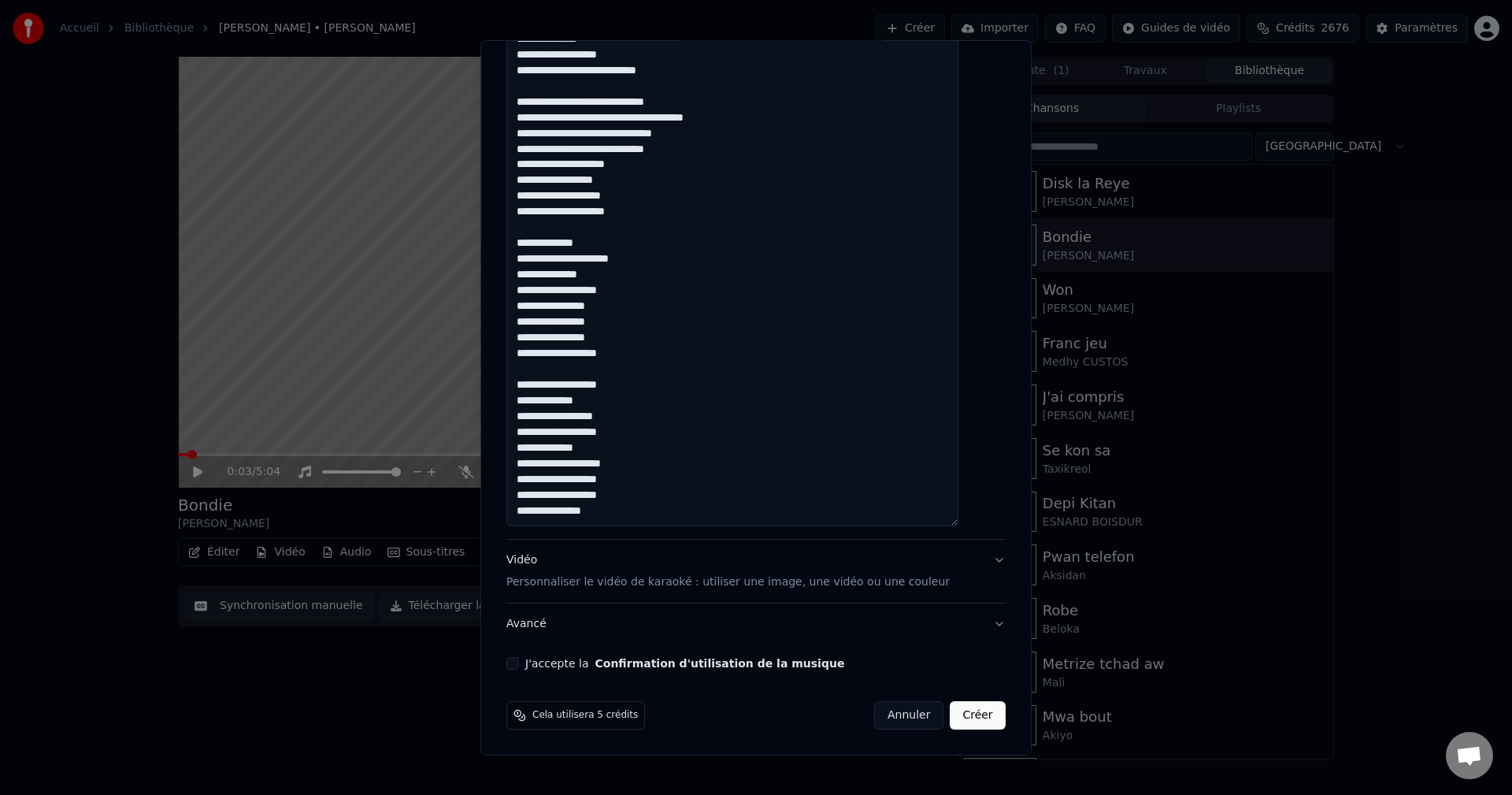
click at [536, 489] on textarea at bounding box center [732, 55] width 452 height 941
paste textarea "**********"
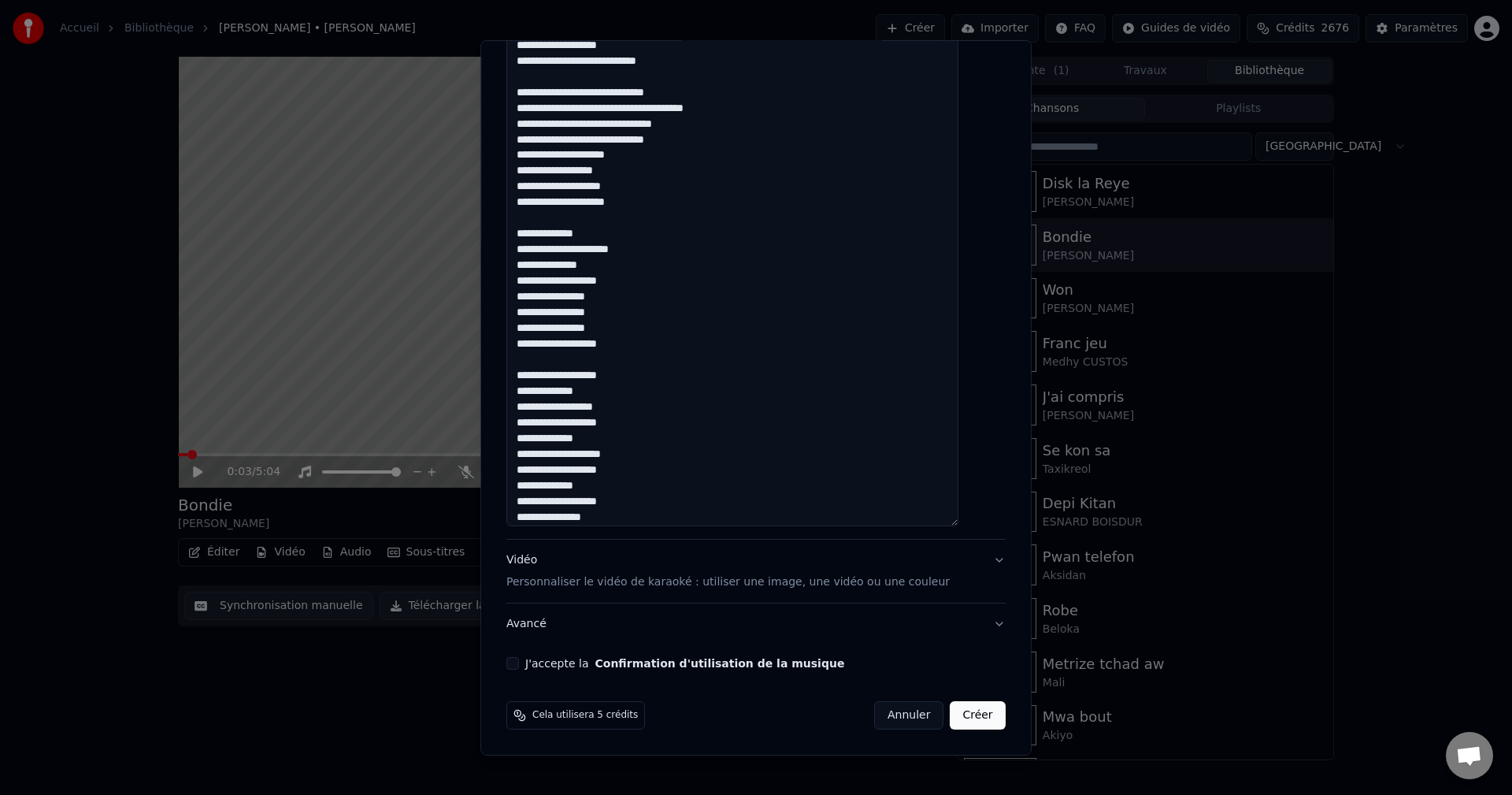
click at [648, 422] on textarea at bounding box center [732, 55] width 452 height 941
click at [613, 482] on textarea at bounding box center [732, 55] width 452 height 941
drag, startPoint x: 613, startPoint y: 487, endPoint x: 529, endPoint y: 486, distance: 84.0
click at [529, 486] on textarea at bounding box center [732, 55] width 452 height 941
drag, startPoint x: 613, startPoint y: 435, endPoint x: 533, endPoint y: 445, distance: 80.6
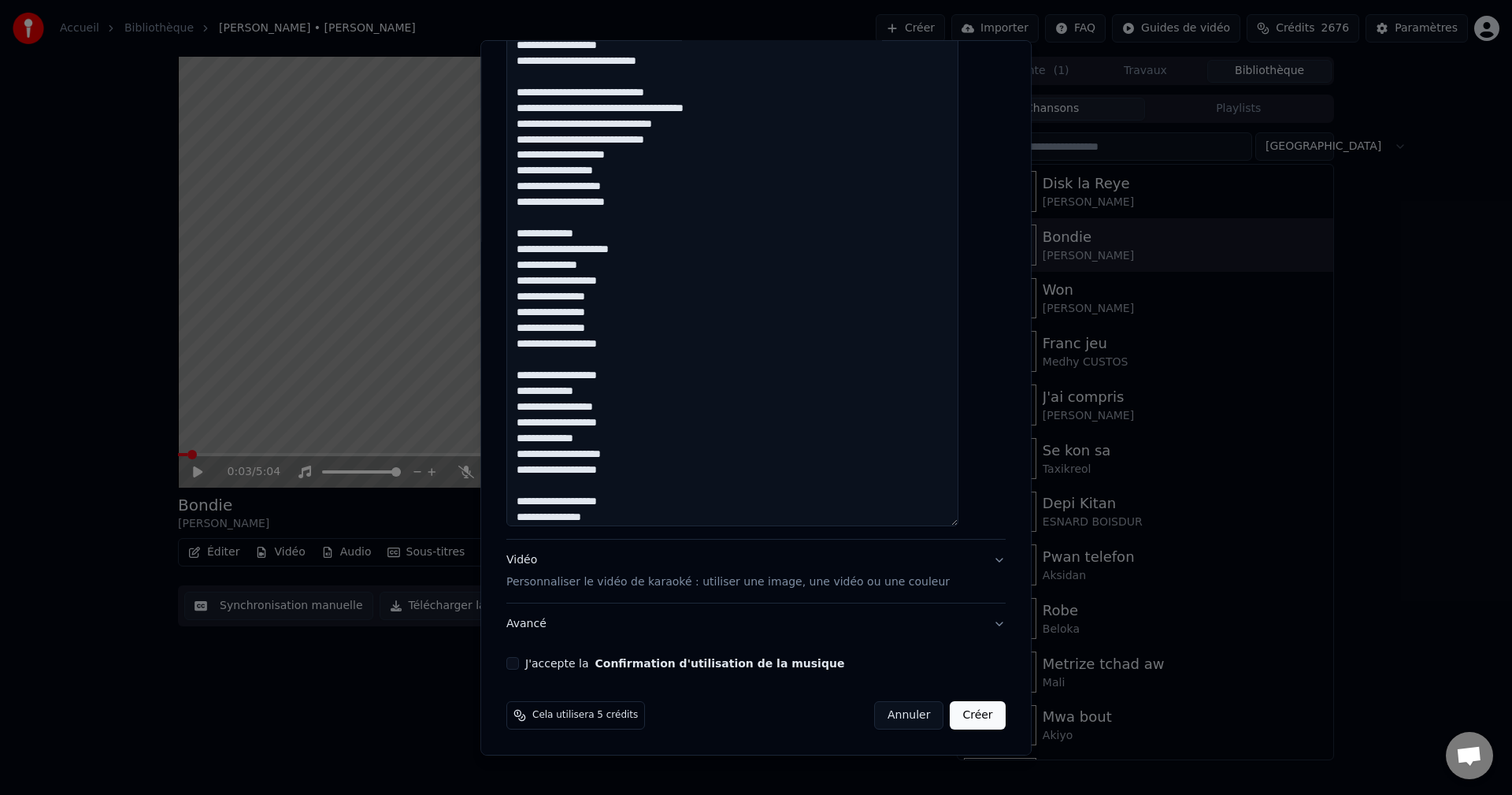
click at [533, 445] on textarea at bounding box center [732, 55] width 452 height 941
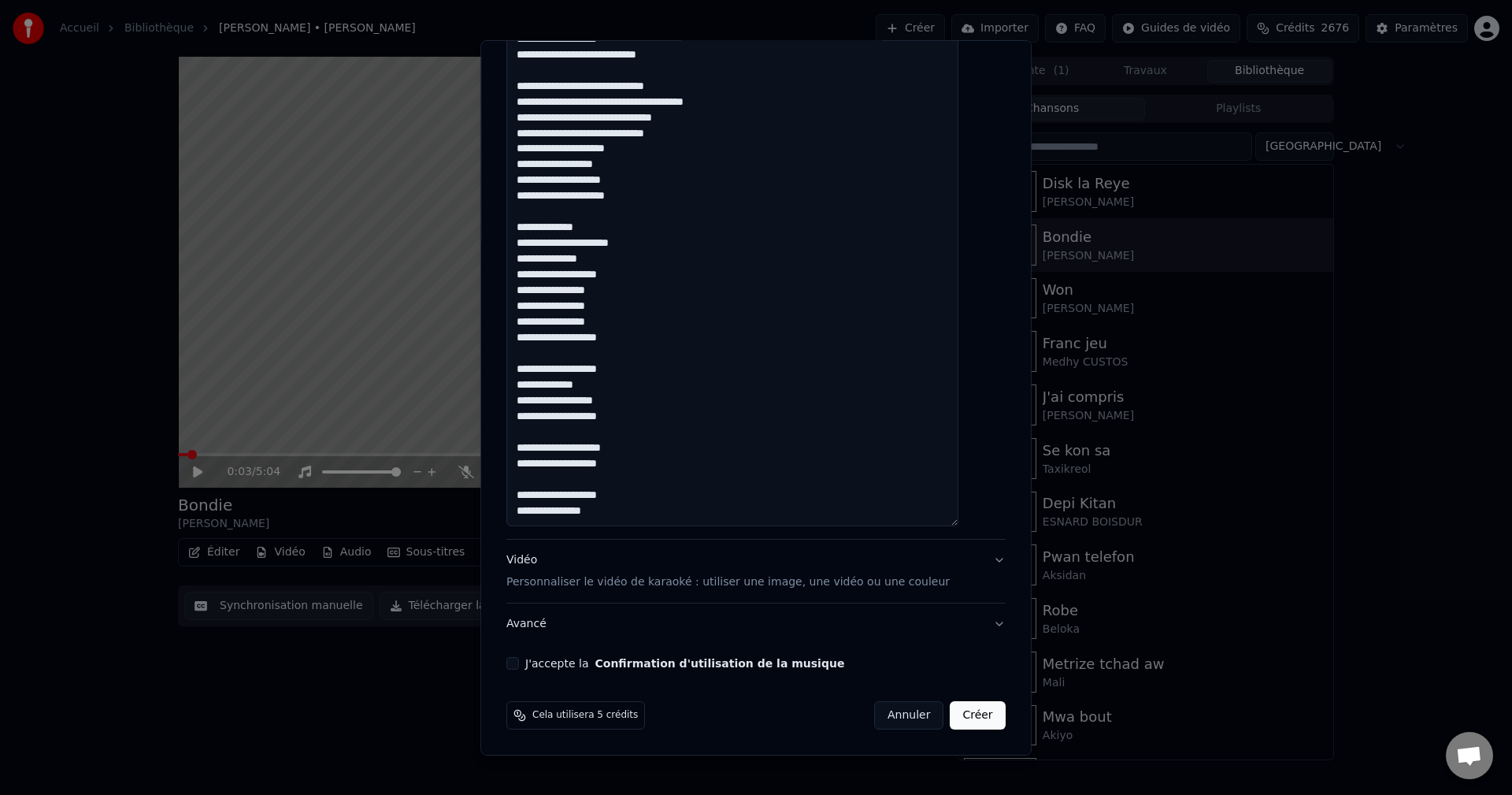
drag, startPoint x: 637, startPoint y: 523, endPoint x: 533, endPoint y: 482, distance: 111.8
click at [533, 482] on textarea at bounding box center [732, 55] width 452 height 941
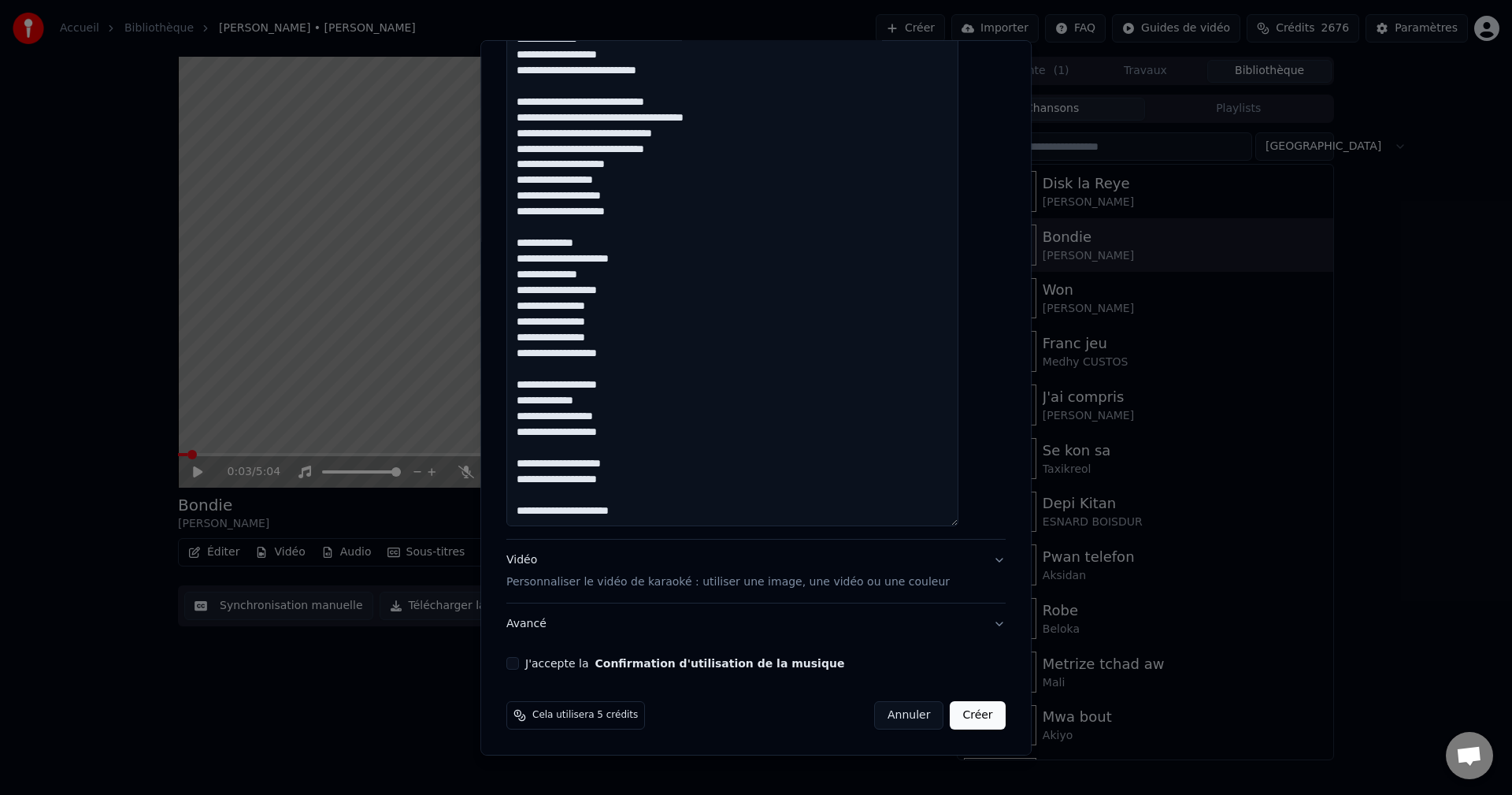
drag, startPoint x: 642, startPoint y: 463, endPoint x: 505, endPoint y: 468, distance: 137.1
click at [505, 468] on div "**********" at bounding box center [756, 397] width 552 height 715
click at [559, 498] on textarea at bounding box center [732, 55] width 452 height 941
paste textarea "**********"
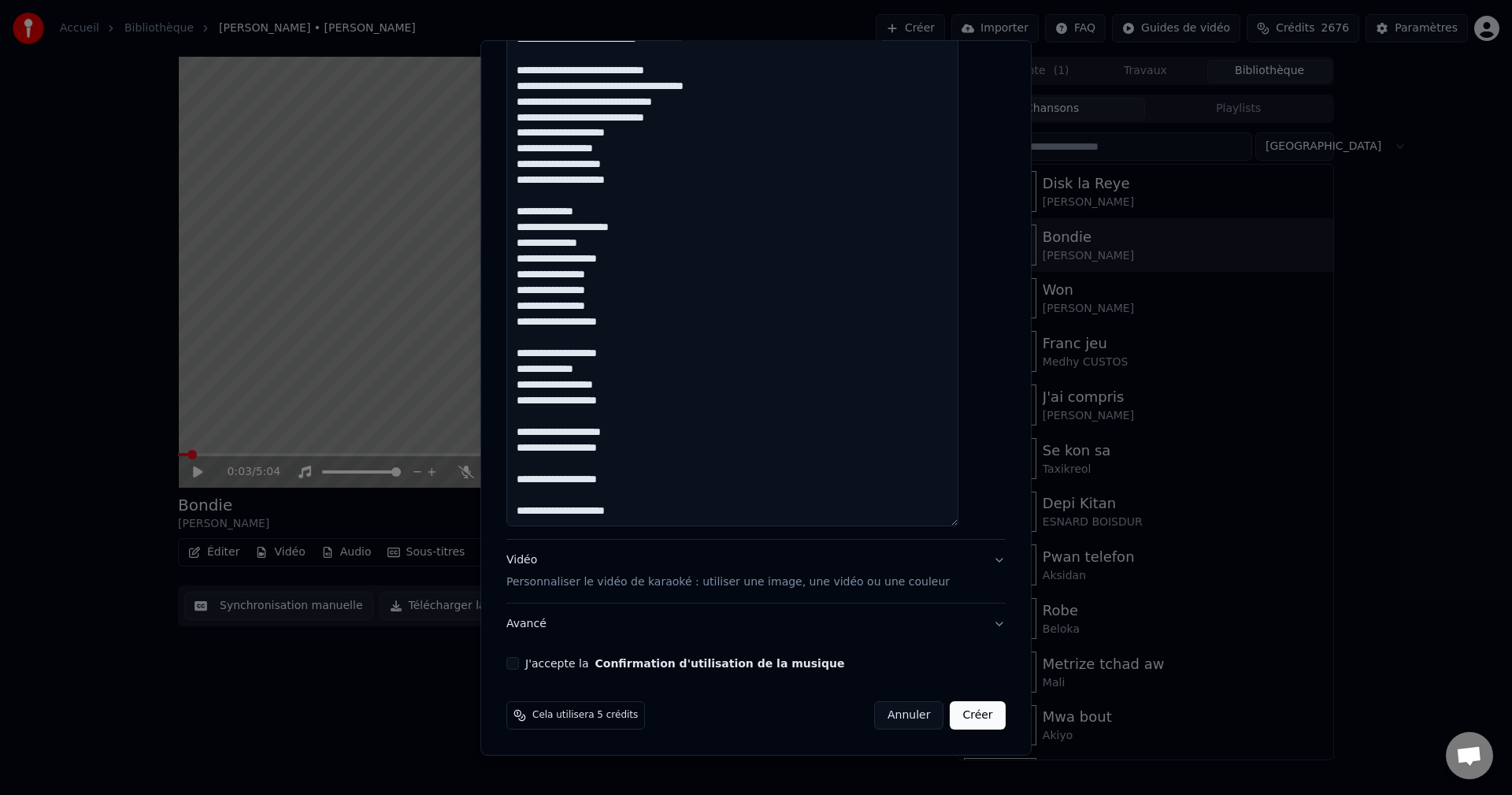
paste textarea "**********"
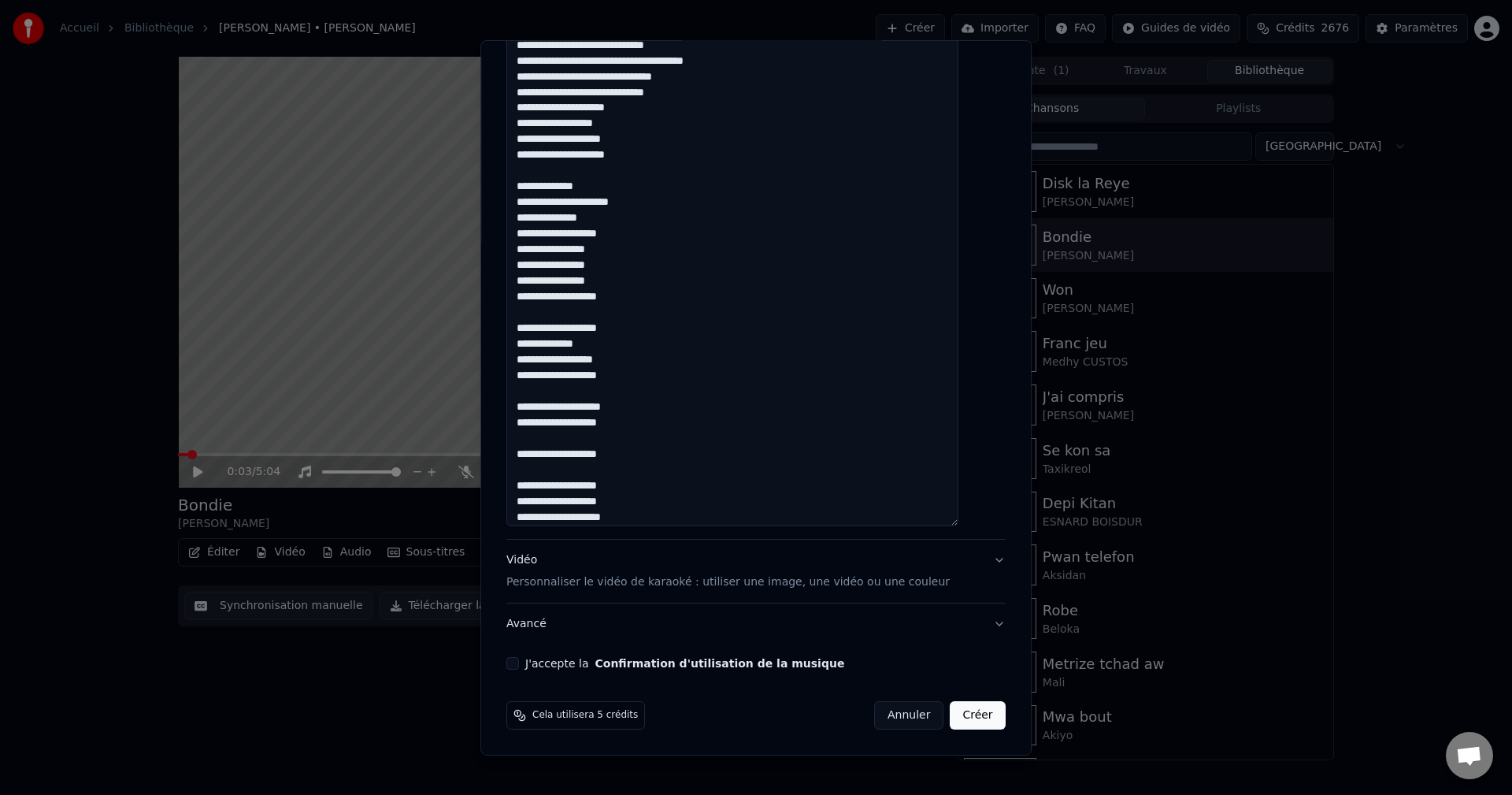
scroll to position [500, 0]
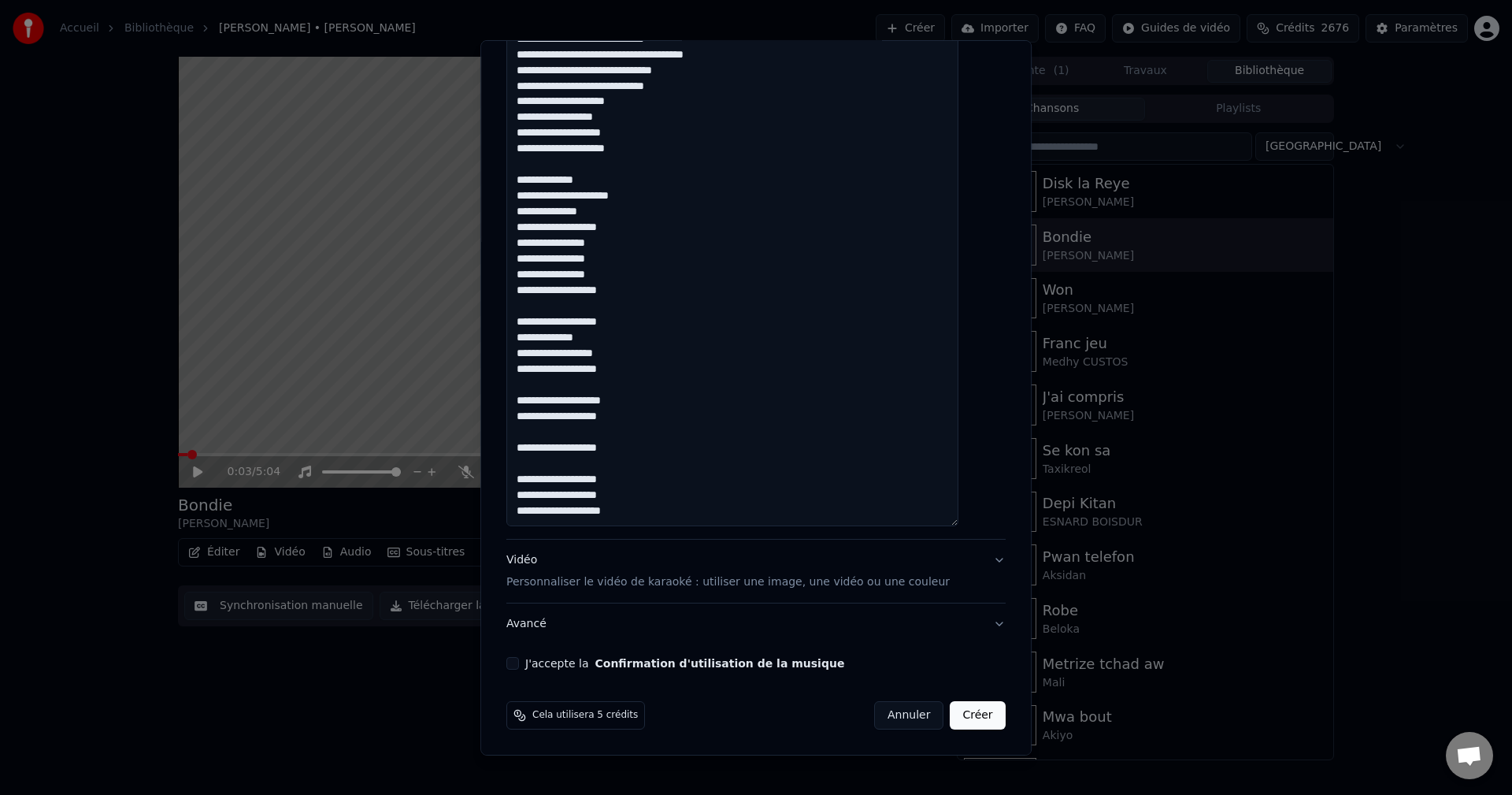
paste textarea "**********"
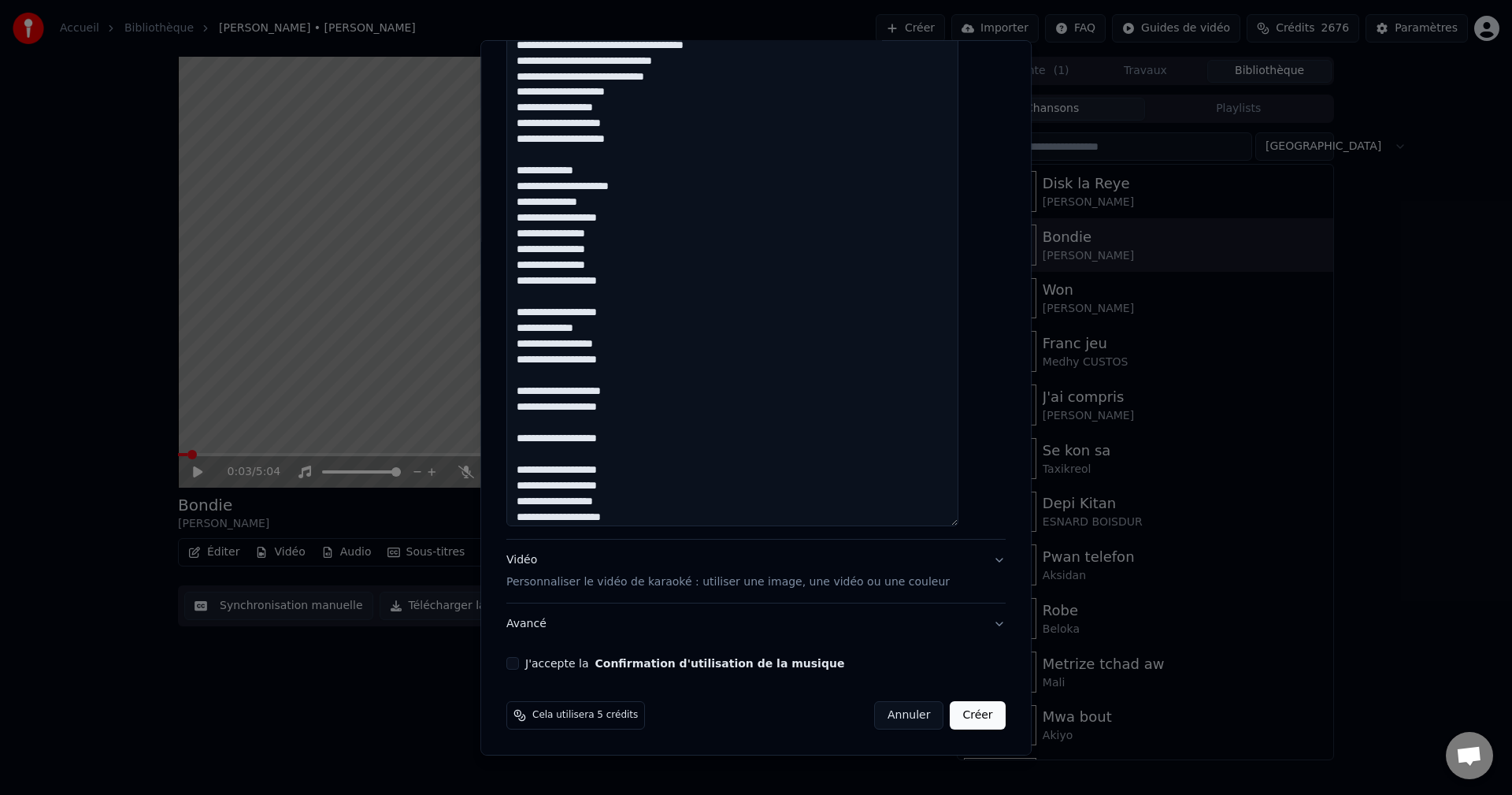
type textarea "**********"
click at [538, 565] on div "Vidéo Personnaliser le vidéo de karaoké : utiliser une image, une vidéo ou une …" at bounding box center [728, 572] width 444 height 38
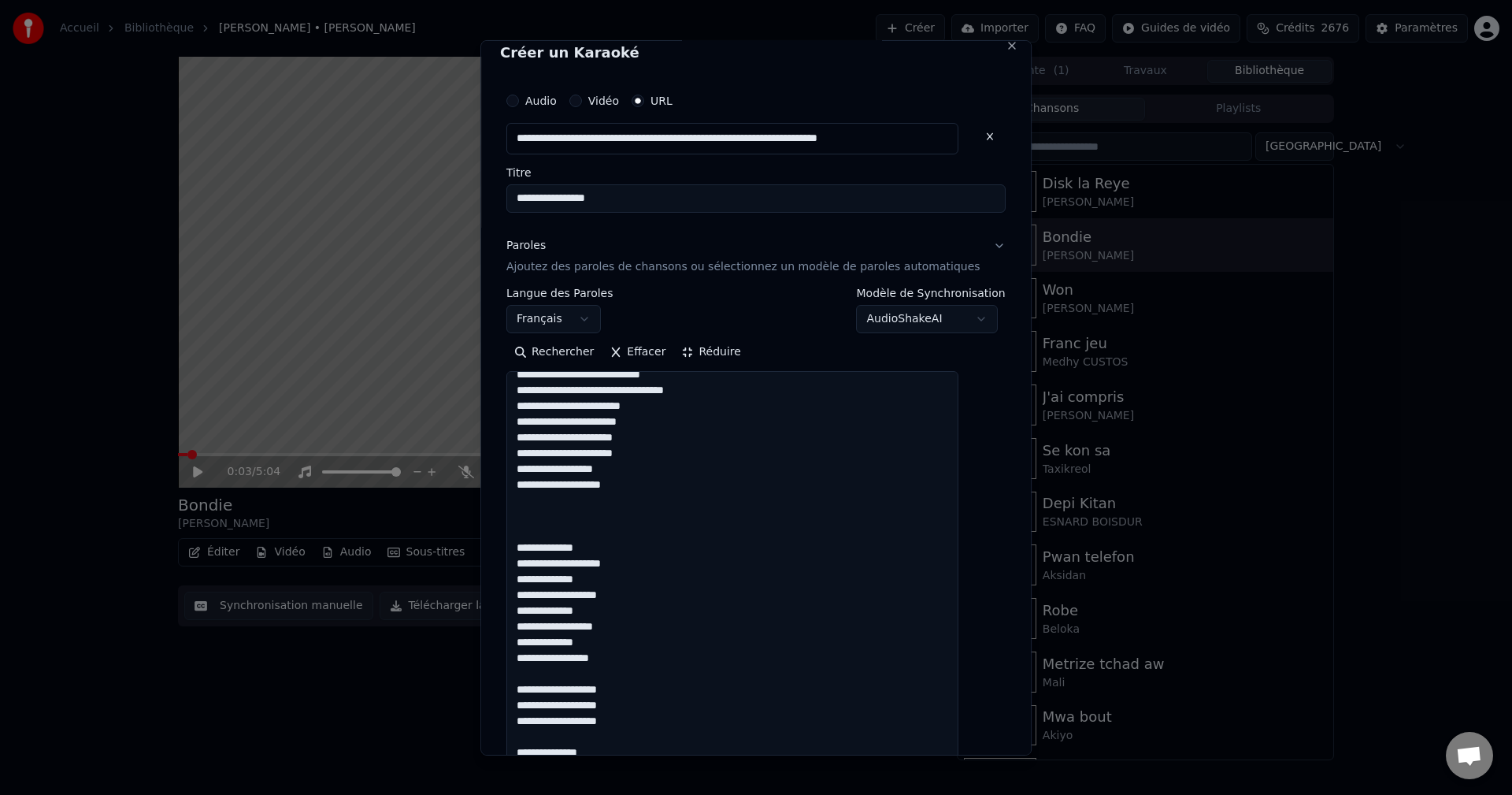
scroll to position [0, 0]
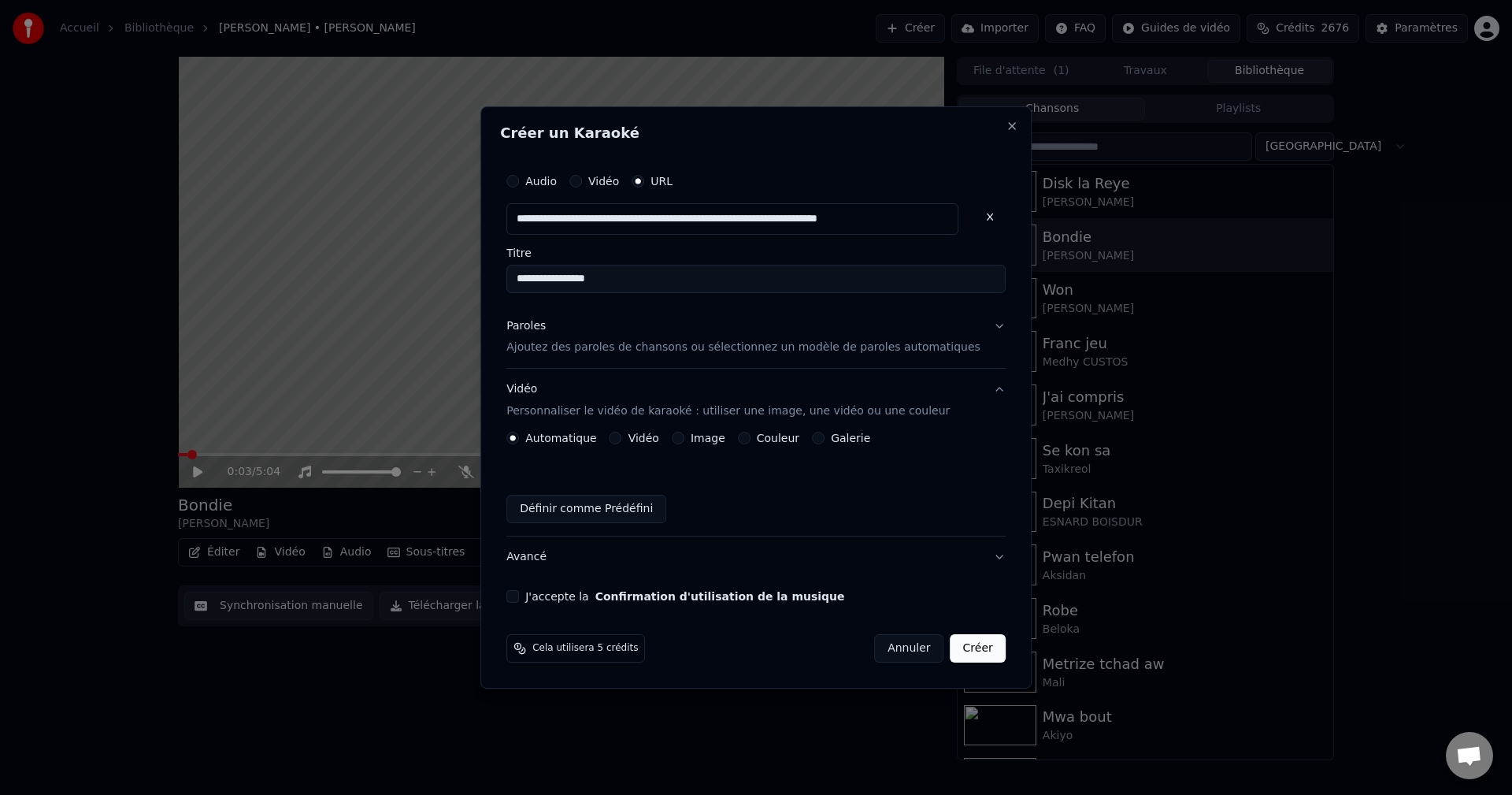
click at [642, 430] on button "Vidéo Personnaliser le vidéo de karaoké : utiliser une image, une vidéo ou une …" at bounding box center [756, 401] width 500 height 63
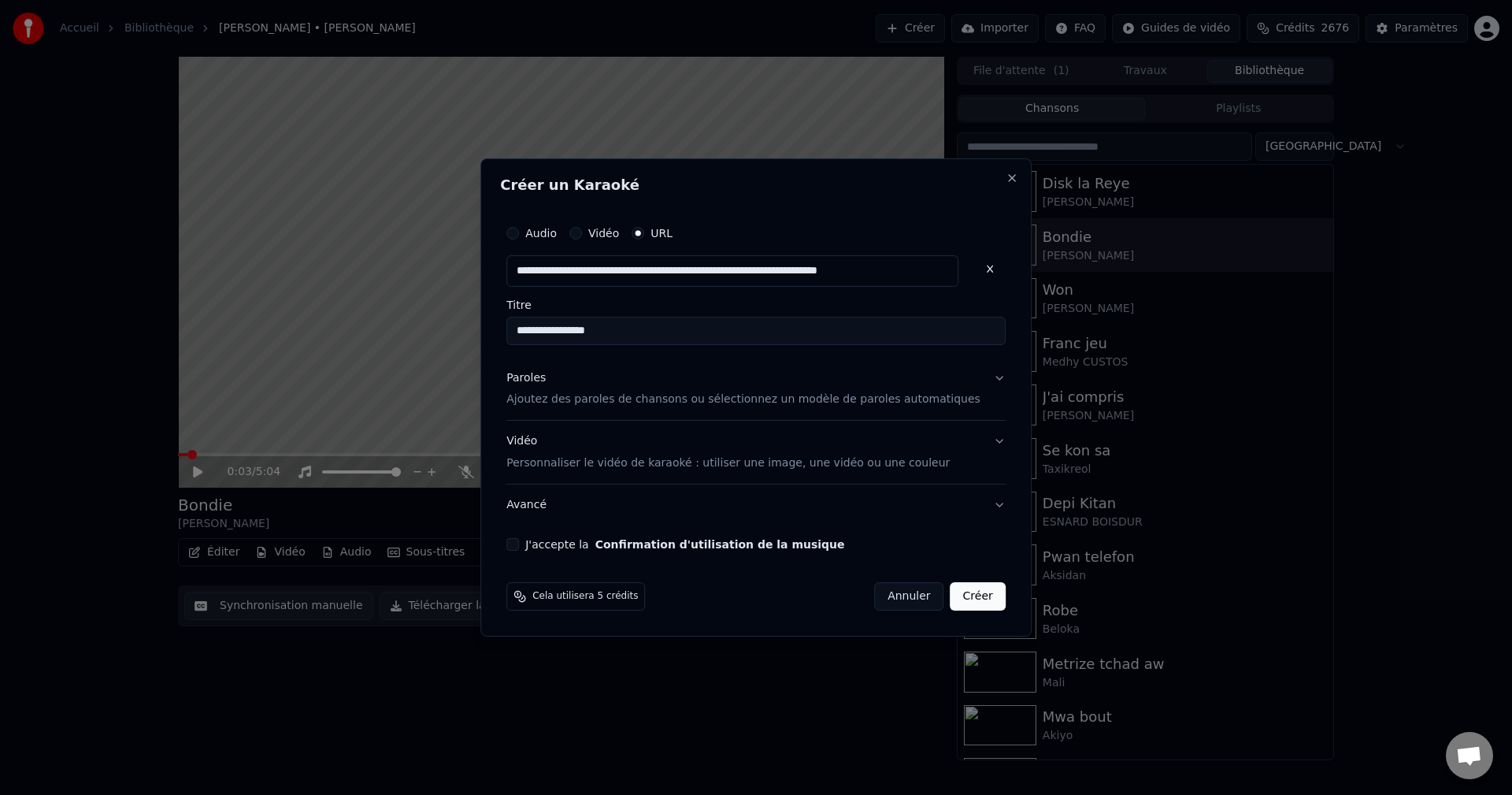
click at [553, 440] on div "Vidéo Personnaliser le vidéo de karaoké : utiliser une image, une vidéo ou une …" at bounding box center [728, 453] width 444 height 38
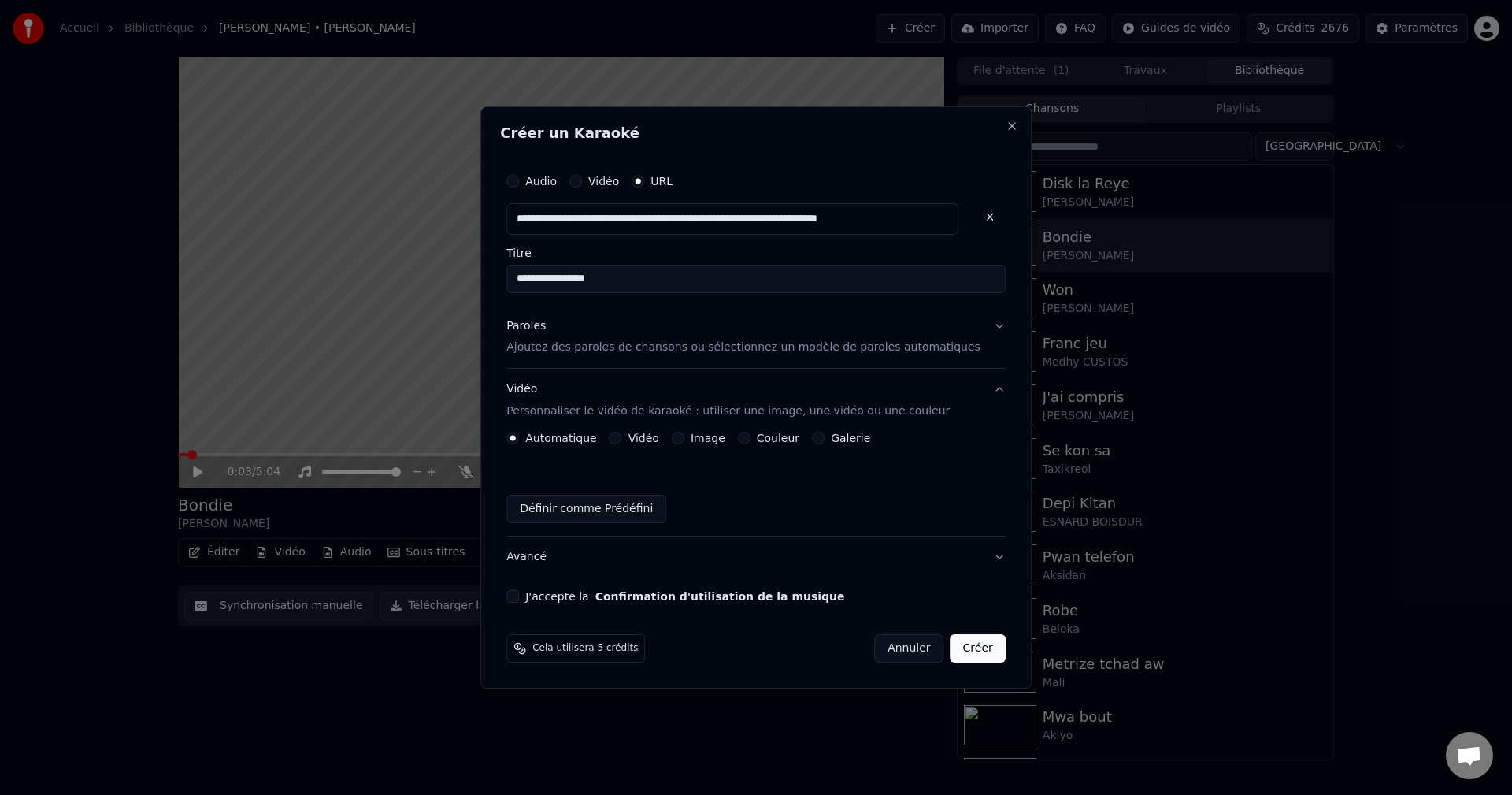
click at [622, 441] on button "Vidéo" at bounding box center [615, 437] width 12 height 12
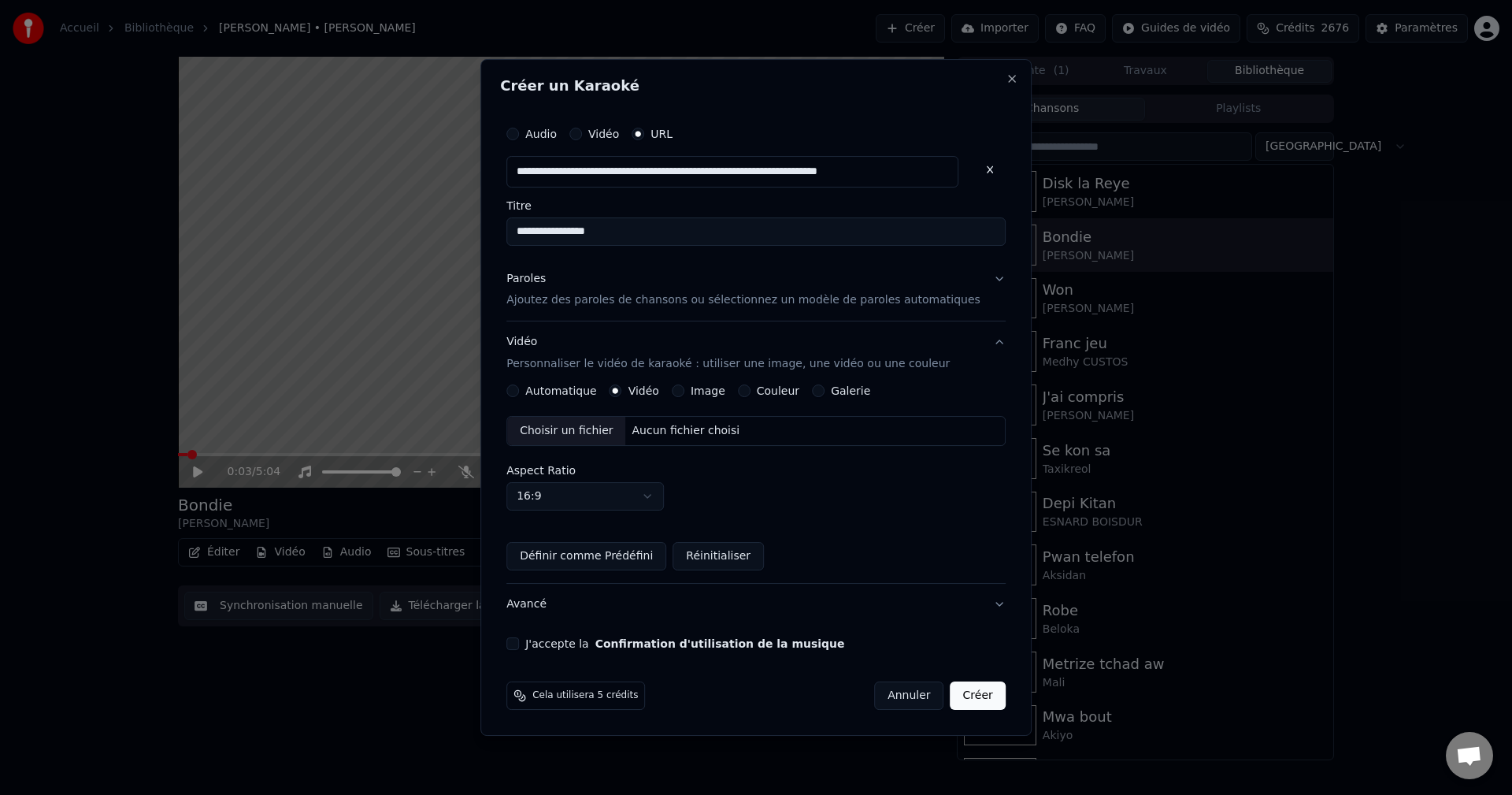
click at [578, 422] on div "Choisir un fichier" at bounding box center [566, 430] width 118 height 28
click at [519, 642] on button "J'accepte la Confirmation d'utilisation de la musique" at bounding box center [512, 643] width 12 height 12
click at [547, 592] on button "Avancé" at bounding box center [756, 604] width 500 height 41
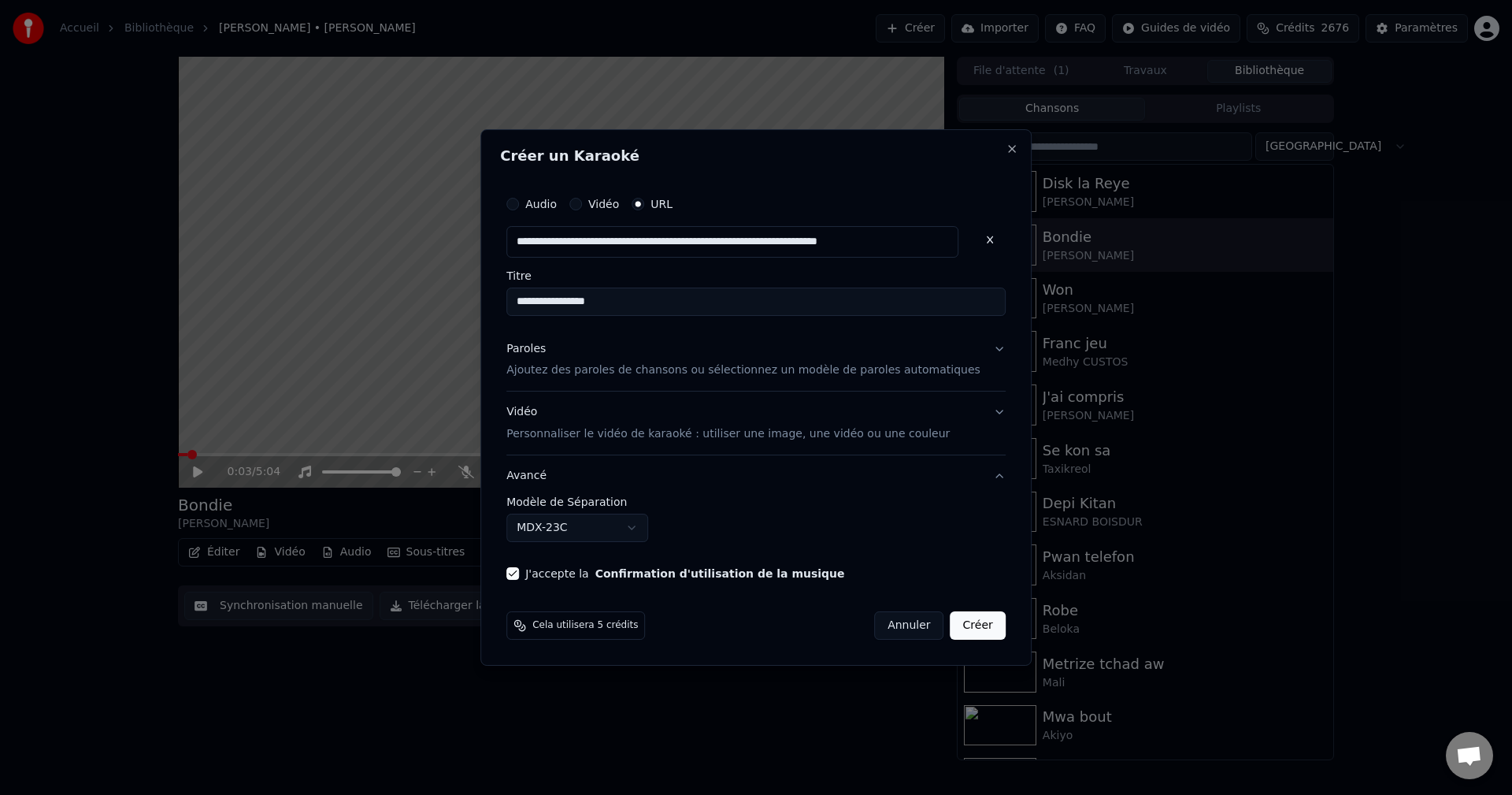
click at [572, 517] on body "**********" at bounding box center [756, 398] width 1512 height 795
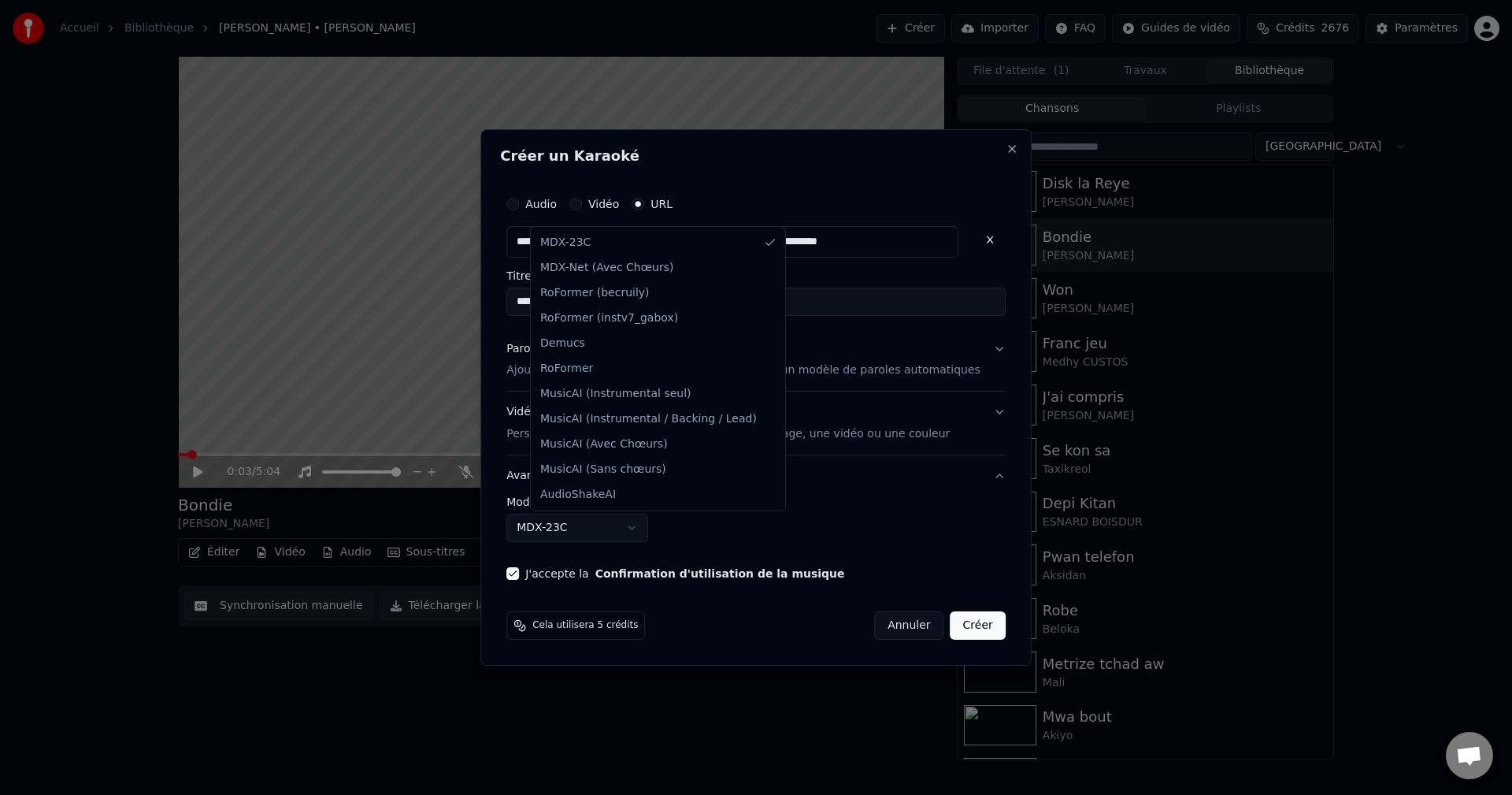
select select "**********"
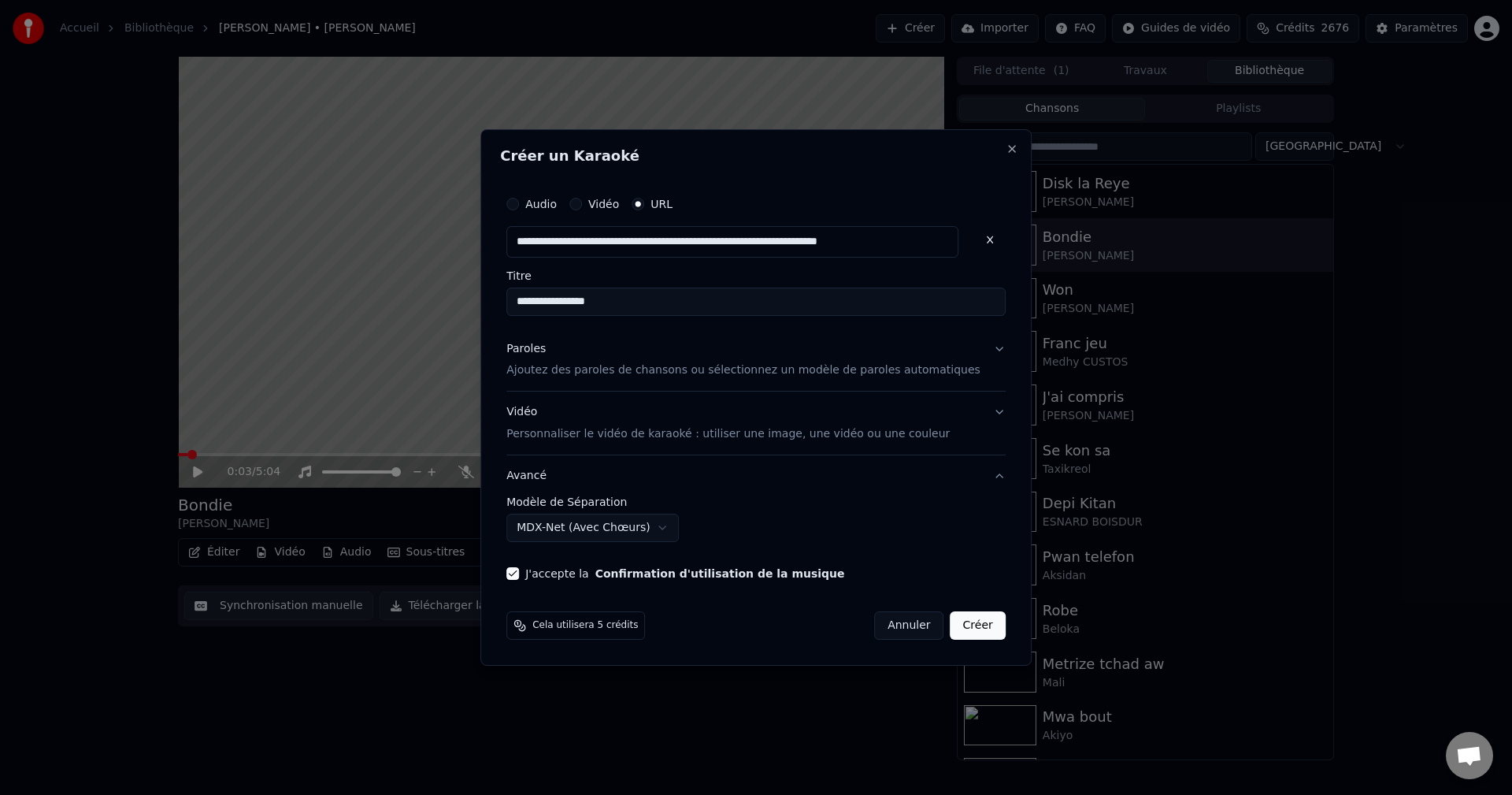
click at [636, 299] on input "**********" at bounding box center [756, 302] width 500 height 28
type input "**********"
click at [973, 628] on button "Créer" at bounding box center [978, 625] width 55 height 28
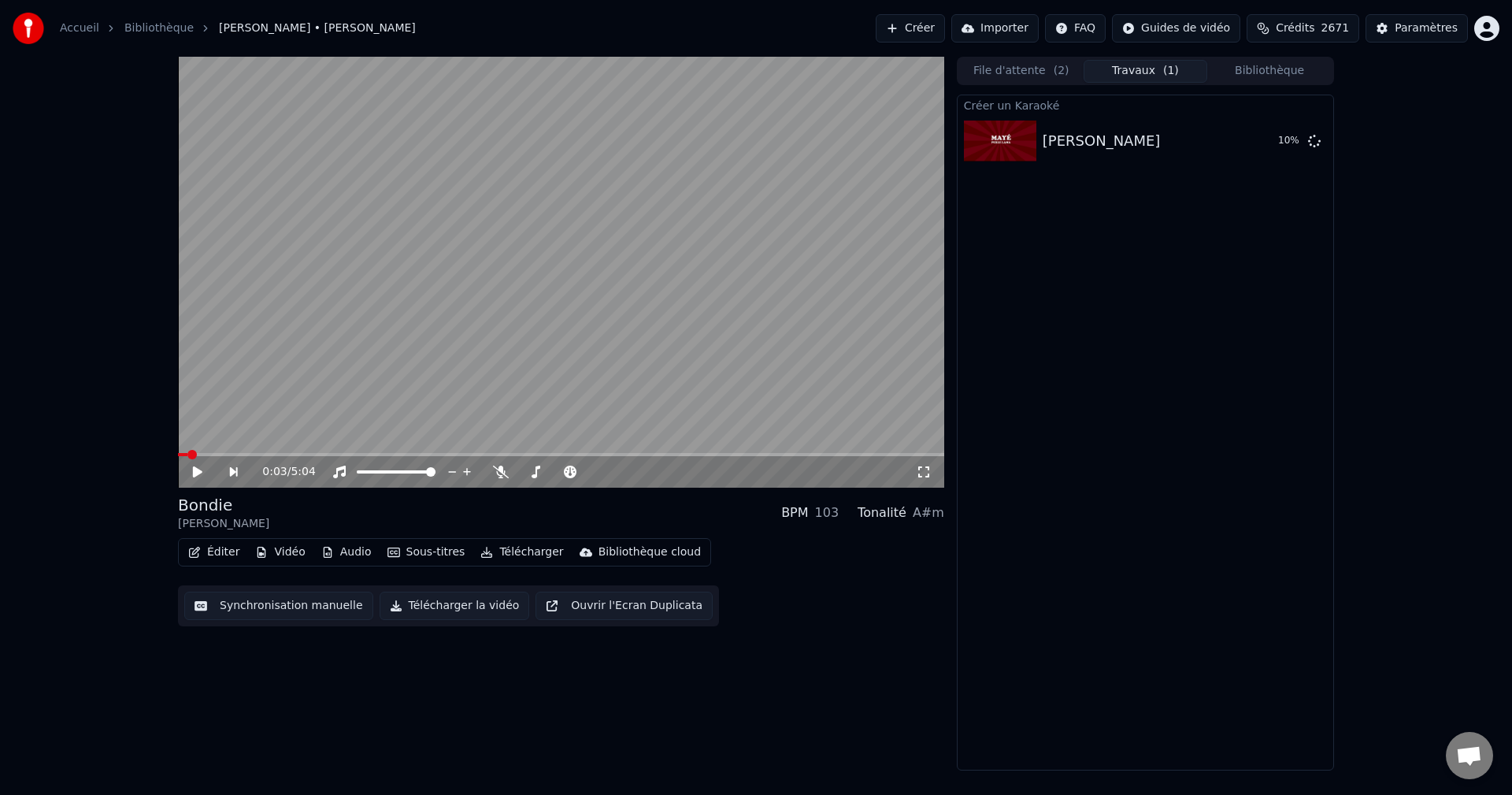
click at [1266, 69] on button "Bibliothèque" at bounding box center [1269, 72] width 124 height 23
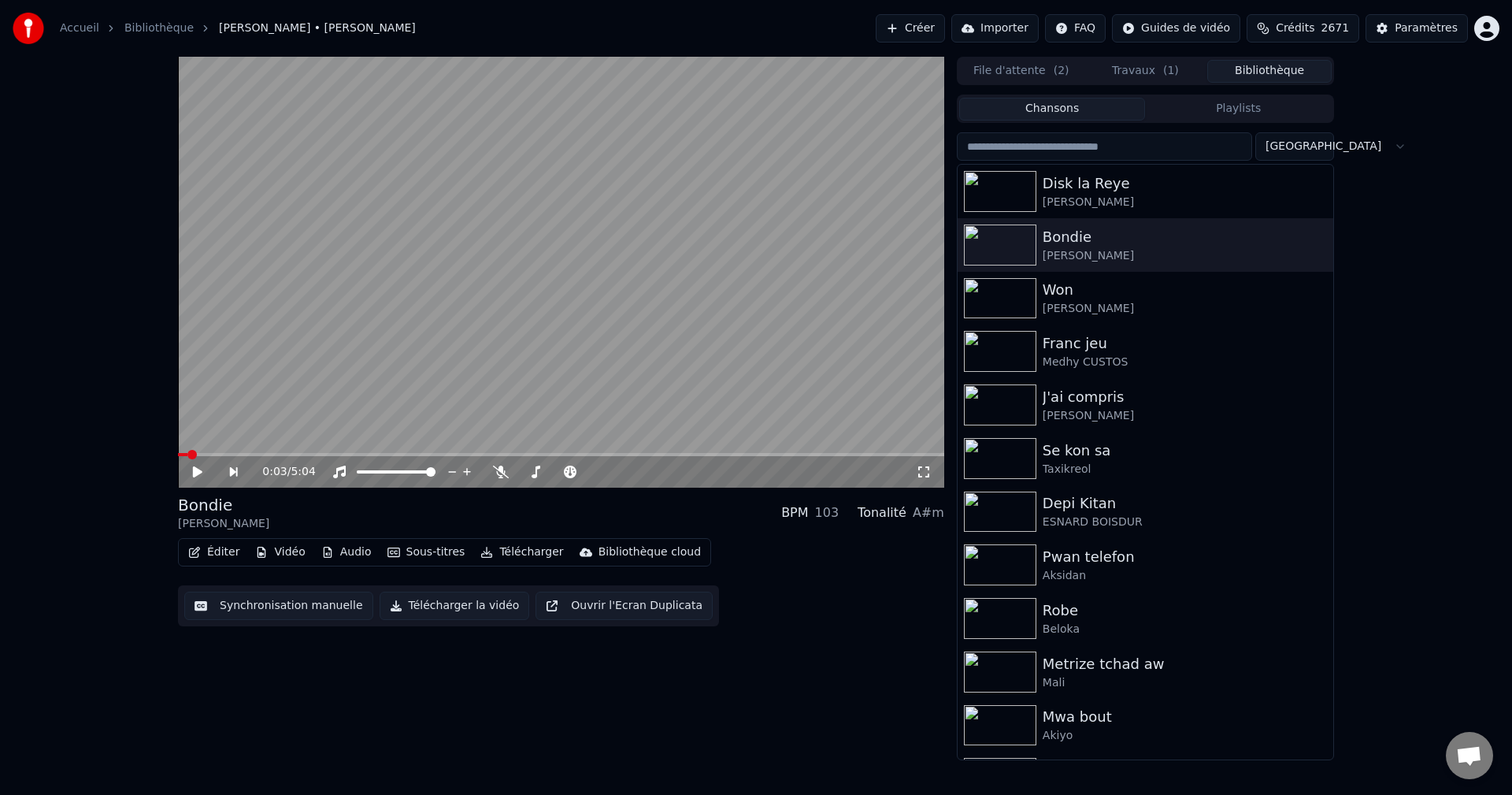
click at [1084, 150] on input "search" at bounding box center [1105, 146] width 295 height 28
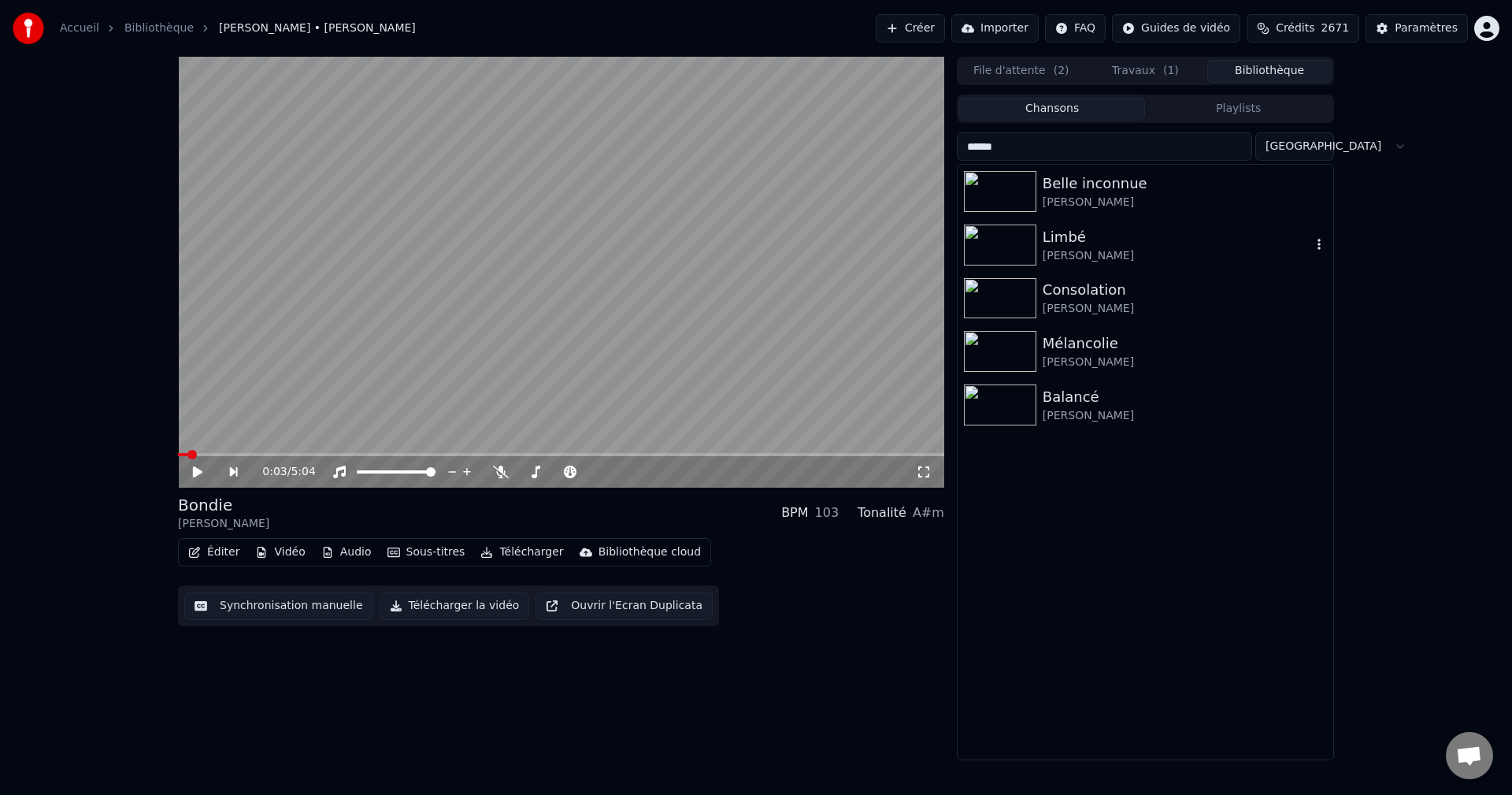
type input "******"
click at [1068, 259] on div "[PERSON_NAME]" at bounding box center [1177, 256] width 269 height 16
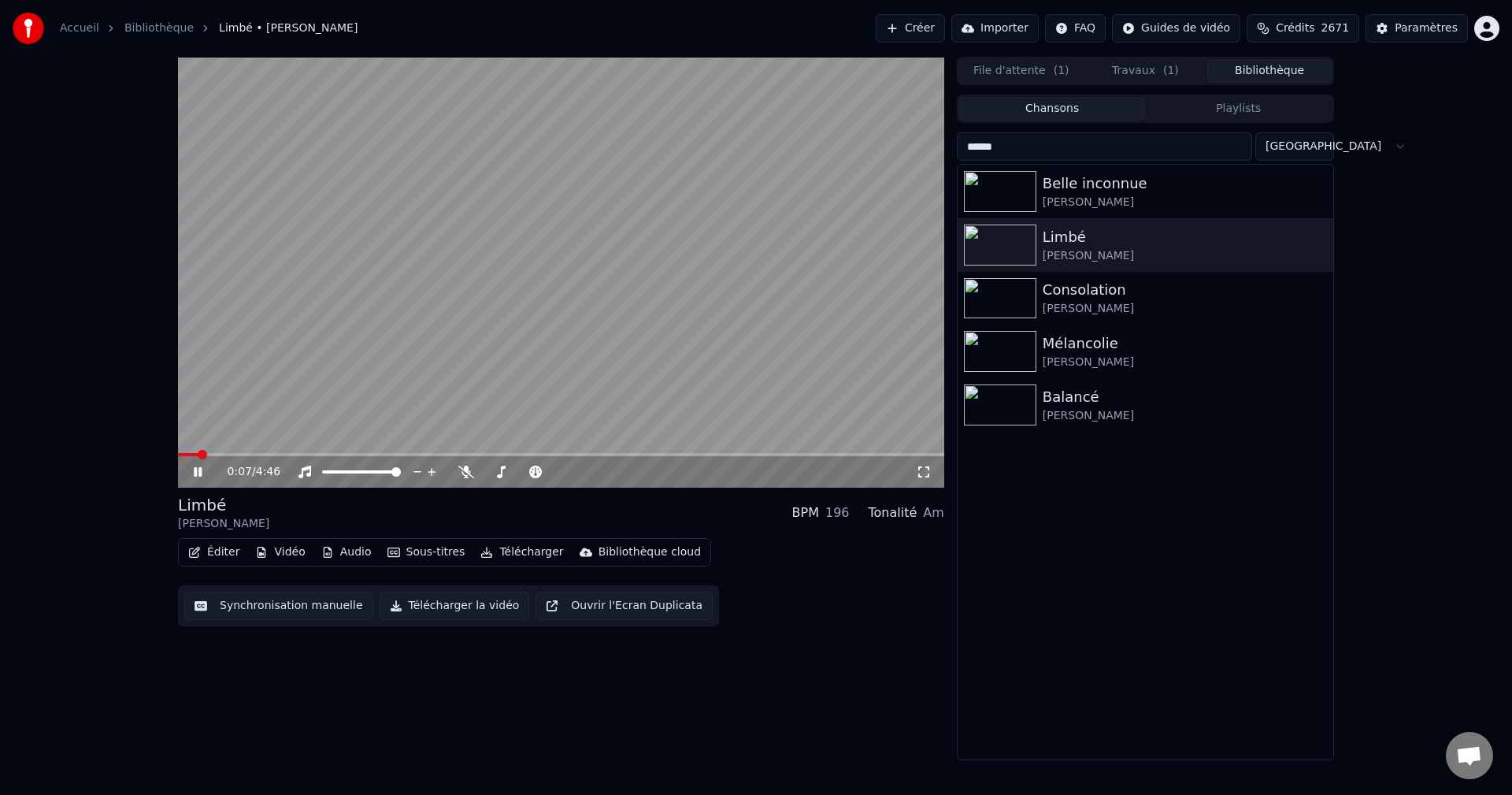
click at [202, 478] on icon at bounding box center [209, 472] width 37 height 12
